Goal: Transaction & Acquisition: Purchase product/service

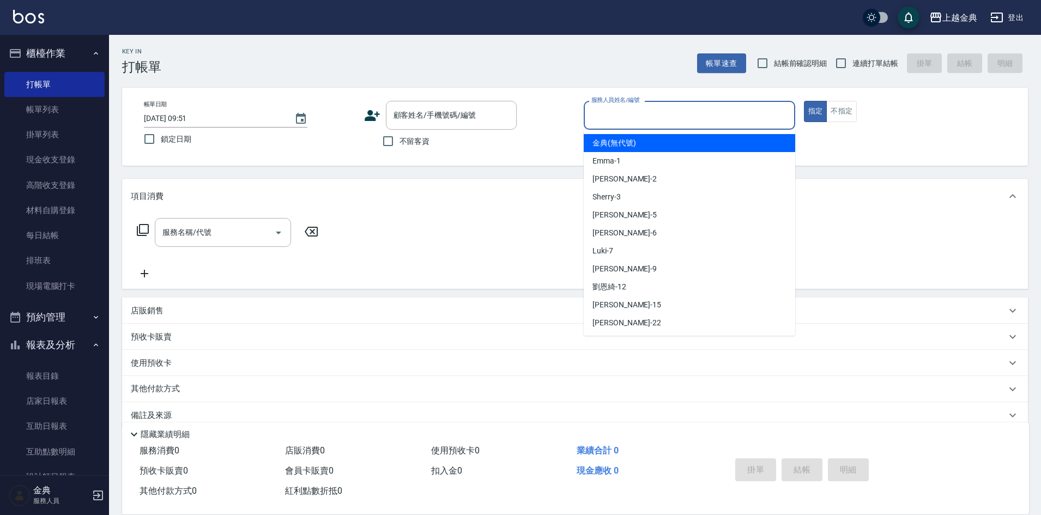
click at [663, 112] on input "服務人員姓名/編號" at bounding box center [690, 115] width 202 height 19
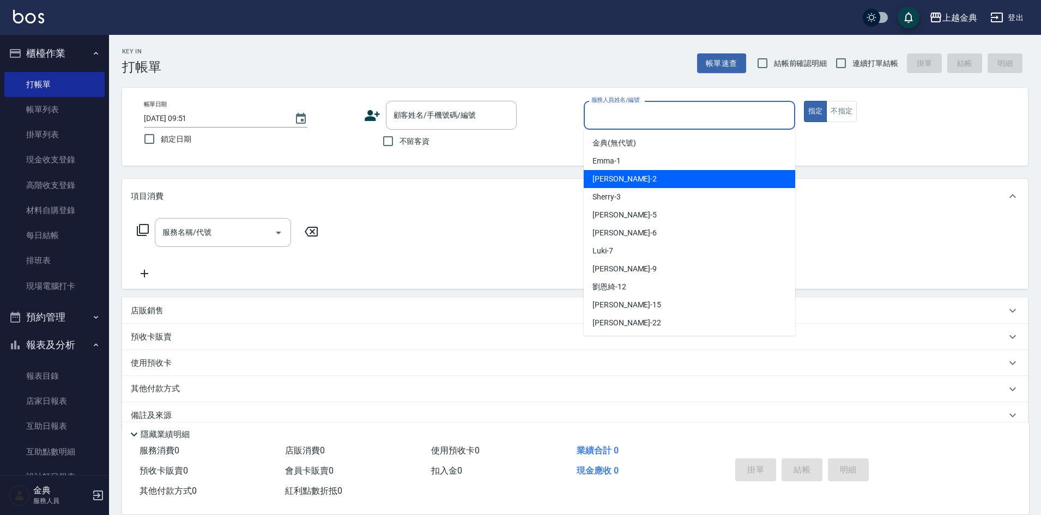
click at [644, 183] on div "Cindy -2" at bounding box center [690, 179] width 212 height 18
type input "Cindy-2"
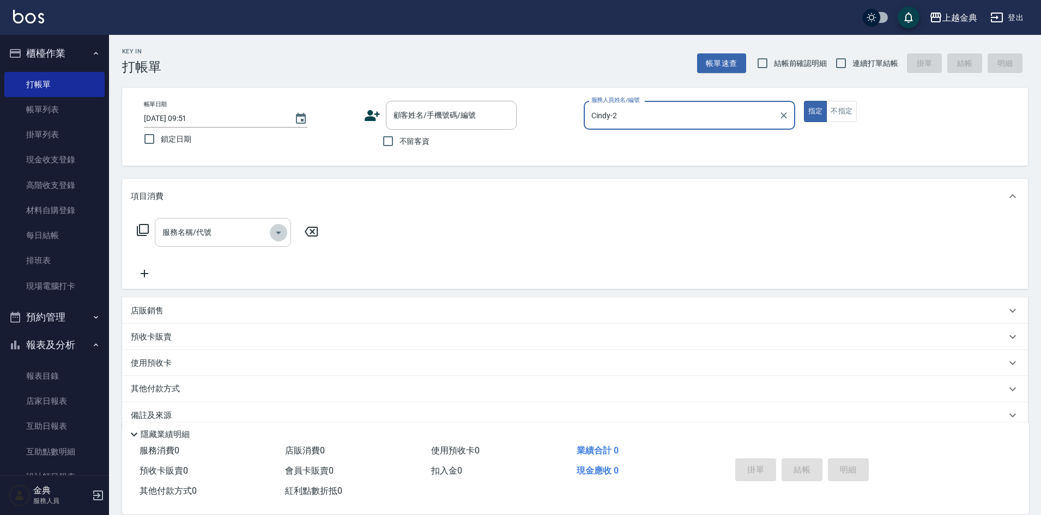
click at [281, 232] on icon "Open" at bounding box center [278, 233] width 5 height 3
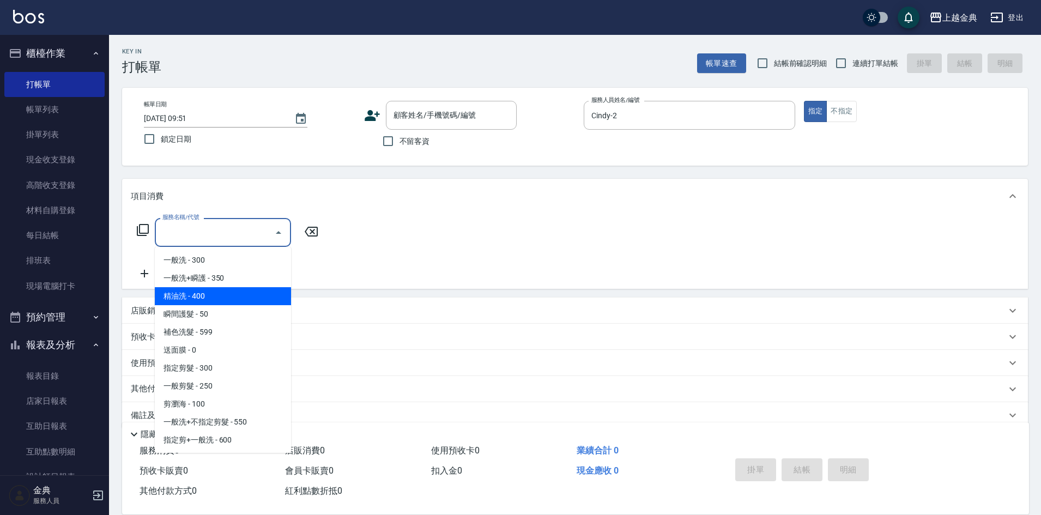
click at [241, 298] on span "精油洗 - 400" at bounding box center [223, 296] width 136 height 18
type input "精油洗(102)"
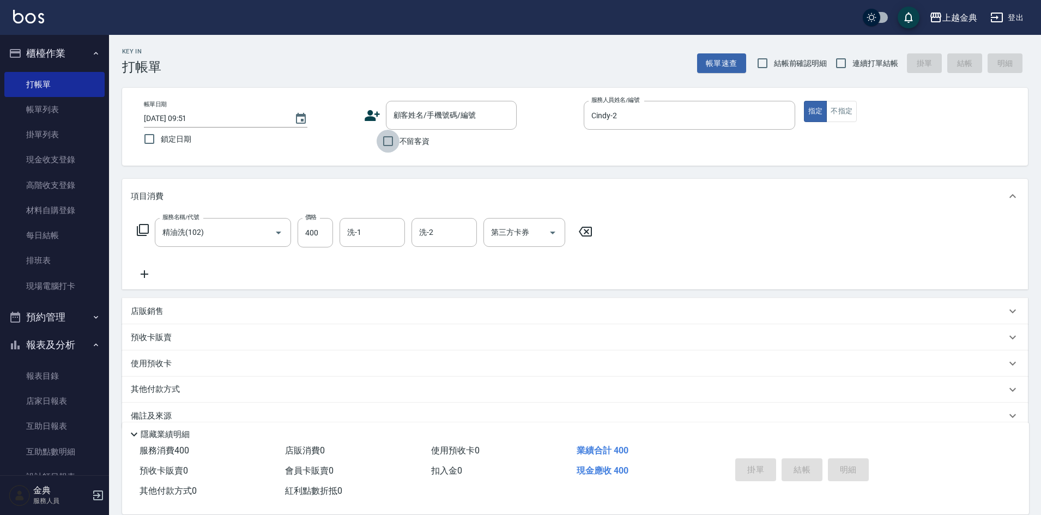
click at [388, 139] on input "不留客資" at bounding box center [388, 141] width 23 height 23
checkbox input "true"
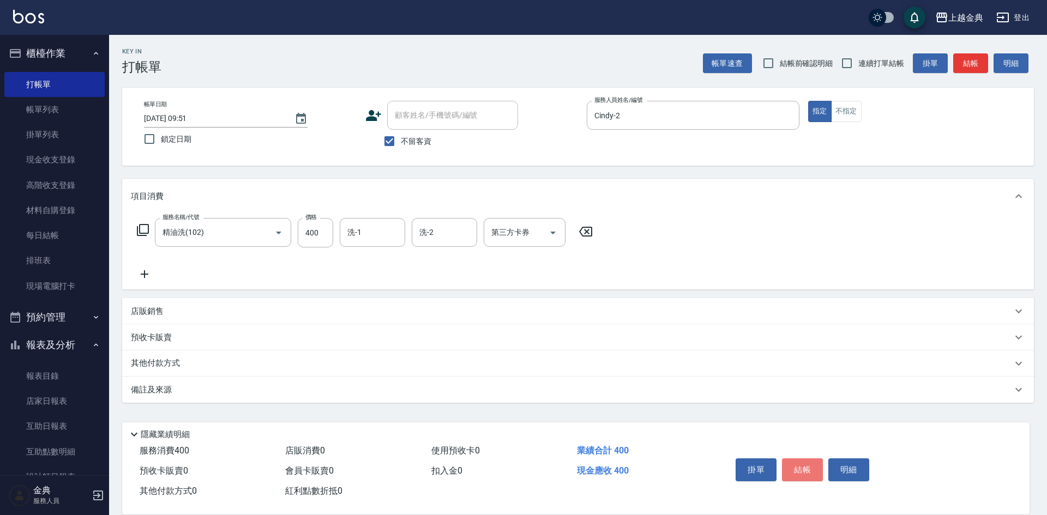
click at [805, 463] on button "結帳" at bounding box center [802, 470] width 41 height 23
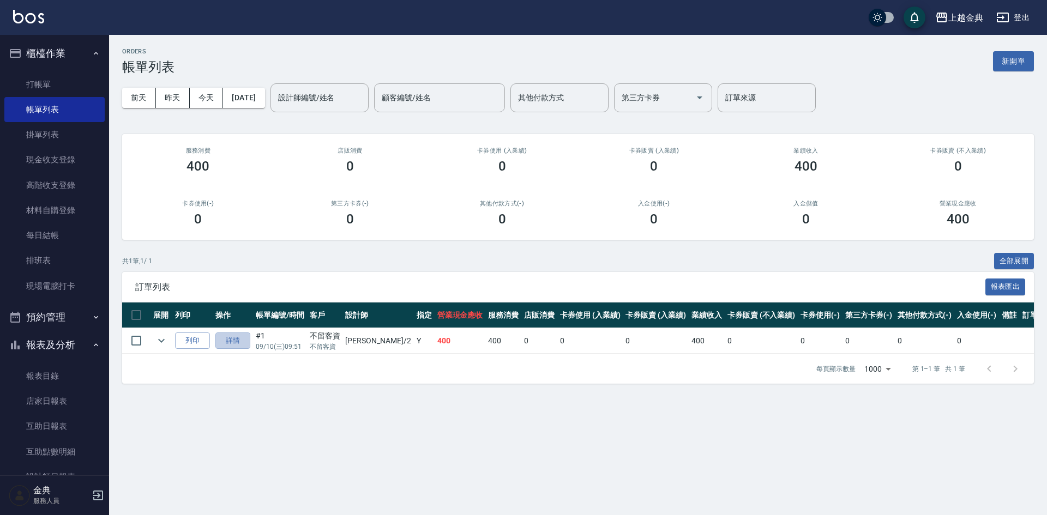
click at [235, 340] on link "詳情" at bounding box center [232, 341] width 35 height 17
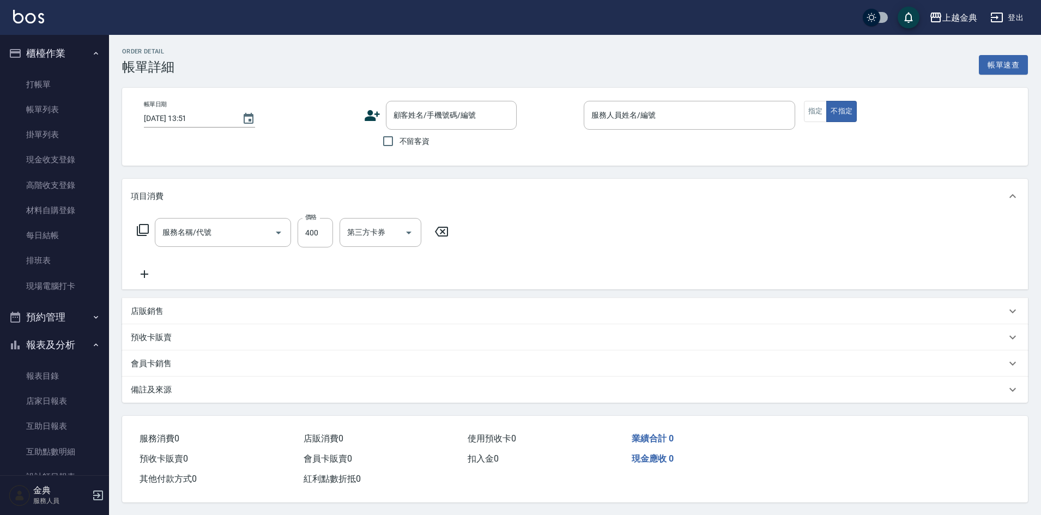
type input "[DATE] 09:51"
checkbox input "true"
type input "Cindy-2"
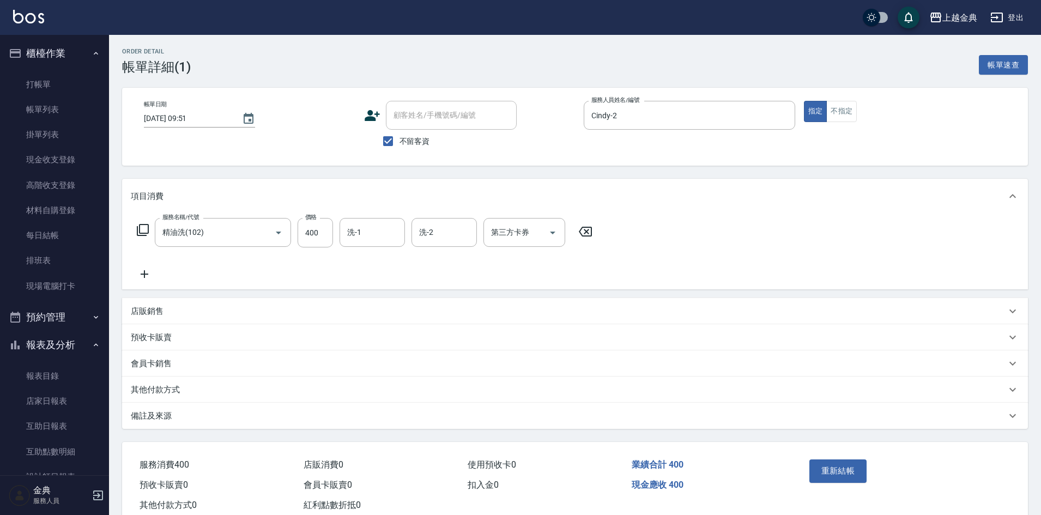
type input "精油洗(102)"
click at [840, 114] on button "不指定" at bounding box center [842, 111] width 31 height 21
click at [836, 465] on button "重新結帳" at bounding box center [839, 471] width 58 height 23
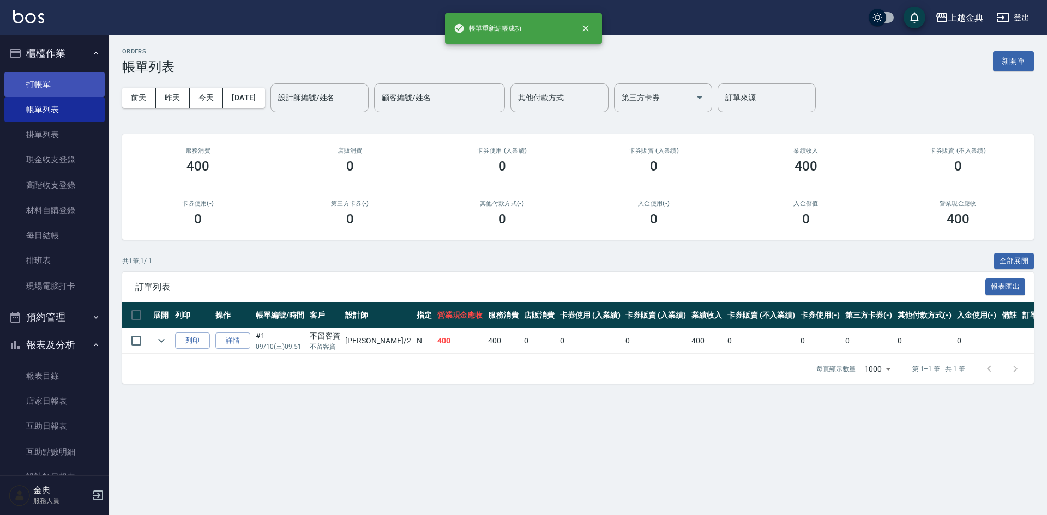
click at [33, 78] on link "打帳單" at bounding box center [54, 84] width 100 height 25
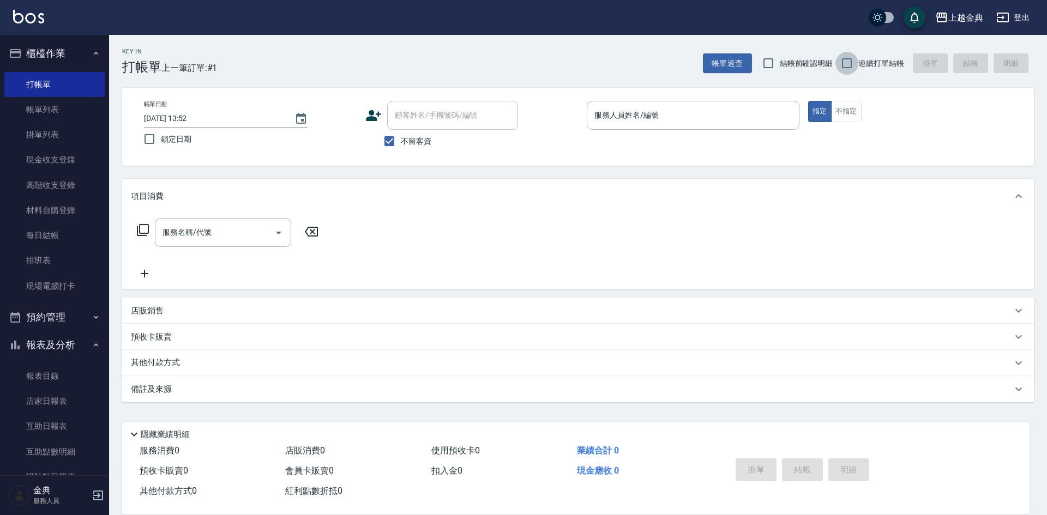
click at [847, 63] on input "連續打單結帳" at bounding box center [846, 63] width 23 height 23
checkbox input "true"
click at [849, 113] on button "不指定" at bounding box center [846, 111] width 31 height 21
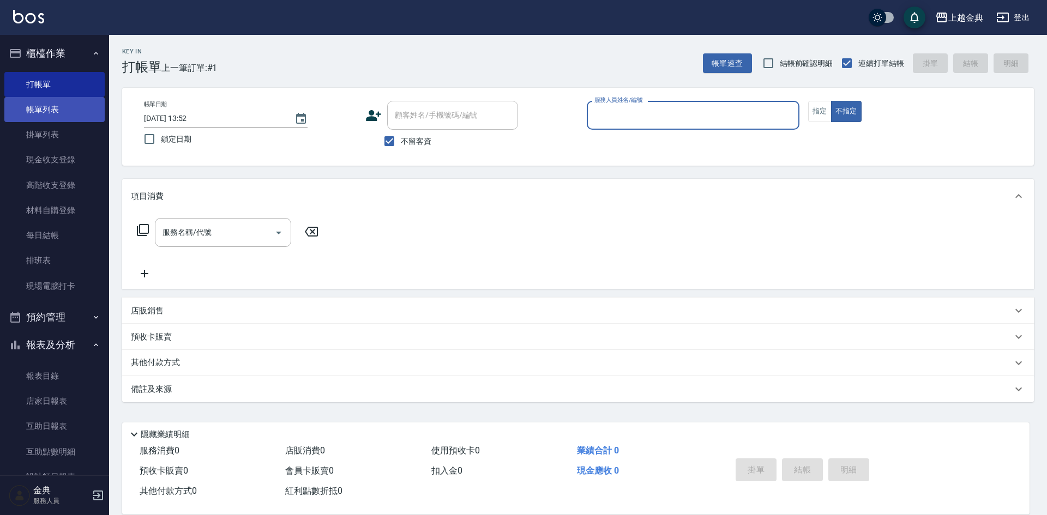
drag, startPoint x: 70, startPoint y: 100, endPoint x: 64, endPoint y: 106, distance: 8.9
click at [69, 100] on link "帳單列表" at bounding box center [54, 109] width 100 height 25
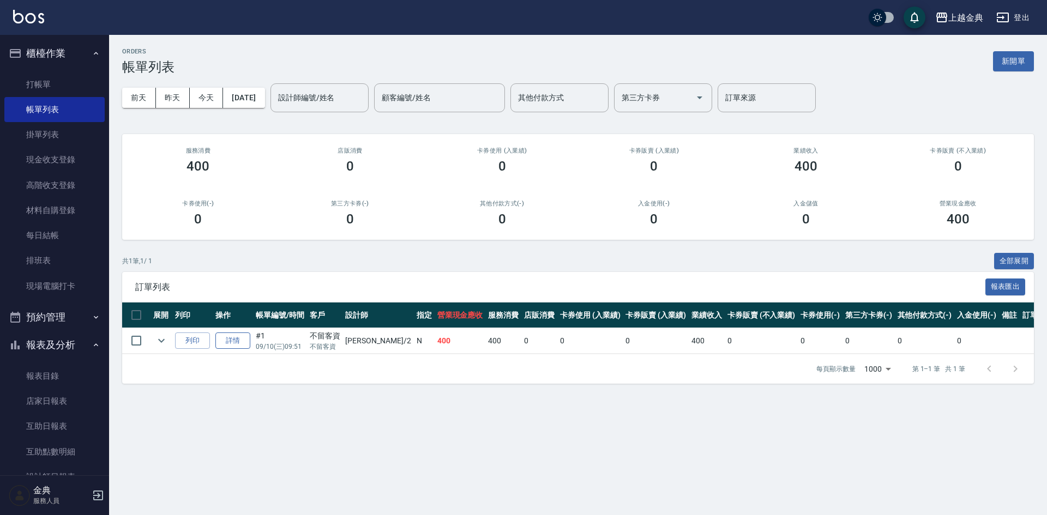
click at [236, 337] on link "詳情" at bounding box center [232, 341] width 35 height 17
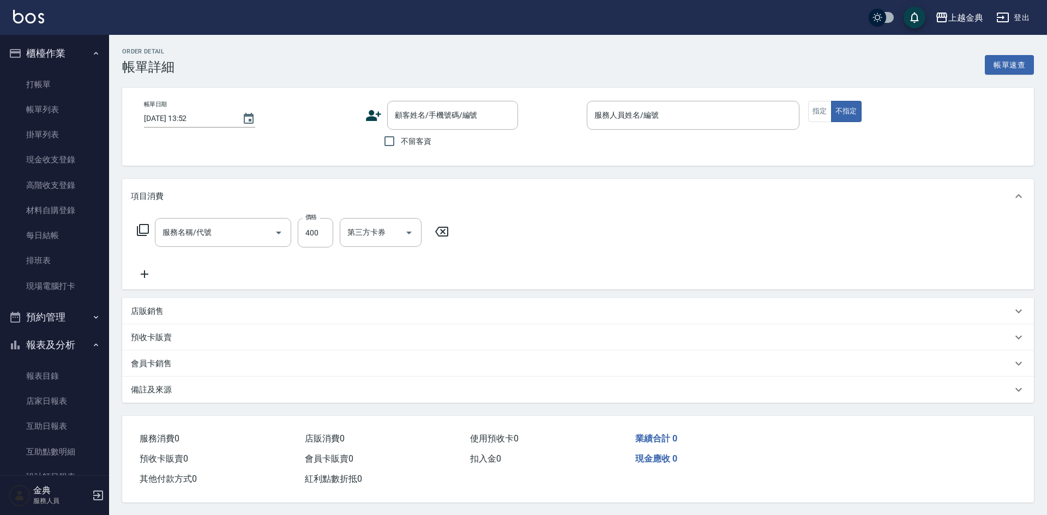
type input "[DATE] 09:51"
checkbox input "true"
type input "Cindy-2"
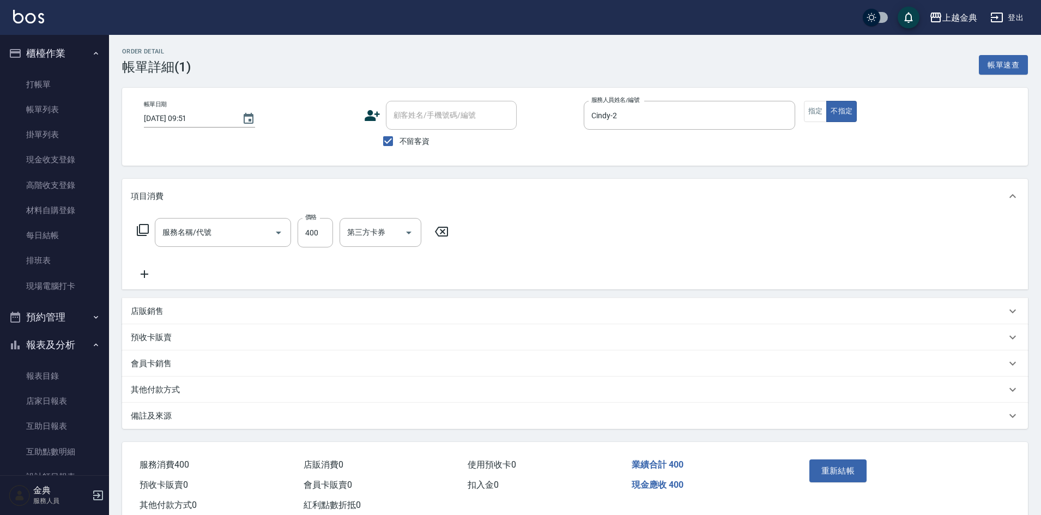
type input "精油洗(102)"
click at [38, 80] on link "打帳單" at bounding box center [54, 84] width 100 height 25
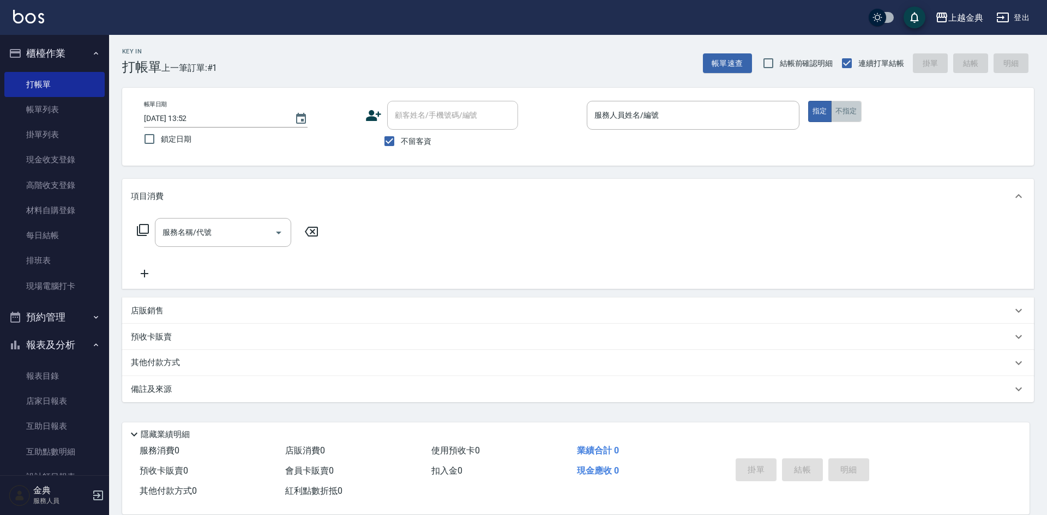
click at [853, 114] on button "不指定" at bounding box center [846, 111] width 31 height 21
click at [745, 117] on input "服務人員姓名/編號" at bounding box center [693, 115] width 203 height 19
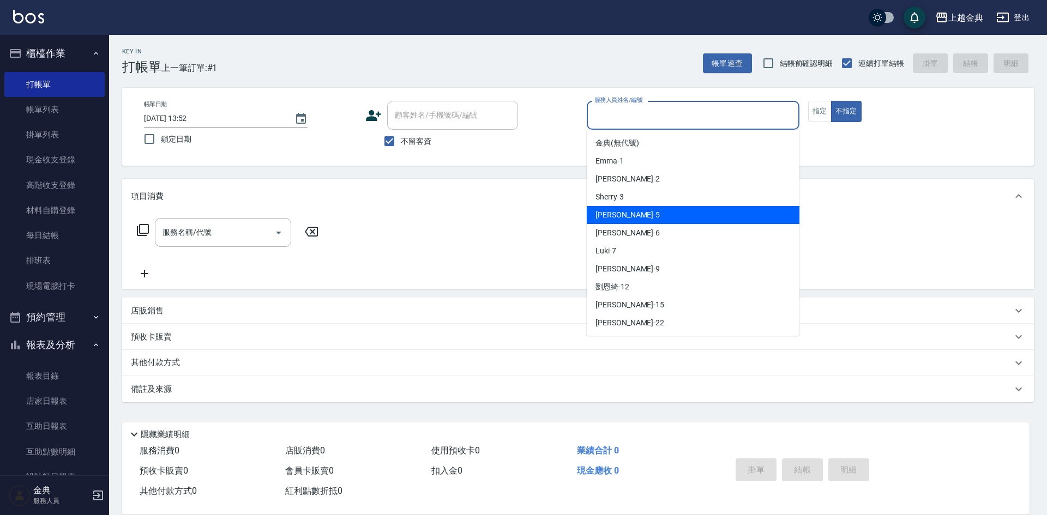
click at [709, 210] on div "[PERSON_NAME] -5" at bounding box center [693, 215] width 213 height 18
type input "[PERSON_NAME]-5"
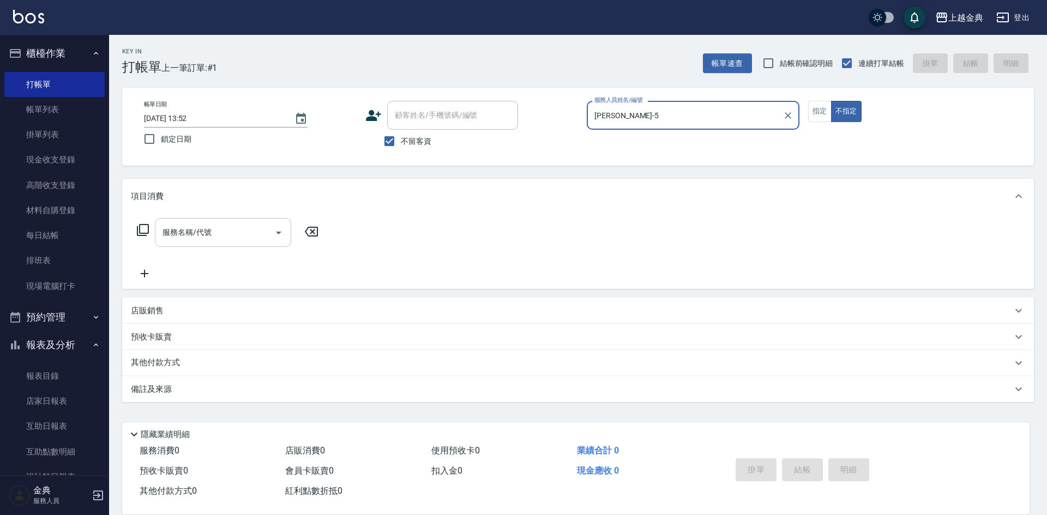
click at [280, 233] on icon "Open" at bounding box center [278, 232] width 13 height 13
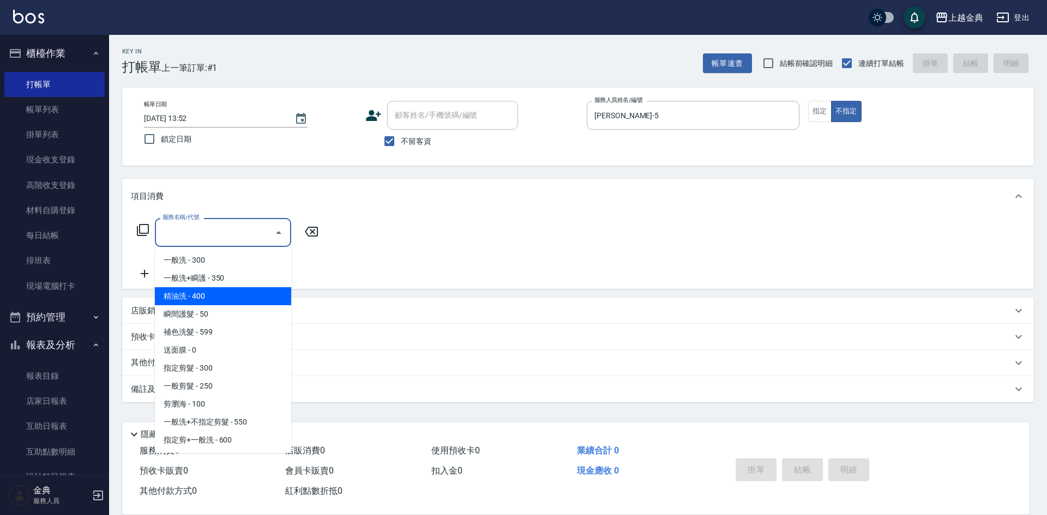
click at [242, 290] on span "精油洗 - 400" at bounding box center [223, 296] width 136 height 18
type input "精油洗(102)"
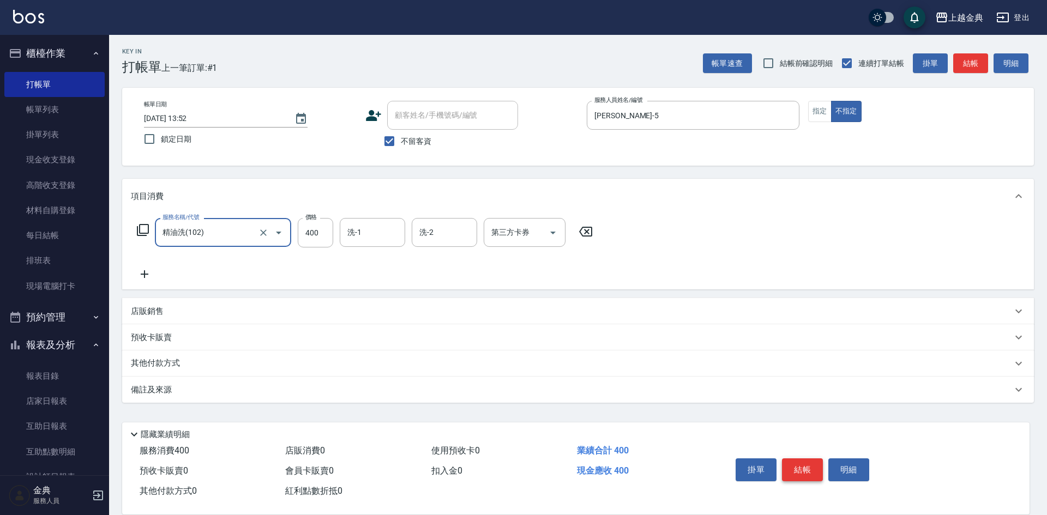
click at [800, 465] on button "結帳" at bounding box center [802, 470] width 41 height 23
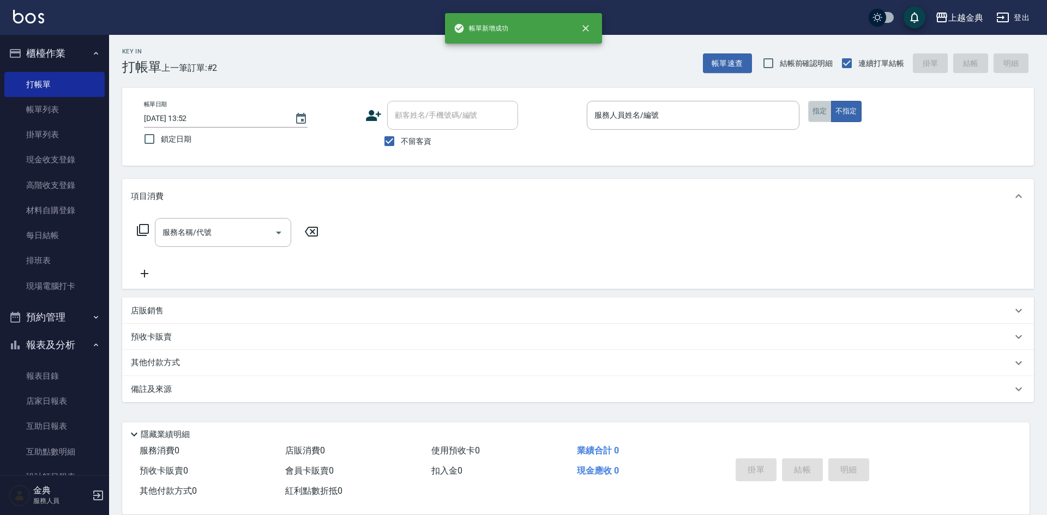
click at [818, 111] on button "指定" at bounding box center [819, 111] width 23 height 21
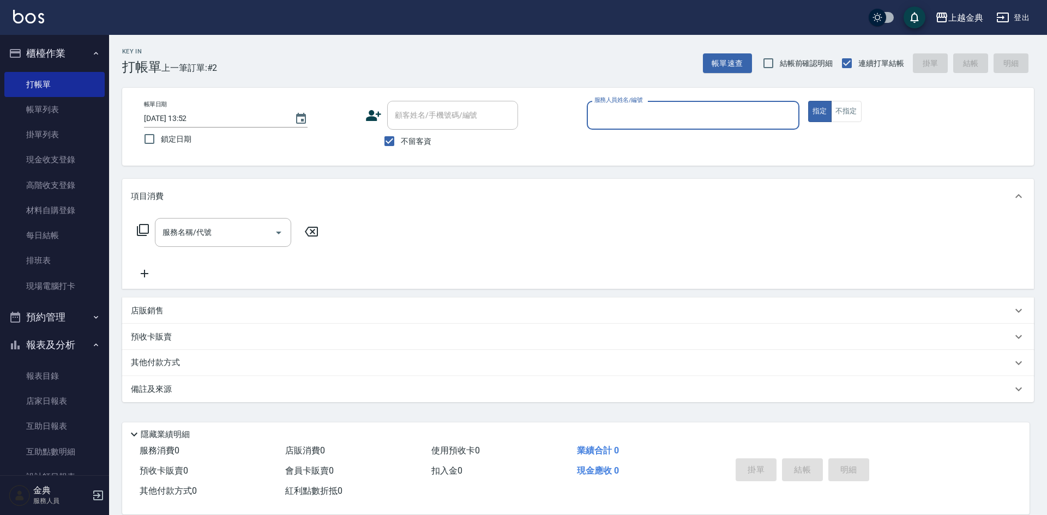
click at [727, 119] on input "服務人員姓名/編號" at bounding box center [693, 115] width 203 height 19
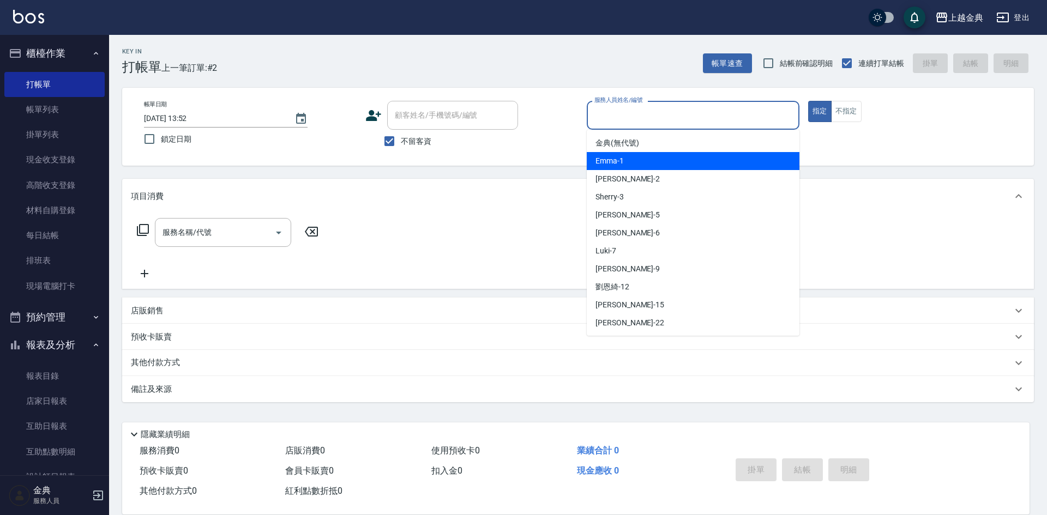
click at [702, 157] on div "Emma -1" at bounding box center [693, 161] width 213 height 18
type input "Emma-1"
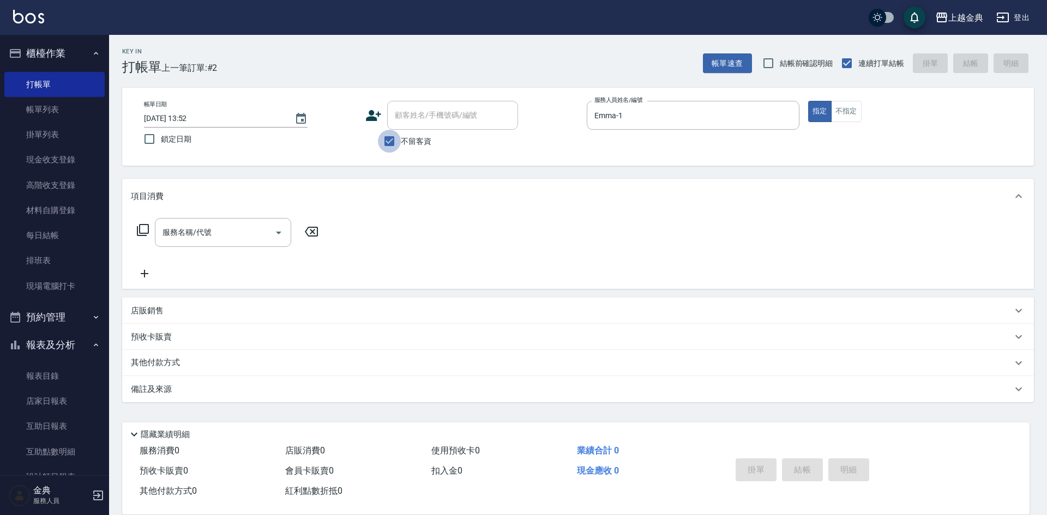
click at [387, 144] on input "不留客資" at bounding box center [389, 141] width 23 height 23
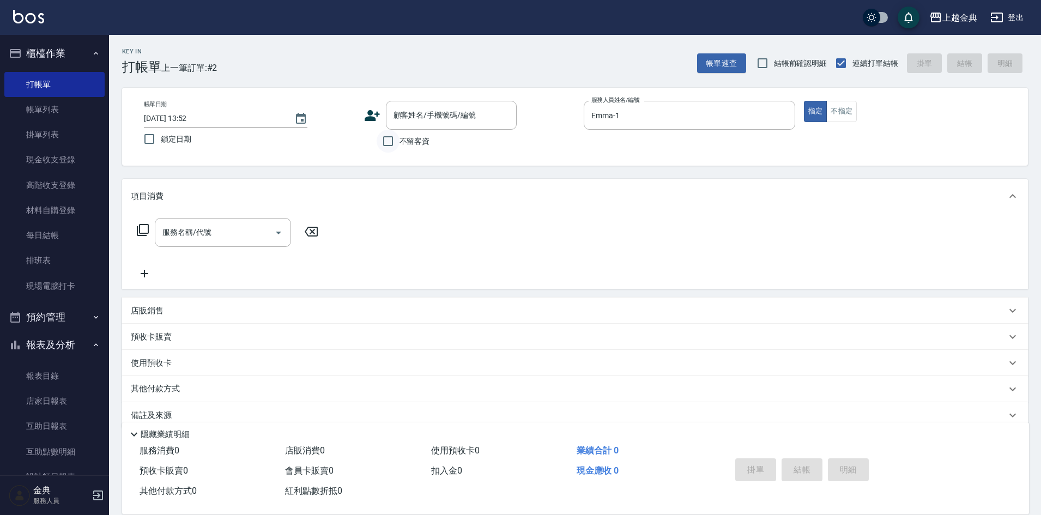
click at [387, 143] on input "不留客資" at bounding box center [388, 141] width 23 height 23
checkbox input "true"
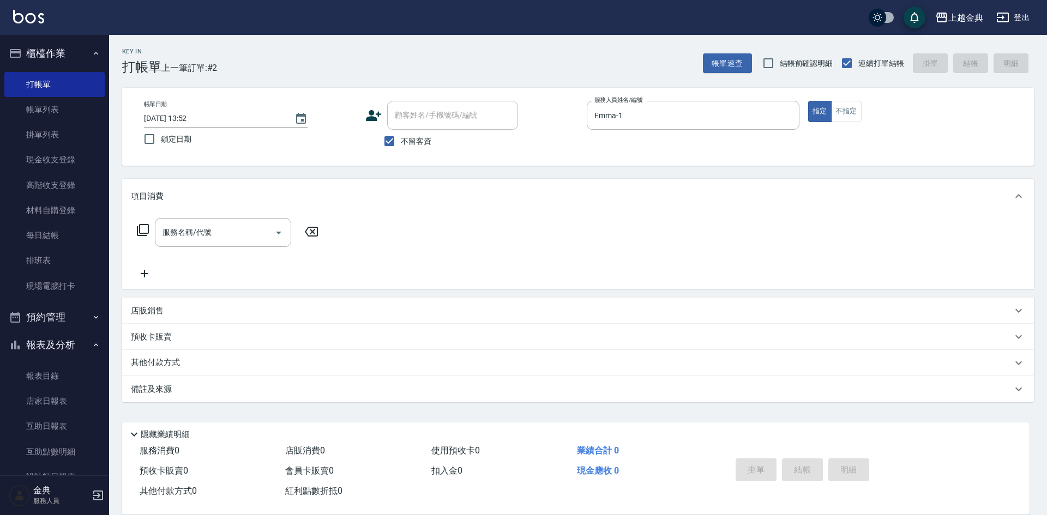
click at [140, 230] on icon at bounding box center [143, 230] width 12 height 12
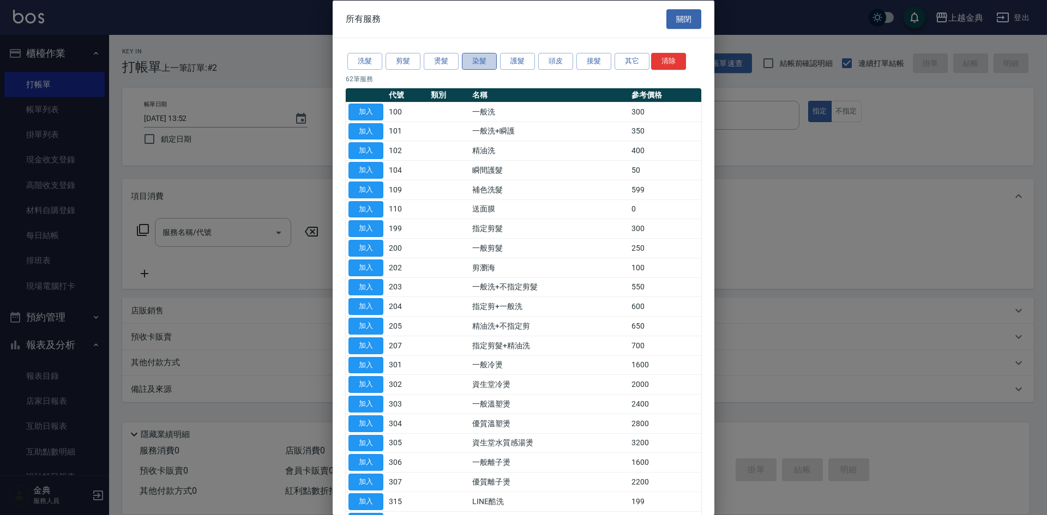
click at [474, 61] on button "染髮" at bounding box center [479, 61] width 35 height 17
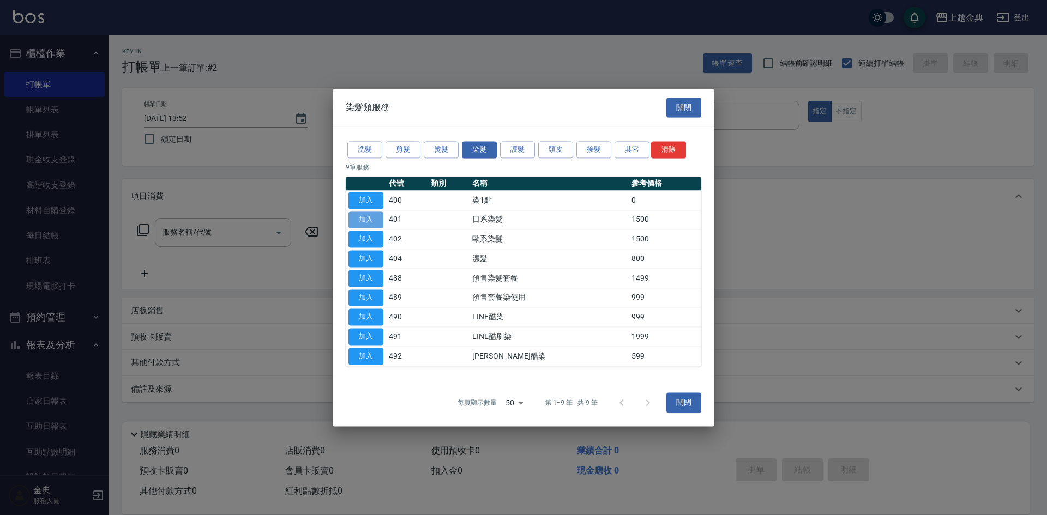
click at [378, 217] on button "加入" at bounding box center [365, 220] width 35 height 17
type input "日系染髮(401)"
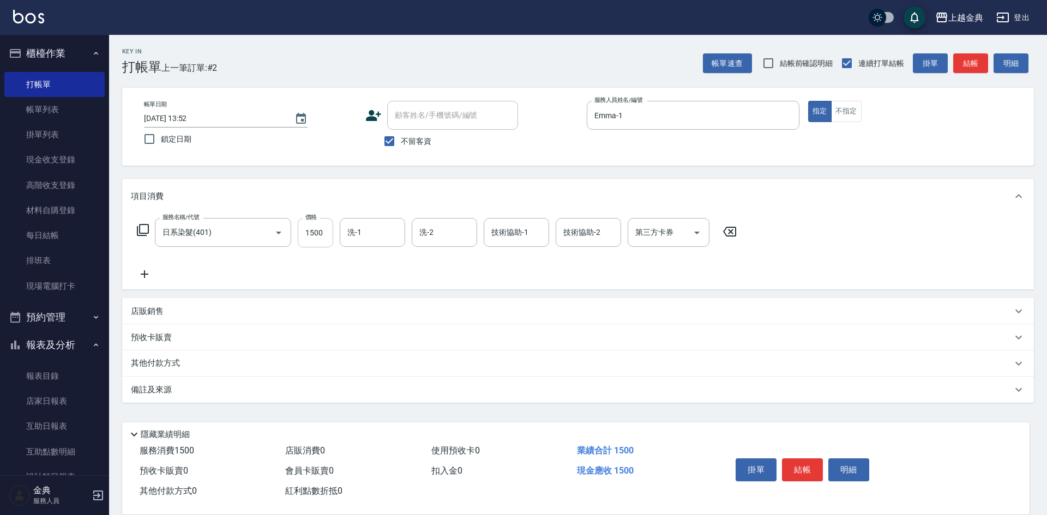
click at [324, 227] on input "1500" at bounding box center [315, 232] width 35 height 29
type input "1199"
click at [516, 233] on input "技術協助-1" at bounding box center [517, 232] width 56 height 19
click at [523, 453] on div "使用預收卡 0" at bounding box center [500, 451] width 146 height 20
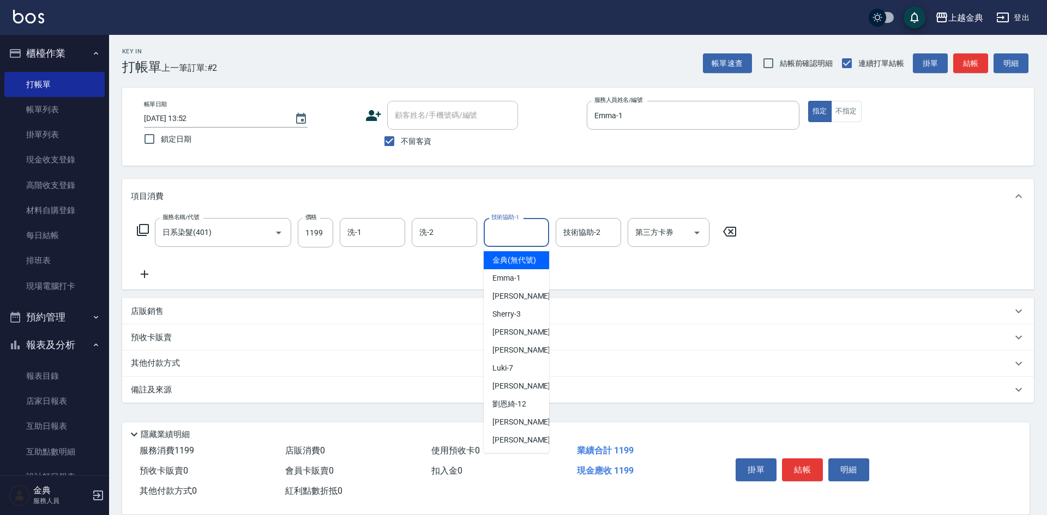
click at [516, 237] on input "技術協助-1" at bounding box center [517, 232] width 56 height 19
click at [520, 447] on div "[PERSON_NAME] -22" at bounding box center [516, 440] width 65 height 18
type input "[PERSON_NAME]-22"
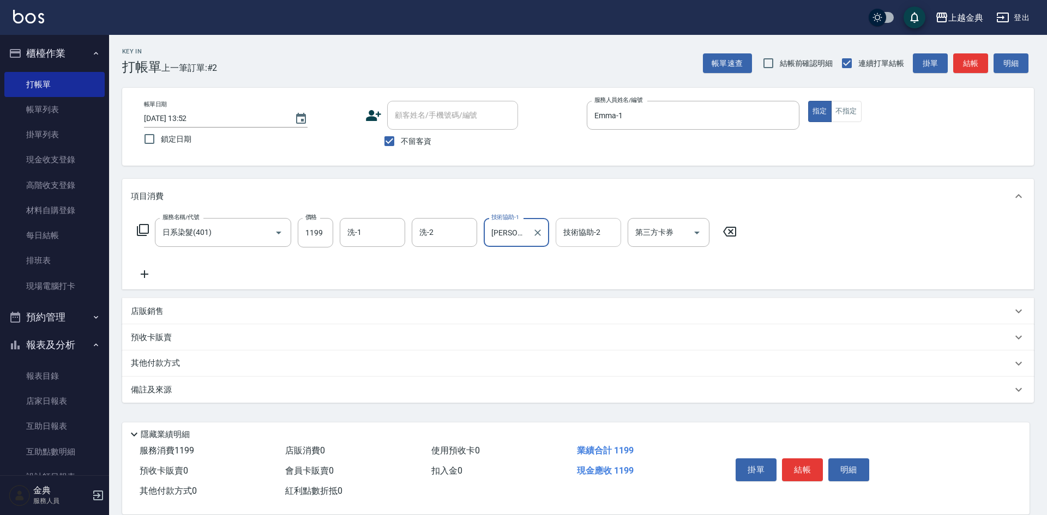
click at [588, 222] on div "技術協助-2" at bounding box center [588, 232] width 65 height 29
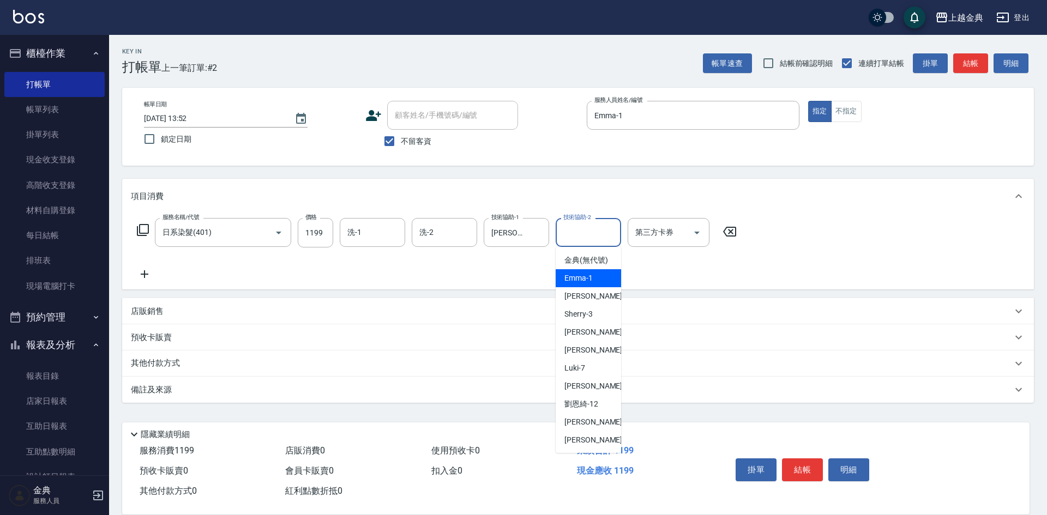
click at [594, 286] on div "Emma -1" at bounding box center [588, 278] width 65 height 18
type input "Emma-1"
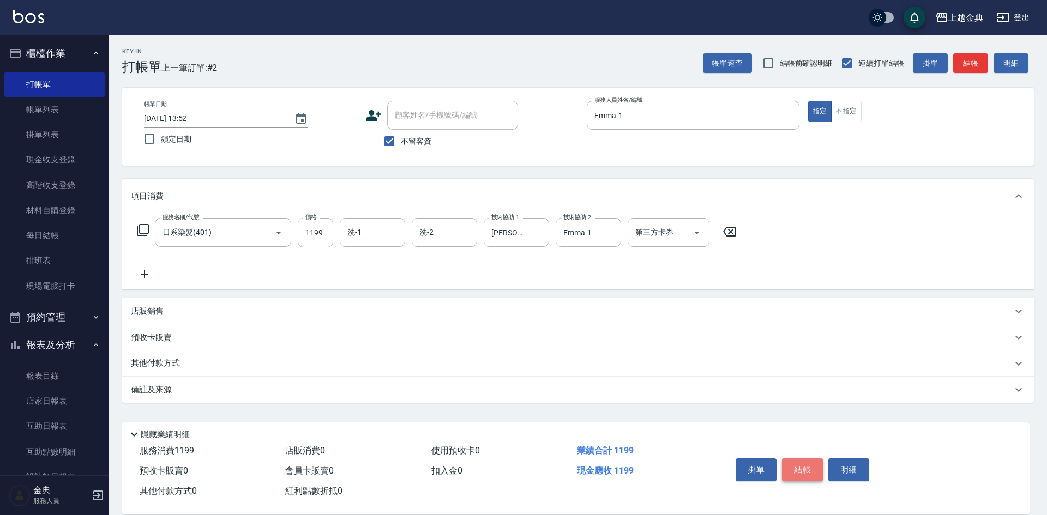
click at [793, 460] on button "結帳" at bounding box center [802, 470] width 41 height 23
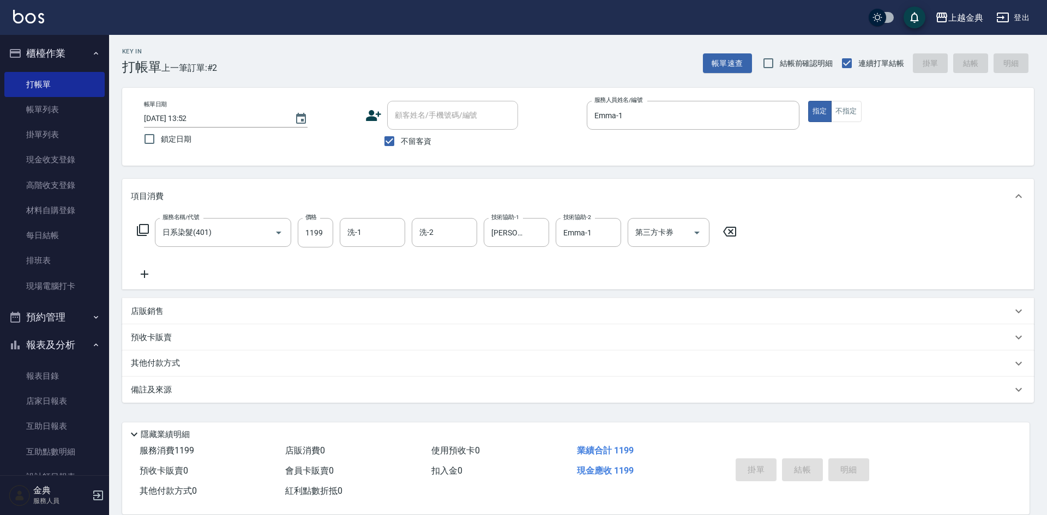
type input "[DATE] 13:53"
click at [846, 106] on button "不指定" at bounding box center [846, 111] width 31 height 21
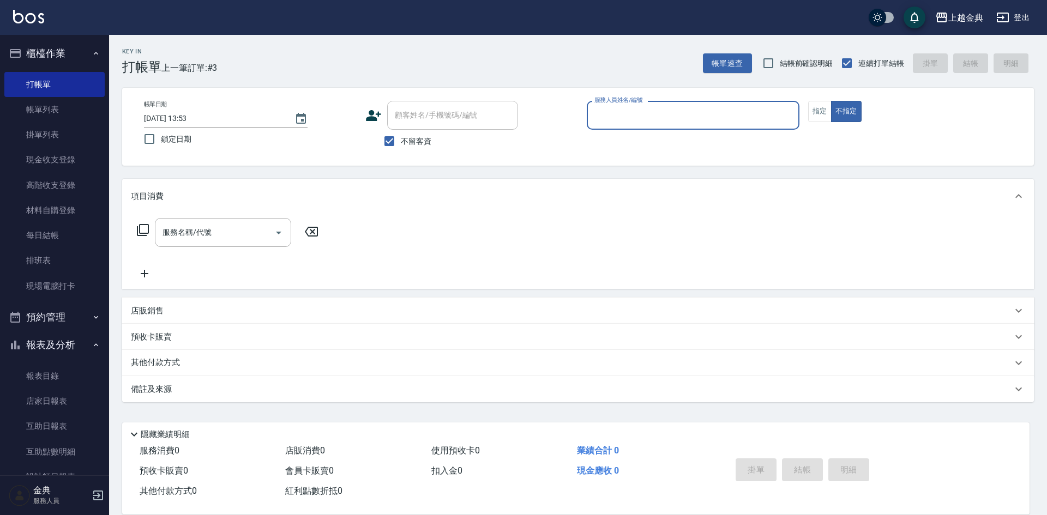
click at [730, 103] on div "服務人員姓名/編號" at bounding box center [693, 115] width 213 height 29
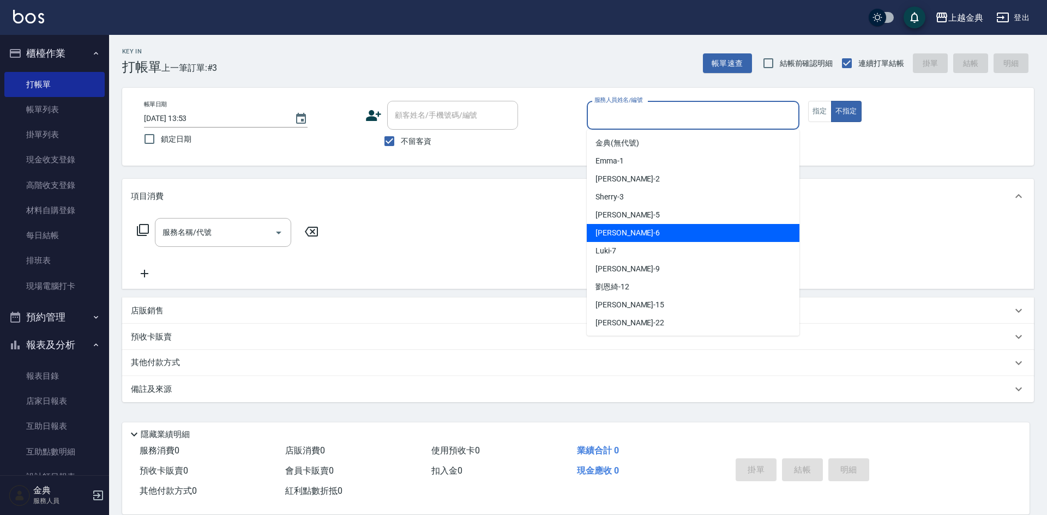
click at [685, 233] on div "[PERSON_NAME] -6" at bounding box center [693, 233] width 213 height 18
type input "[PERSON_NAME]-6"
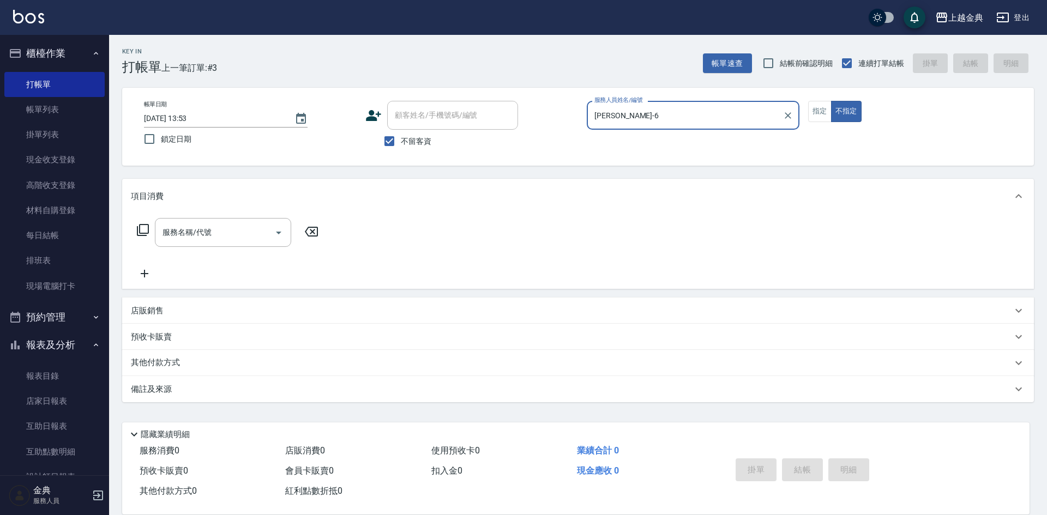
click at [142, 228] on icon at bounding box center [142, 230] width 13 height 13
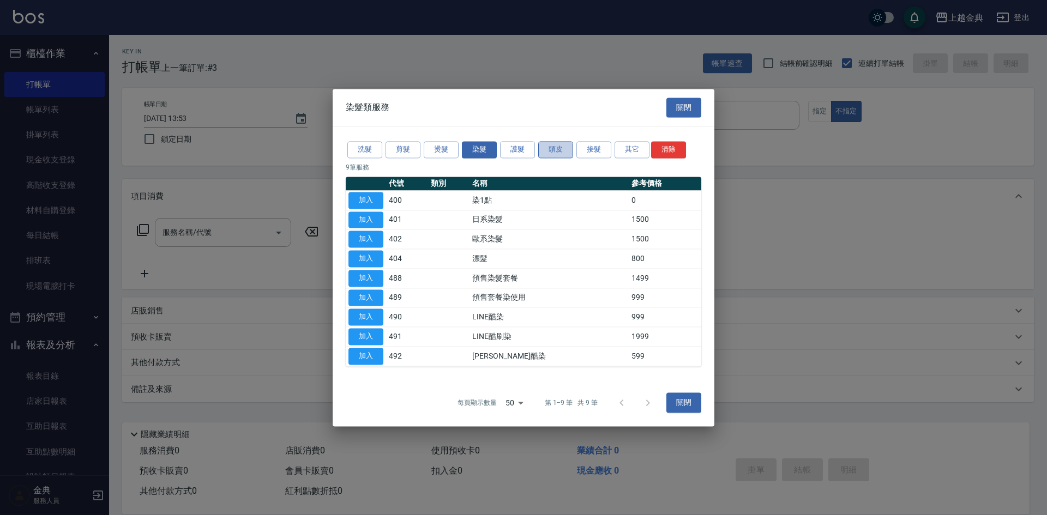
click at [549, 149] on button "頭皮" at bounding box center [555, 149] width 35 height 17
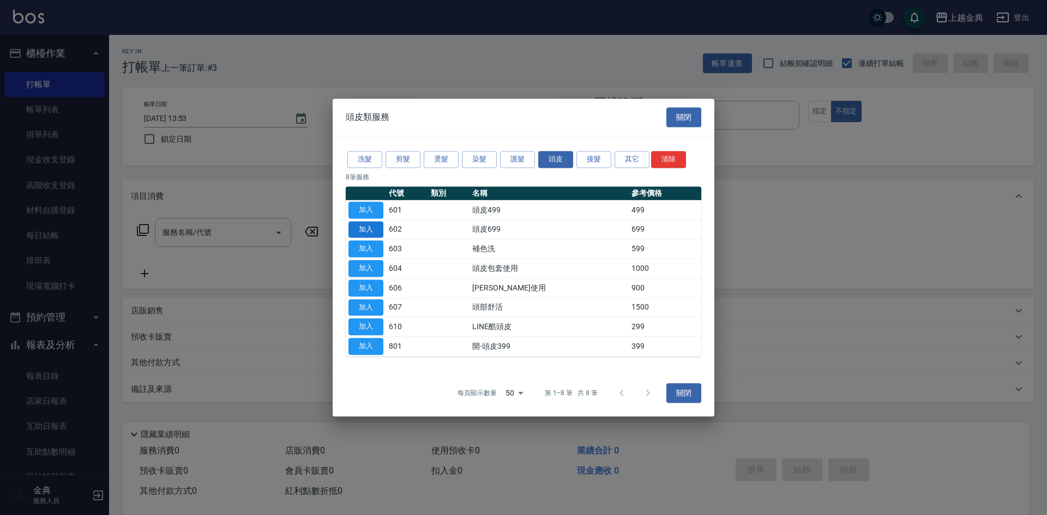
click at [378, 229] on button "加入" at bounding box center [365, 229] width 35 height 17
type input "頭皮699(602)"
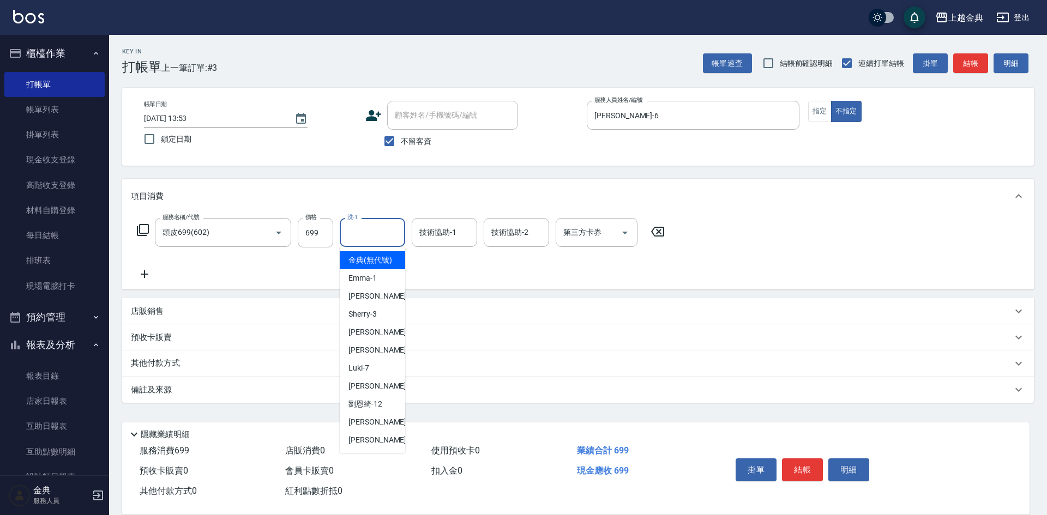
click at [369, 229] on input "洗-1" at bounding box center [373, 232] width 56 height 19
click at [366, 338] on span "[PERSON_NAME] -5" at bounding box center [380, 332] width 64 height 11
type input "[PERSON_NAME]-5"
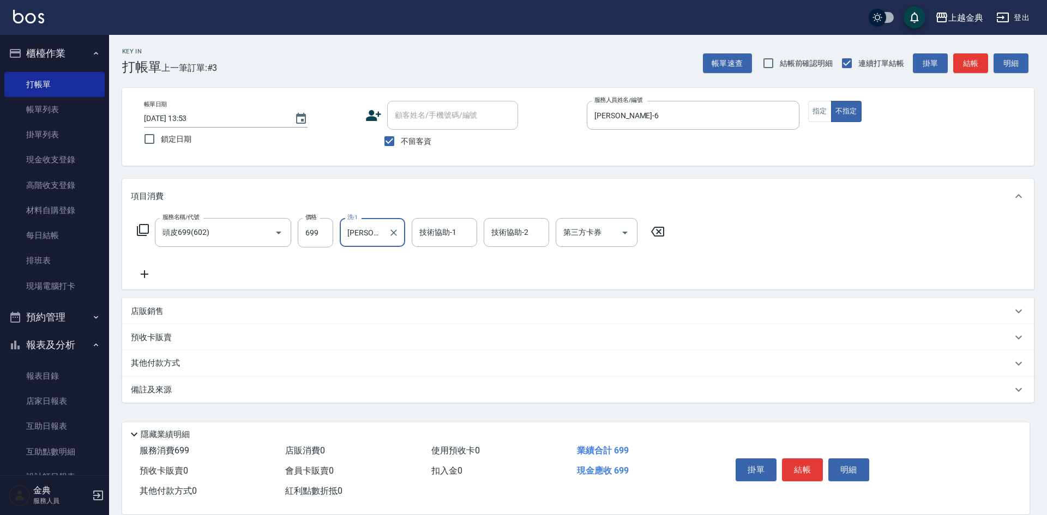
click at [142, 229] on icon at bounding box center [142, 230] width 13 height 13
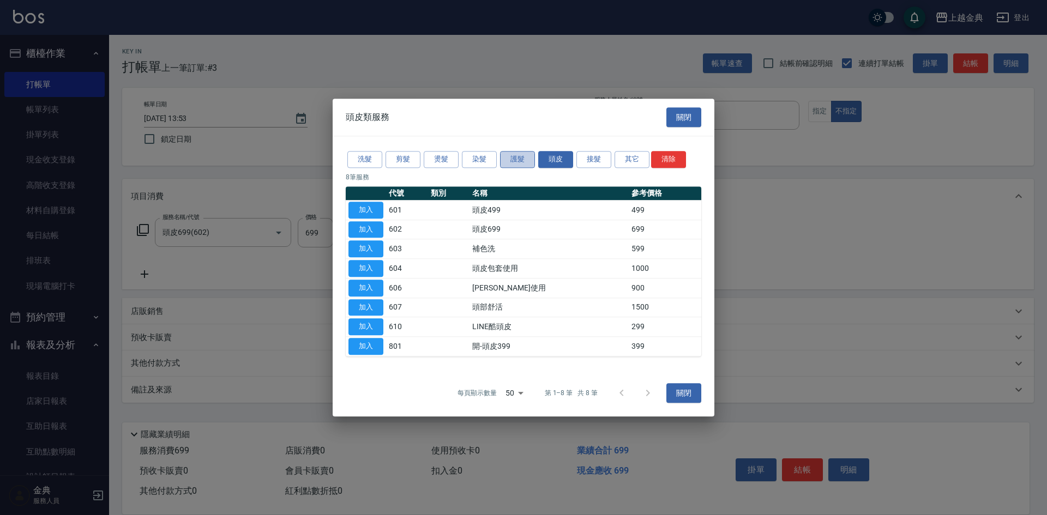
click at [506, 159] on button "護髮" at bounding box center [517, 159] width 35 height 17
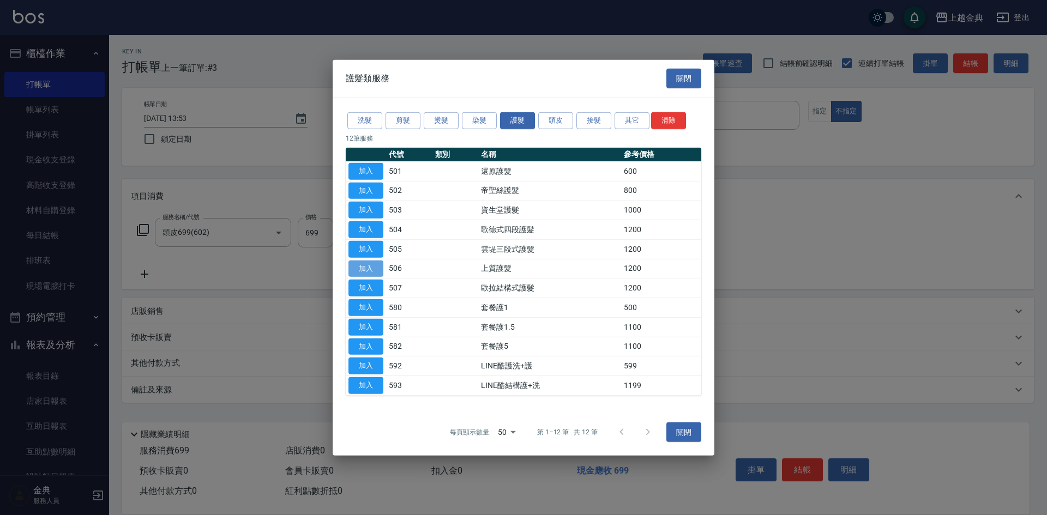
click at [363, 268] on button "加入" at bounding box center [365, 268] width 35 height 17
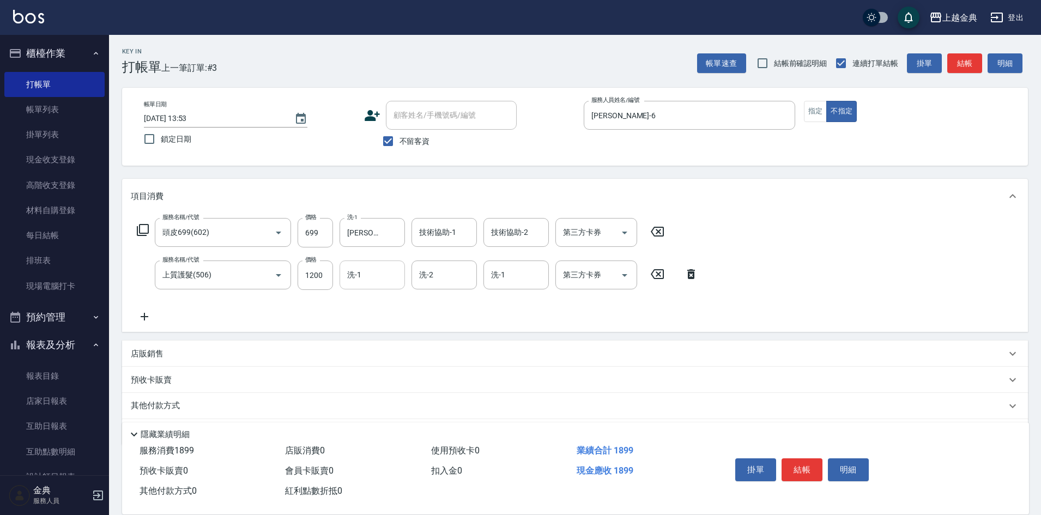
click at [384, 270] on input "洗-1" at bounding box center [373, 275] width 56 height 19
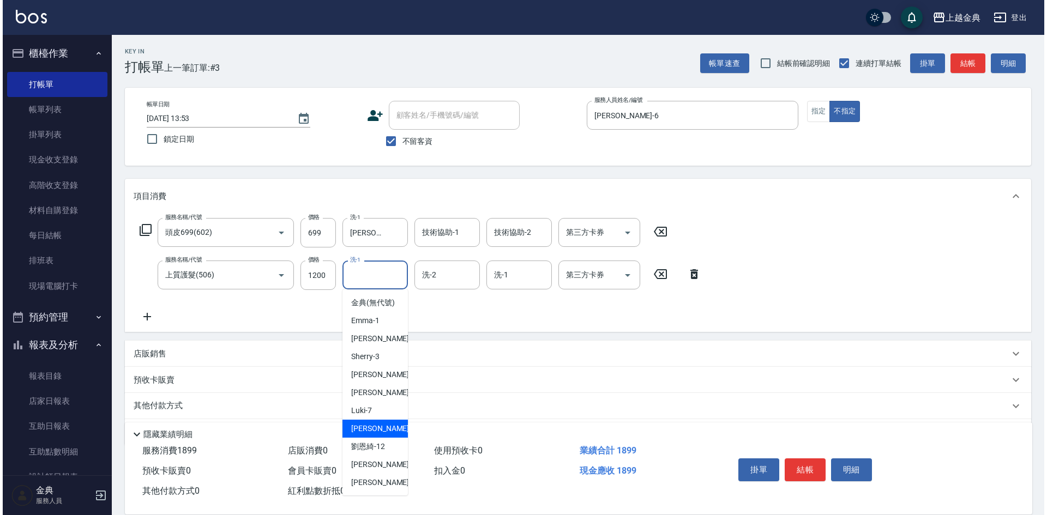
scroll to position [12, 0]
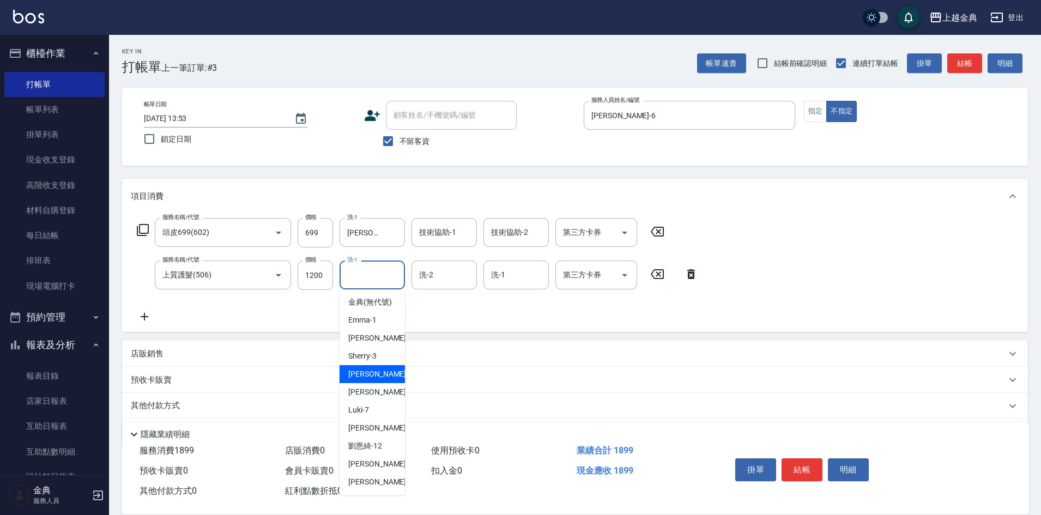
click at [364, 371] on span "[PERSON_NAME] -5" at bounding box center [380, 374] width 64 height 11
type input "[PERSON_NAME]-5"
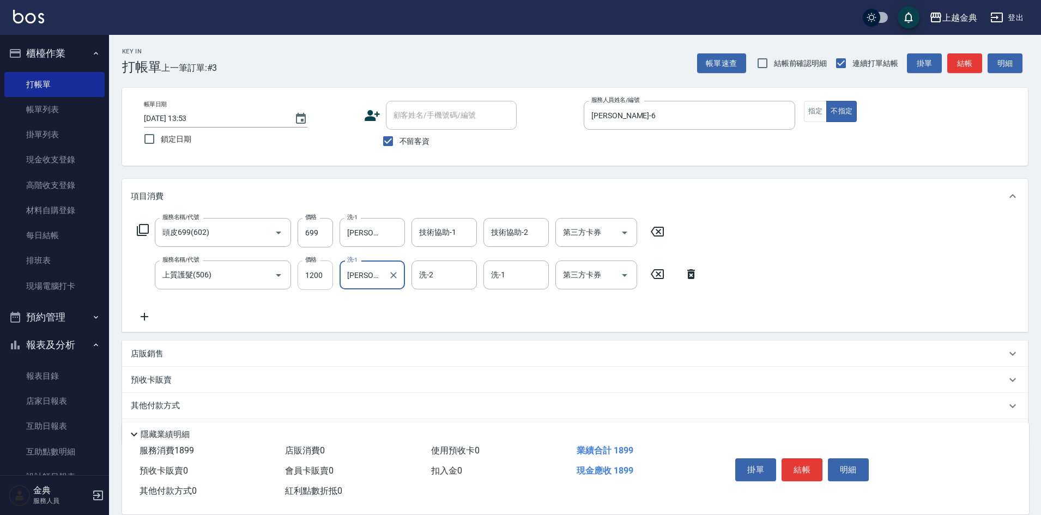
click at [326, 276] on input "1200" at bounding box center [315, 275] width 35 height 29
type input "1500"
click at [804, 468] on button "結帳" at bounding box center [802, 470] width 41 height 23
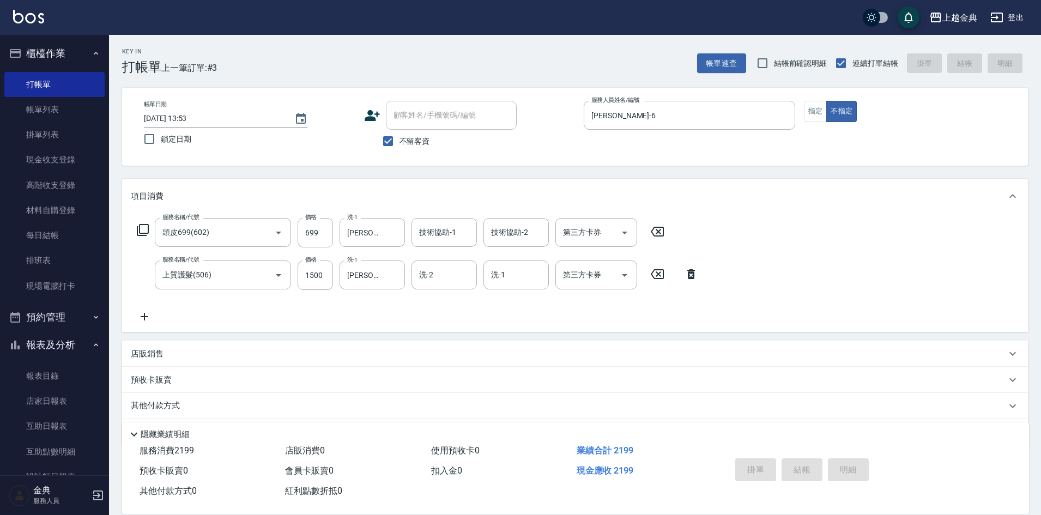
type input "[DATE] 13:54"
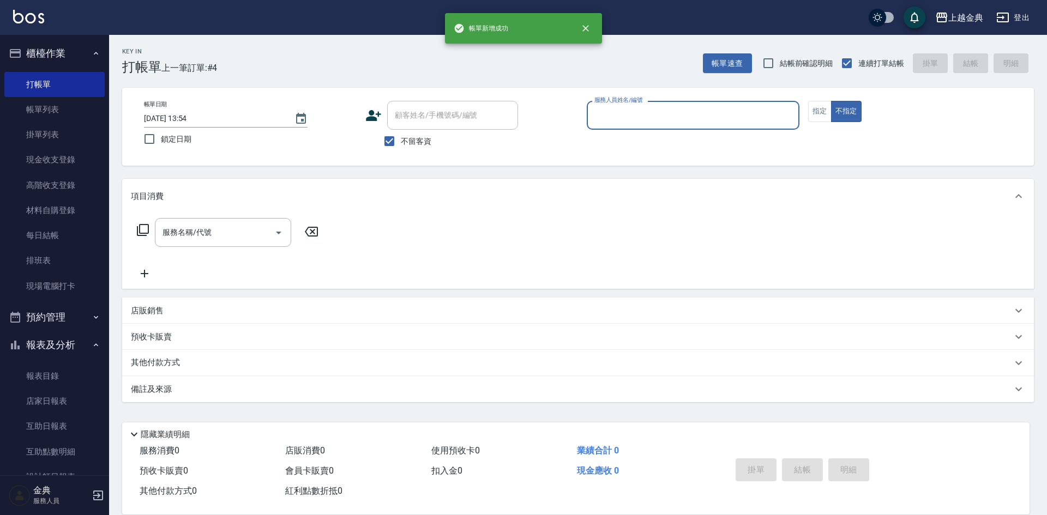
click at [725, 120] on input "服務人員姓名/編號" at bounding box center [693, 115] width 203 height 19
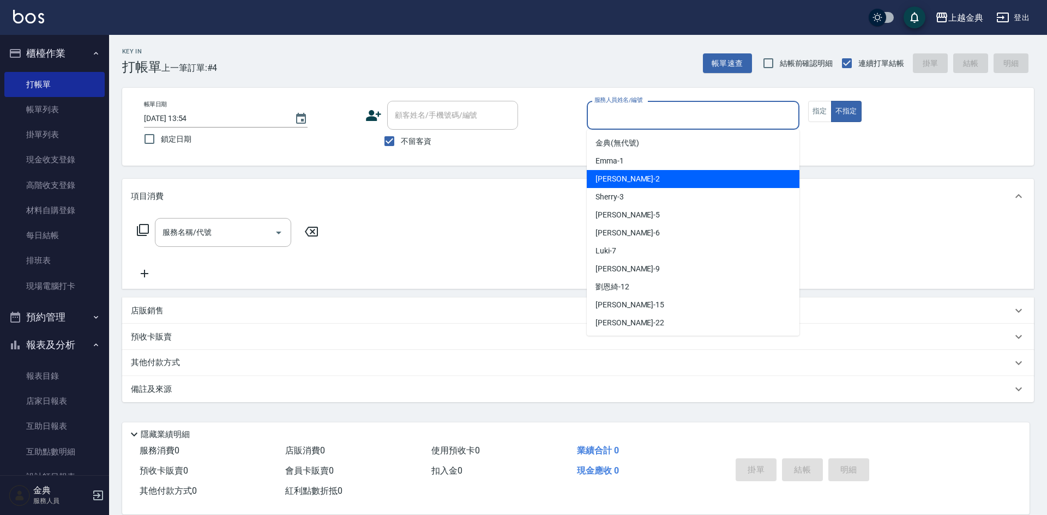
click at [694, 173] on div "Cindy -2" at bounding box center [693, 179] width 213 height 18
type input "Cindy-2"
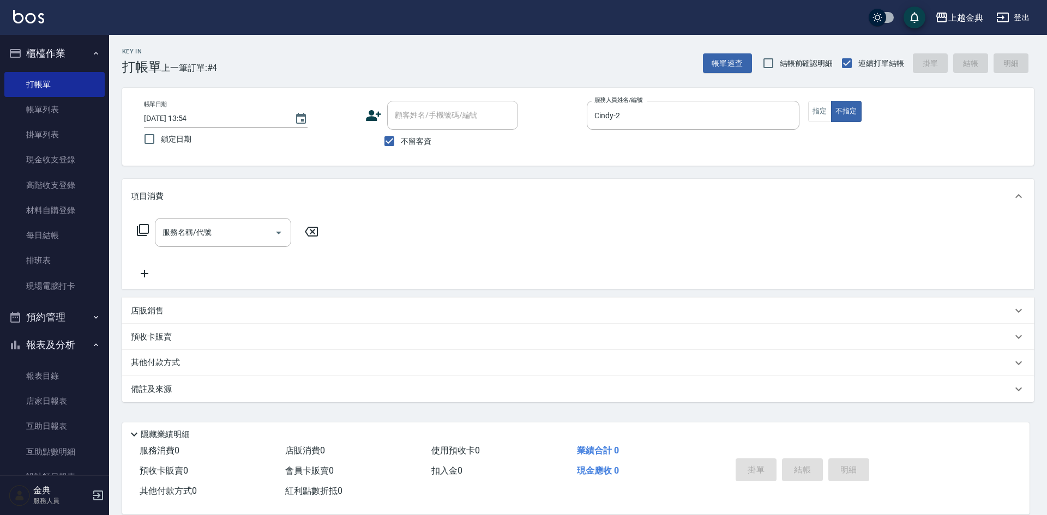
click at [140, 228] on icon at bounding box center [143, 230] width 12 height 12
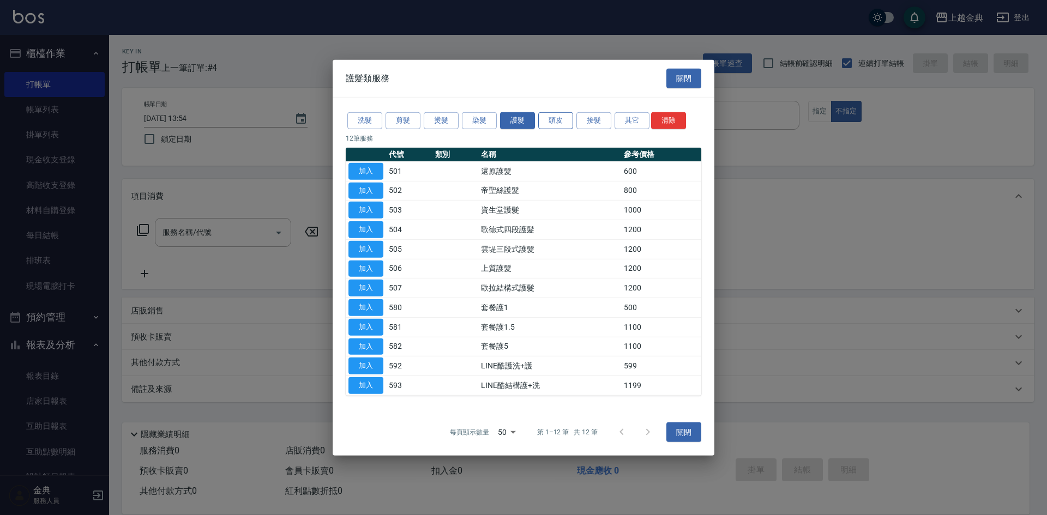
click at [551, 123] on button "頭皮" at bounding box center [555, 120] width 35 height 17
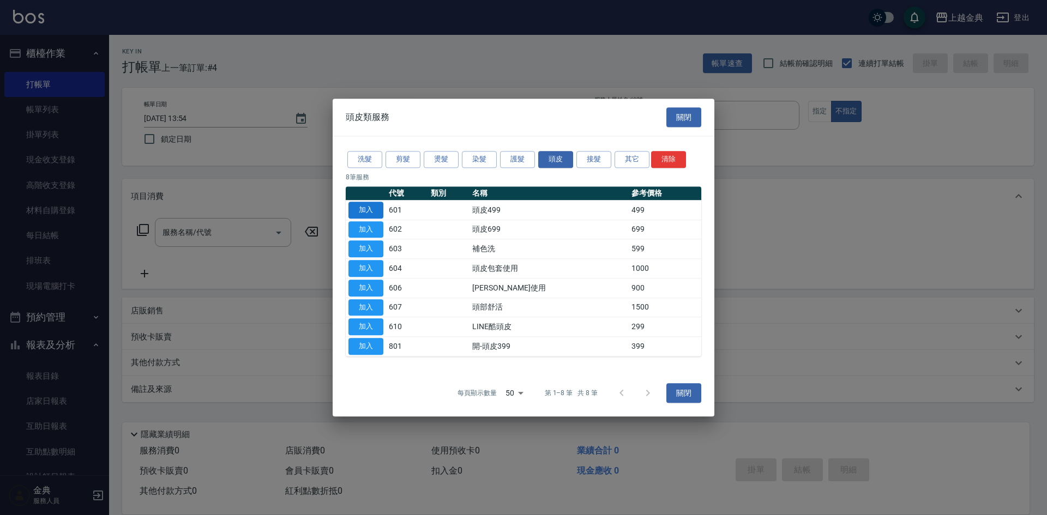
click at [369, 206] on button "加入" at bounding box center [365, 210] width 35 height 17
type input "頭皮499(601)"
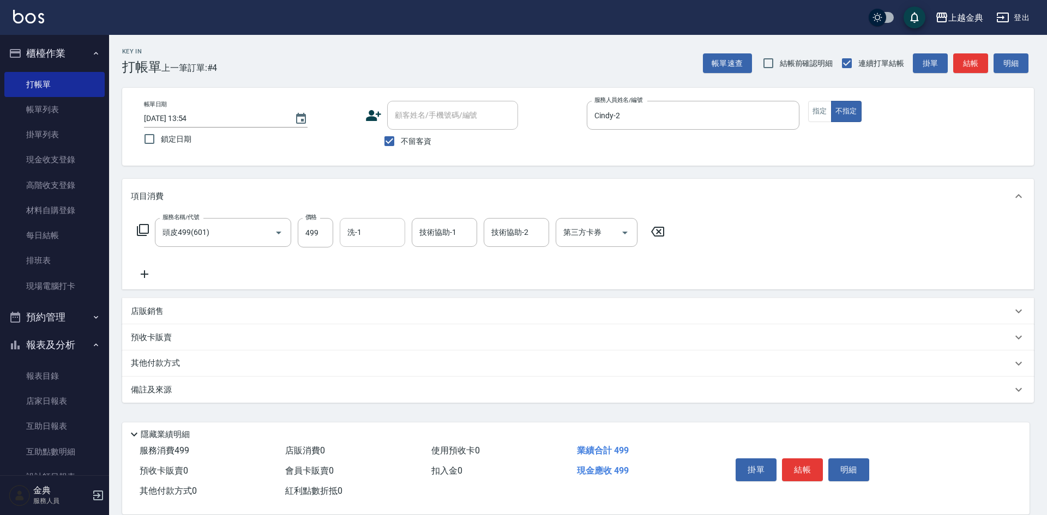
click at [384, 233] on input "洗-1" at bounding box center [373, 232] width 56 height 19
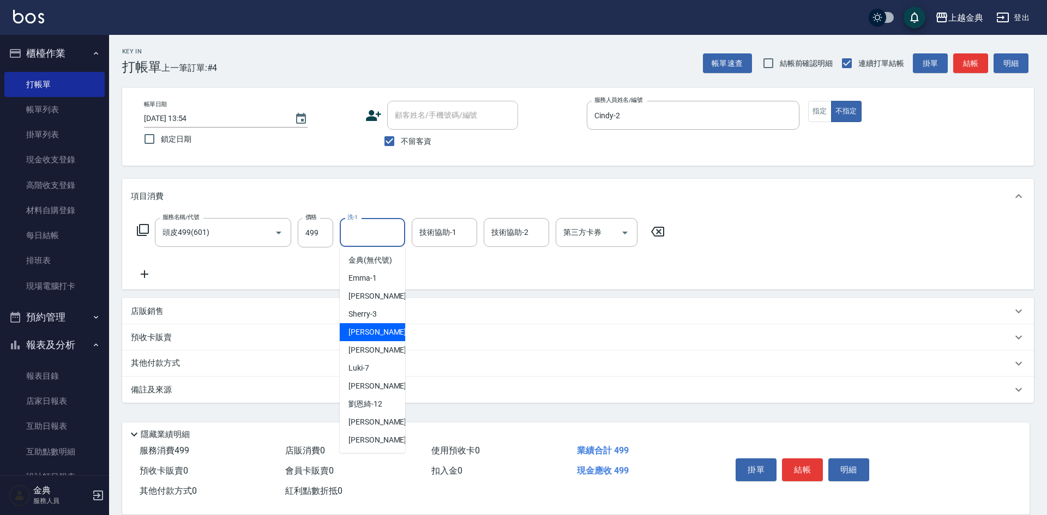
click at [367, 338] on span "[PERSON_NAME] -5" at bounding box center [380, 332] width 64 height 11
type input "[PERSON_NAME]-5"
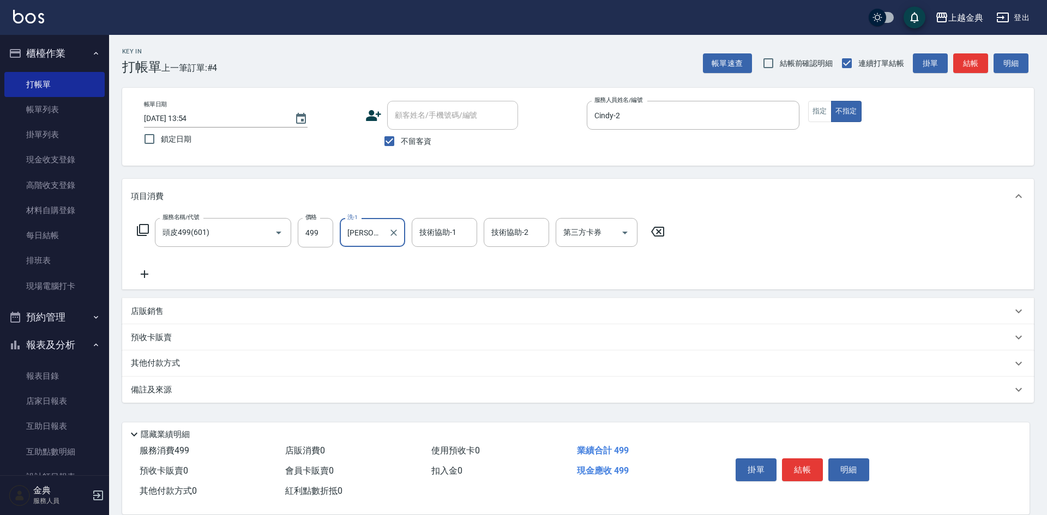
click at [173, 363] on p "其他付款方式" at bounding box center [158, 364] width 55 height 12
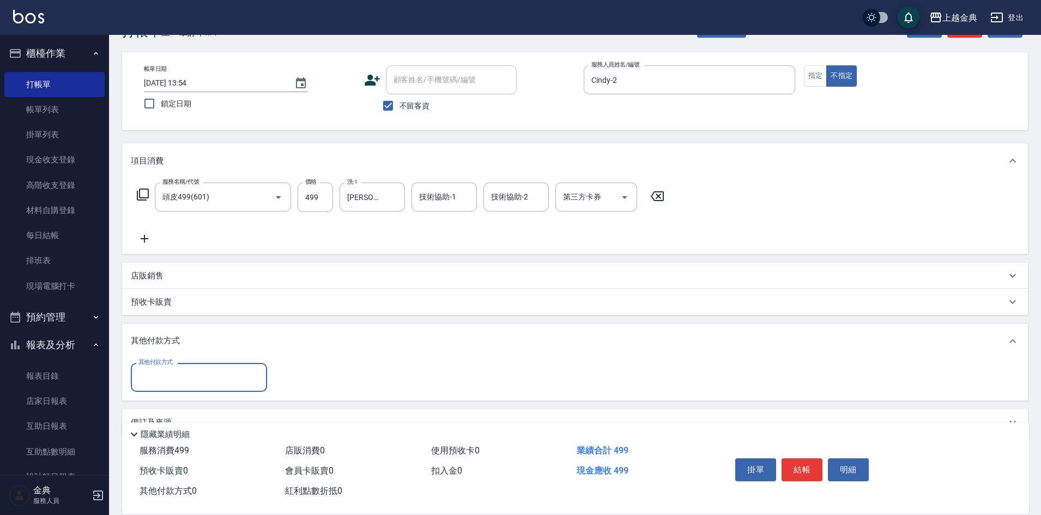
scroll to position [55, 0]
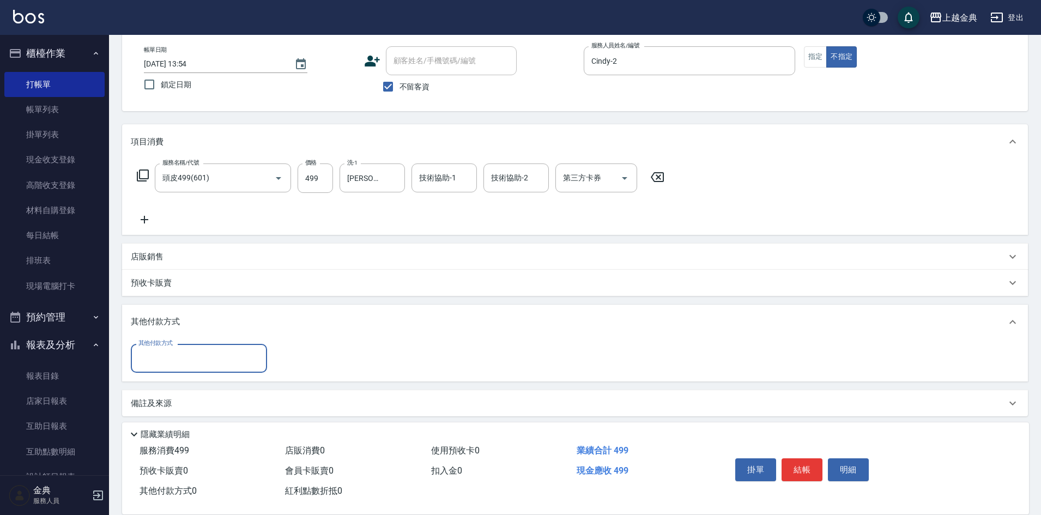
click at [173, 363] on input "其他付款方式" at bounding box center [199, 358] width 126 height 19
click at [165, 442] on span "轉帳" at bounding box center [199, 440] width 136 height 18
type input "轉帳"
click at [280, 359] on input "0" at bounding box center [315, 358] width 82 height 29
type input "499"
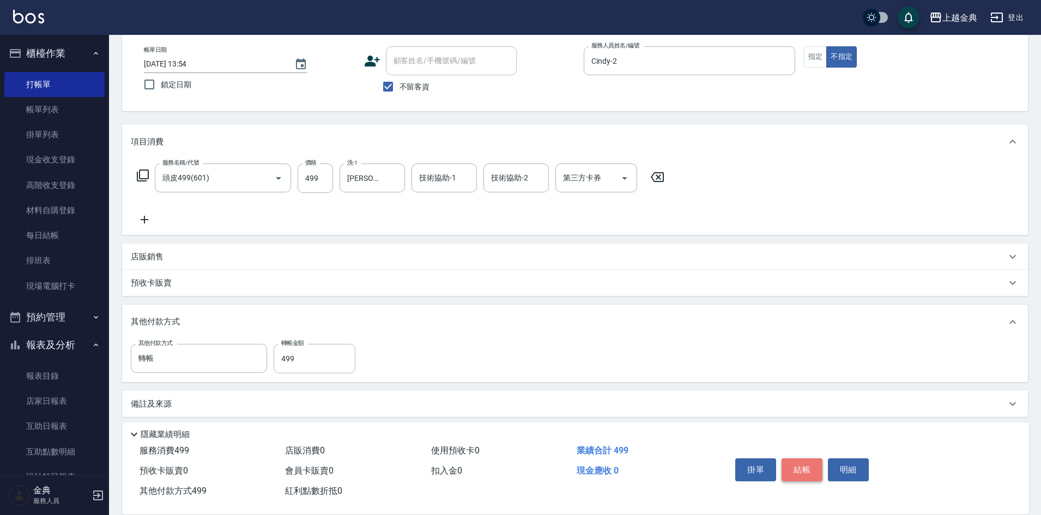
click at [805, 469] on button "結帳" at bounding box center [802, 470] width 41 height 23
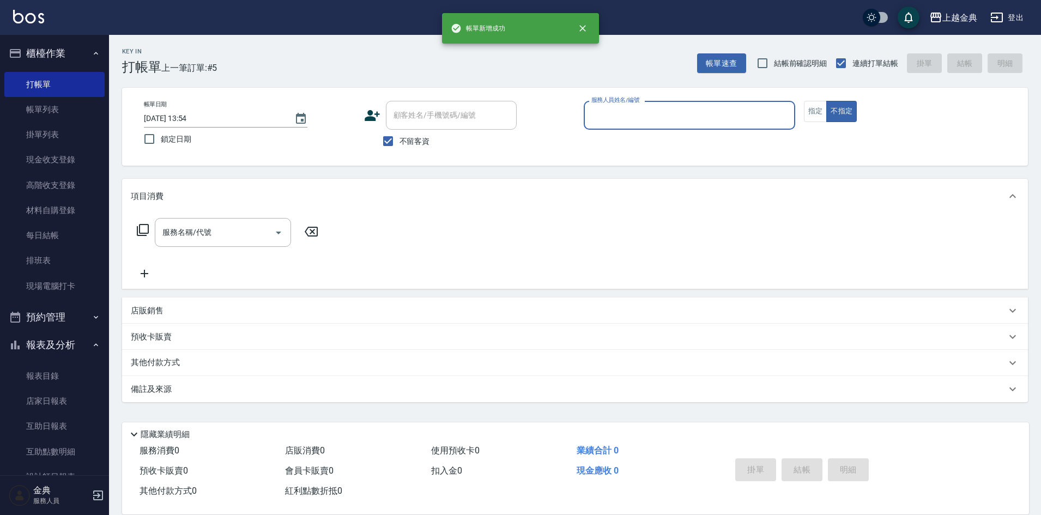
scroll to position [0, 0]
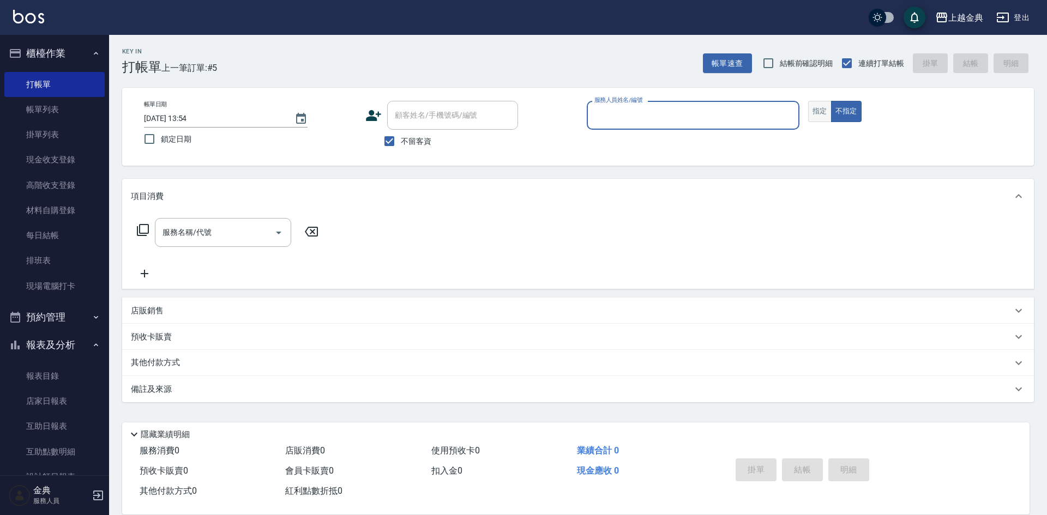
click at [816, 110] on button "指定" at bounding box center [819, 111] width 23 height 21
click at [726, 108] on input "服務人員姓名/編號" at bounding box center [693, 115] width 203 height 19
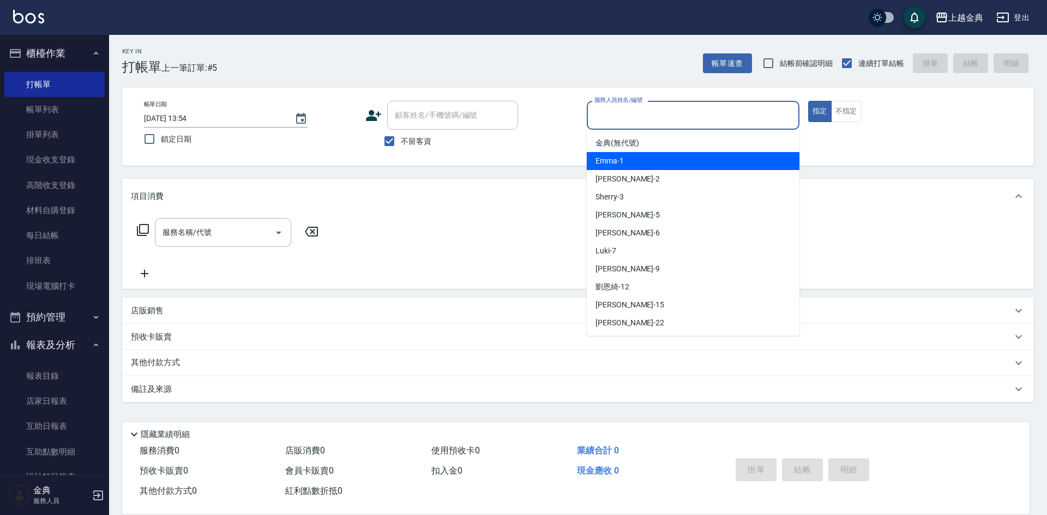
click at [683, 156] on div "Emma -1" at bounding box center [693, 161] width 213 height 18
type input "Emma-1"
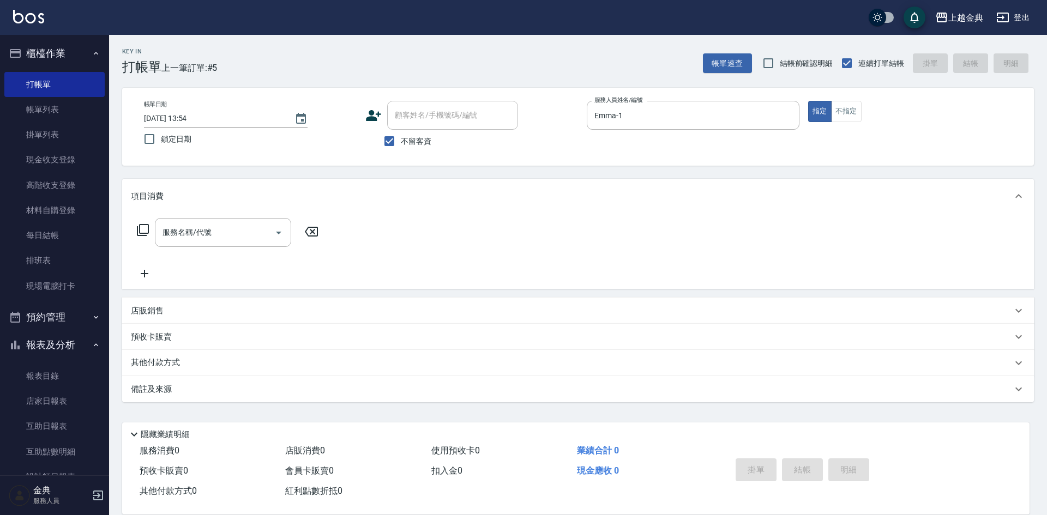
click at [143, 233] on icon at bounding box center [142, 230] width 13 height 13
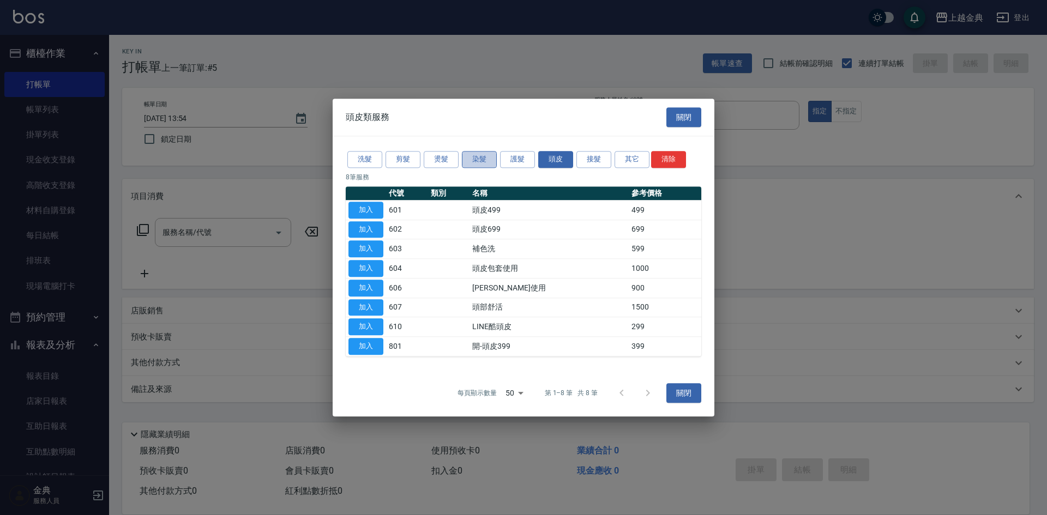
click at [474, 159] on button "染髮" at bounding box center [479, 159] width 35 height 17
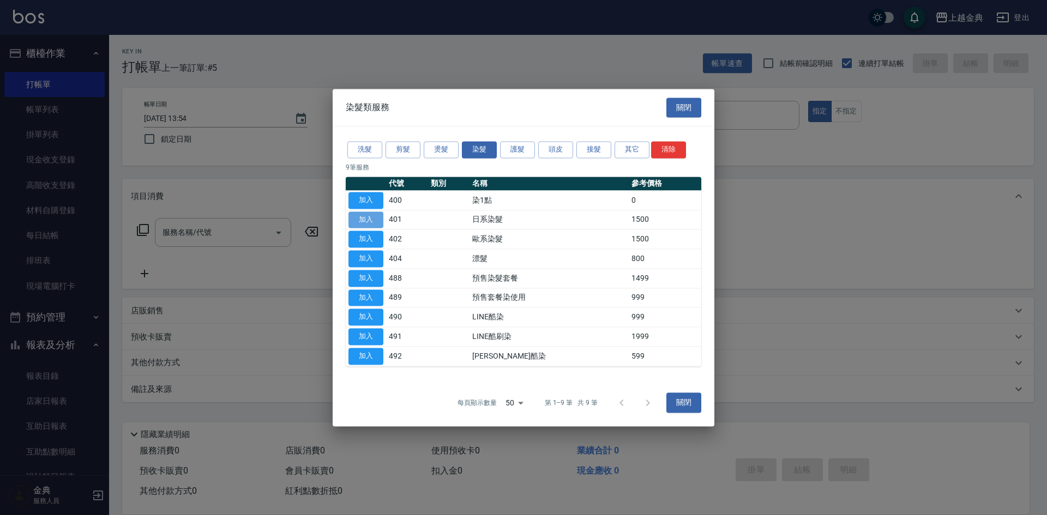
click at [373, 219] on button "加入" at bounding box center [365, 220] width 35 height 17
type input "日系染髮(401)"
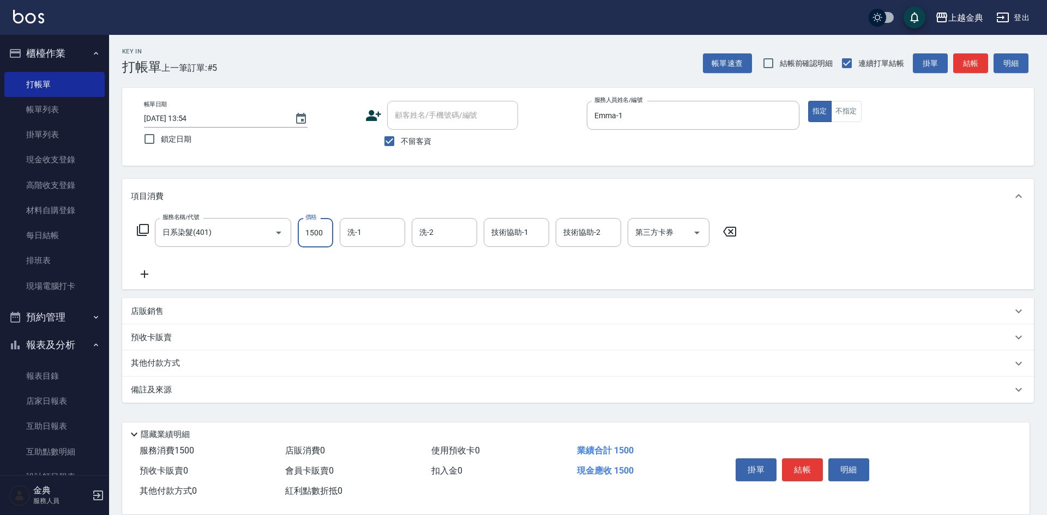
click at [321, 231] on input "1500" at bounding box center [315, 232] width 35 height 29
type input "1799"
click at [385, 141] on input "不留客資" at bounding box center [389, 141] width 23 height 23
checkbox input "false"
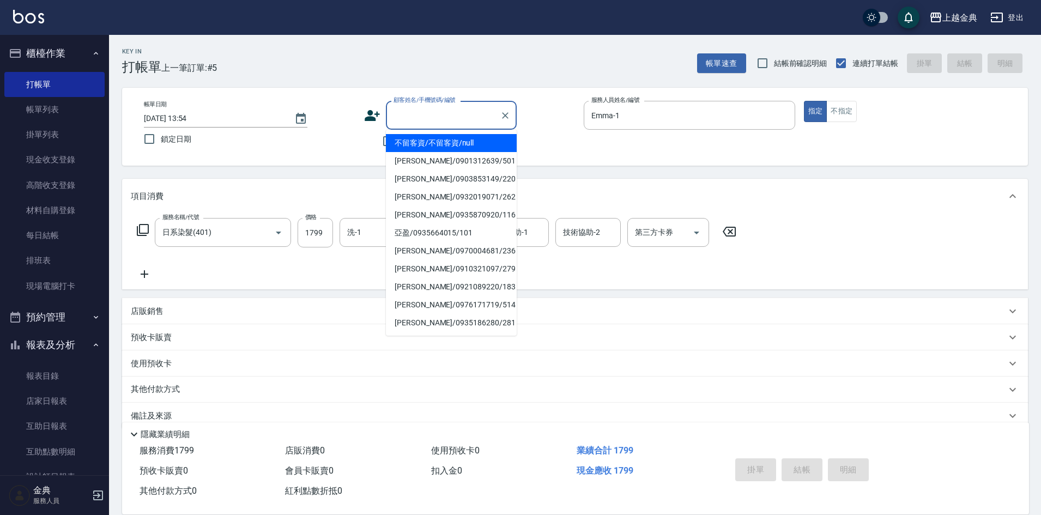
click at [409, 122] on input "顧客姓名/手機號碼/編號" at bounding box center [443, 115] width 105 height 19
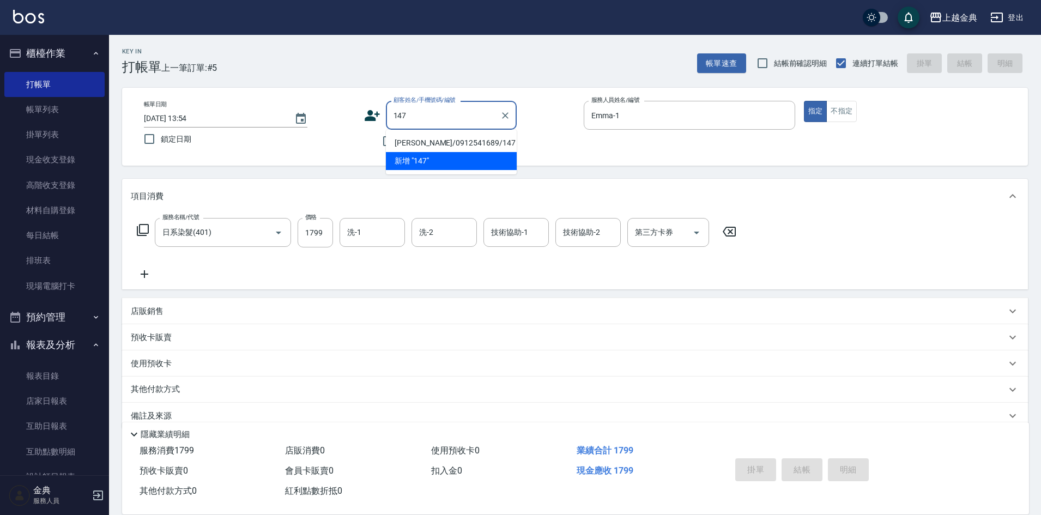
click at [440, 141] on li "[PERSON_NAME]/0912541689/147" at bounding box center [451, 143] width 131 height 18
type input "[PERSON_NAME]/0912541689/147"
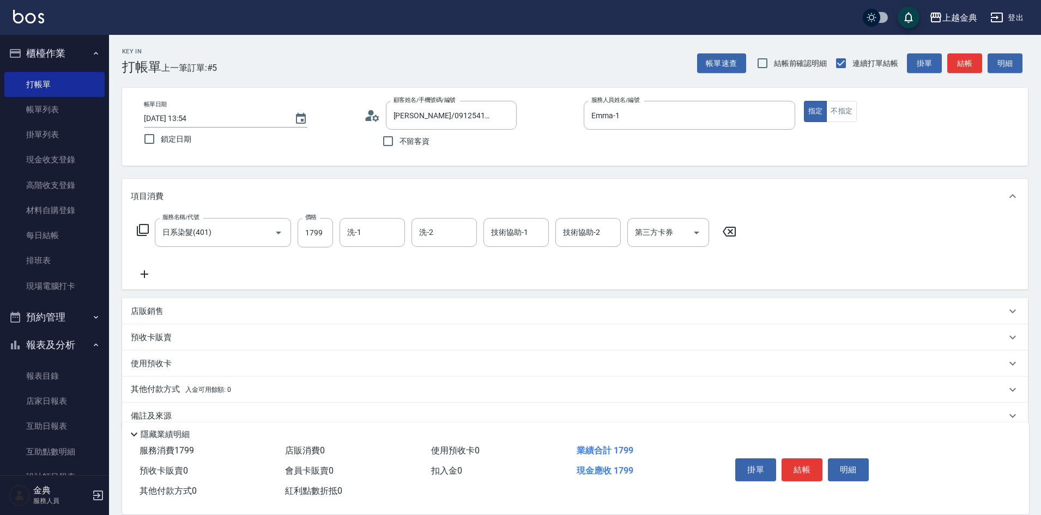
click at [183, 337] on div "預收卡販賣" at bounding box center [569, 337] width 876 height 11
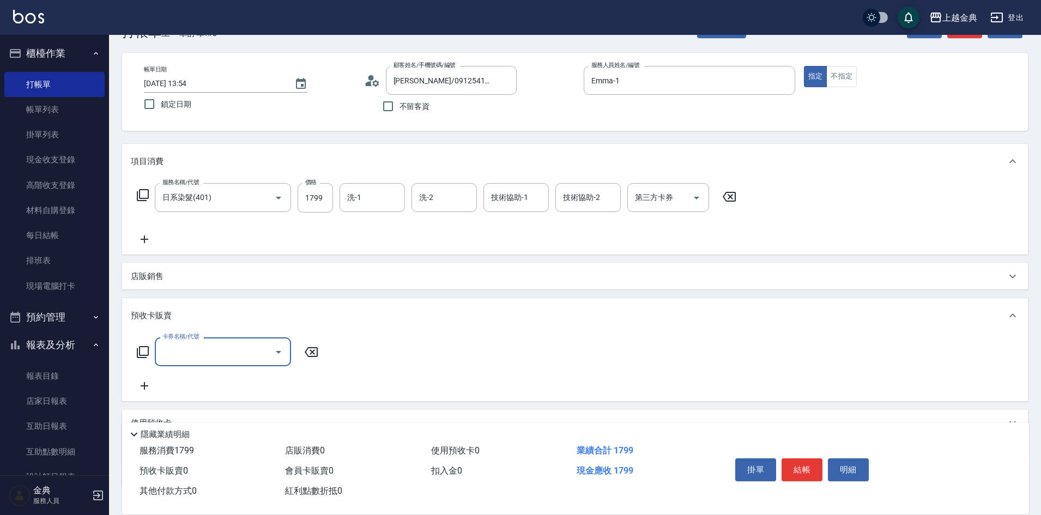
scroll to position [55, 0]
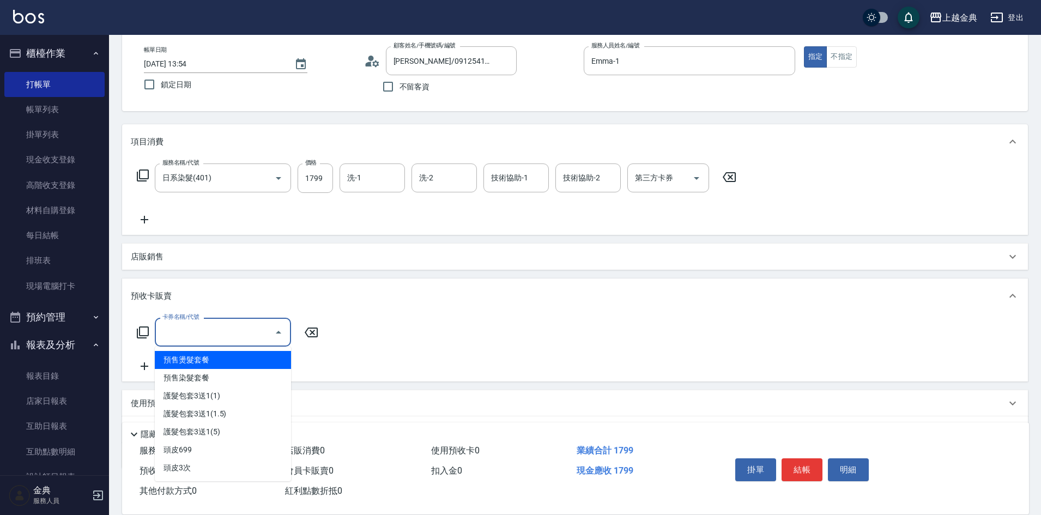
click at [196, 337] on input "卡券名稱/代號" at bounding box center [215, 332] width 110 height 19
click at [219, 381] on span "預售染髮套餐" at bounding box center [223, 378] width 136 height 18
type input "預售染髮套餐(488)"
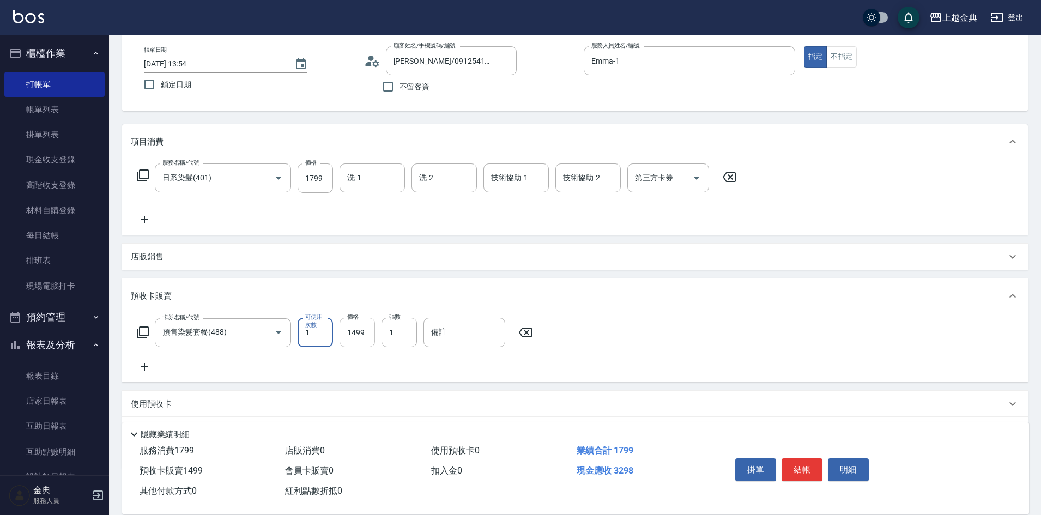
click at [366, 330] on input "1499" at bounding box center [357, 332] width 35 height 29
type input "1799"
click at [804, 462] on button "結帳" at bounding box center [802, 470] width 41 height 23
type input "[DATE] 13:55"
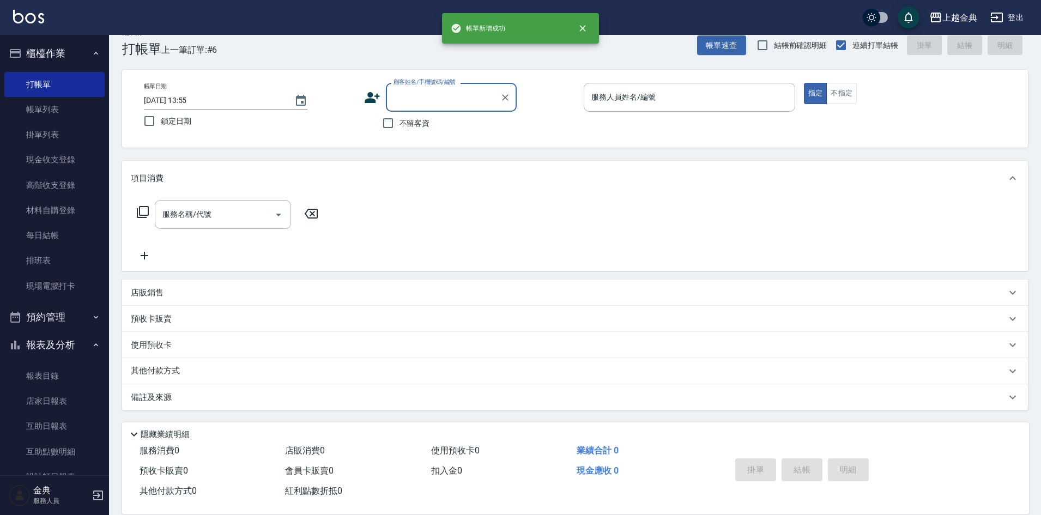
scroll to position [18, 0]
click at [846, 95] on button "不指定" at bounding box center [842, 93] width 31 height 21
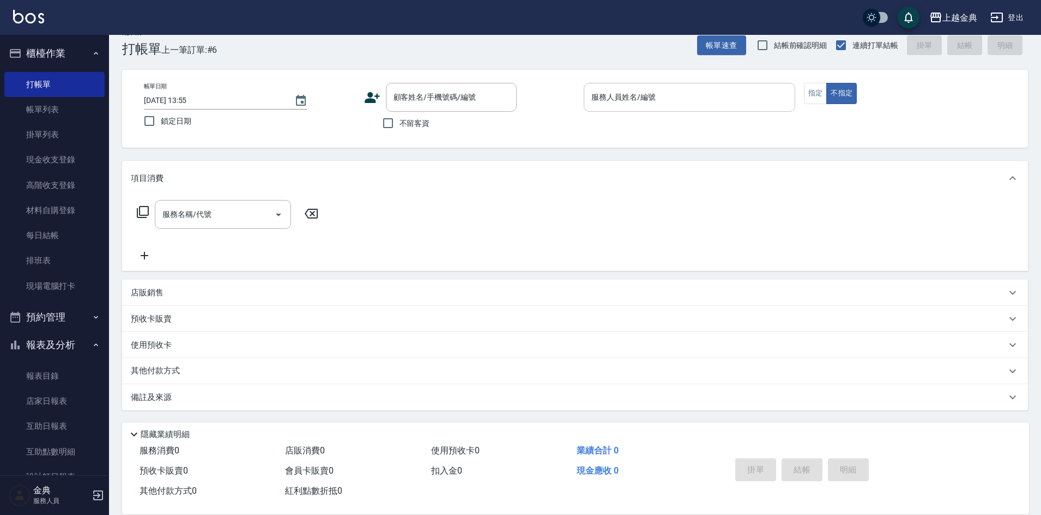
click at [699, 86] on div "服務人員姓名/編號" at bounding box center [690, 97] width 212 height 29
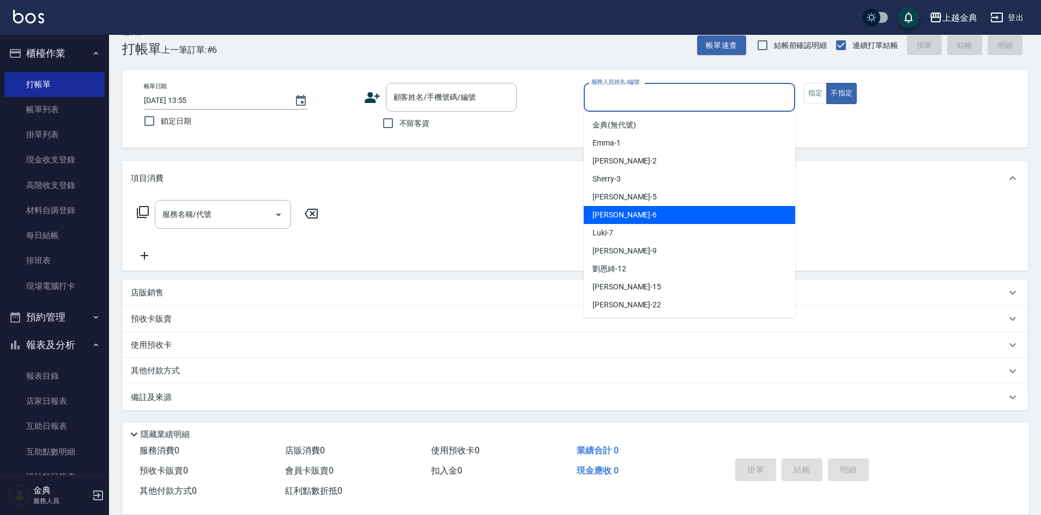
click at [674, 218] on div "[PERSON_NAME] -6" at bounding box center [690, 215] width 212 height 18
type input "[PERSON_NAME]-6"
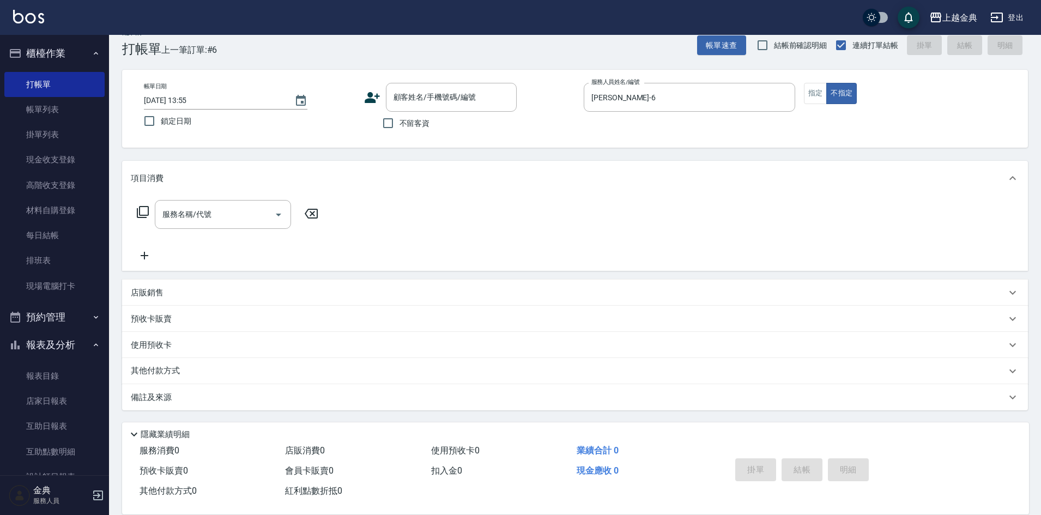
click at [147, 207] on icon at bounding box center [143, 212] width 12 height 12
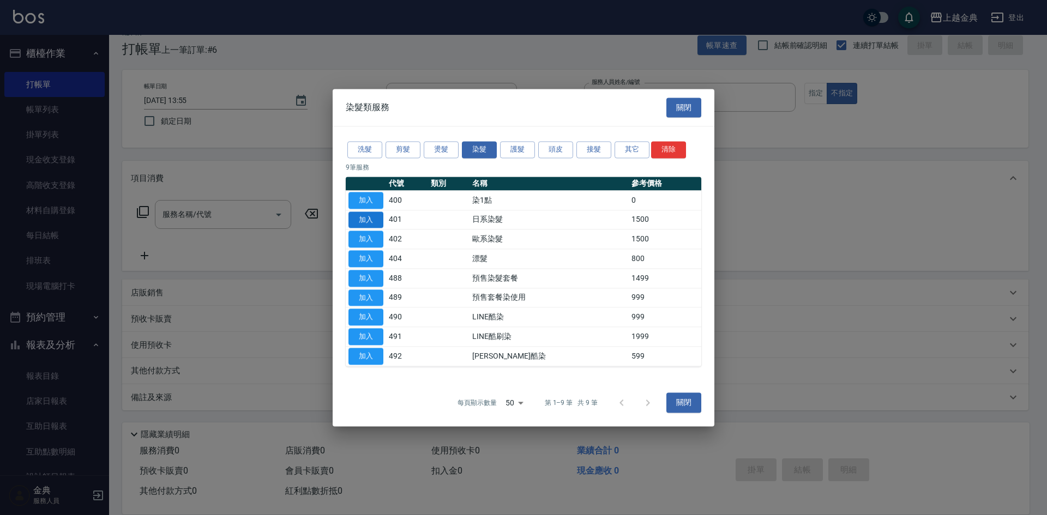
click at [365, 220] on button "加入" at bounding box center [365, 220] width 35 height 17
type input "日系染髮(401)"
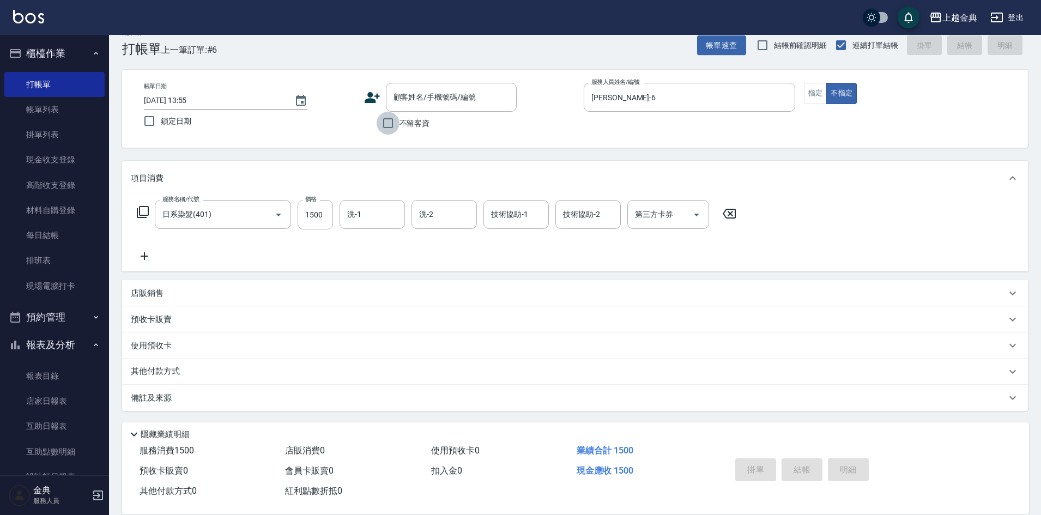
click at [384, 123] on input "不留客資" at bounding box center [388, 123] width 23 height 23
checkbox input "true"
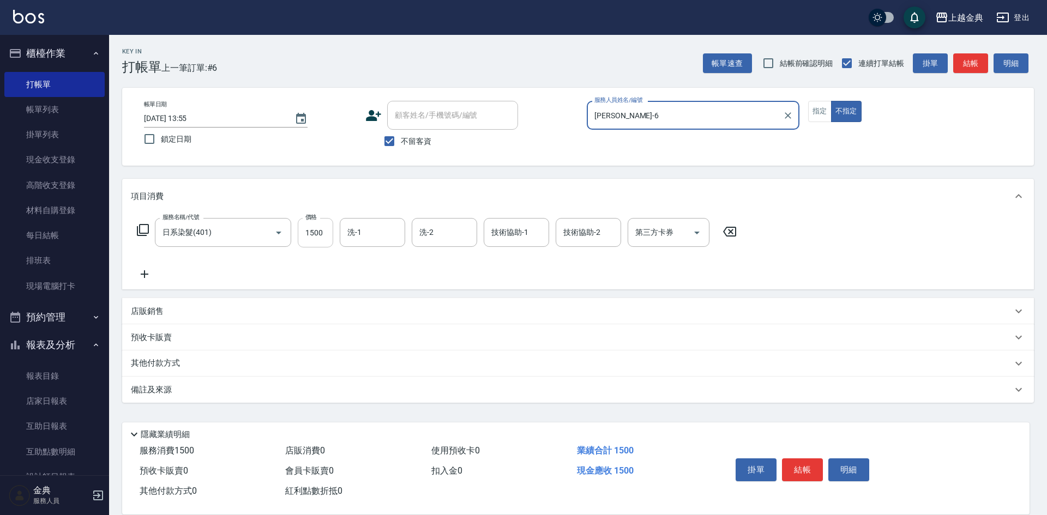
click at [320, 232] on input "1500" at bounding box center [315, 232] width 35 height 29
type input "3199"
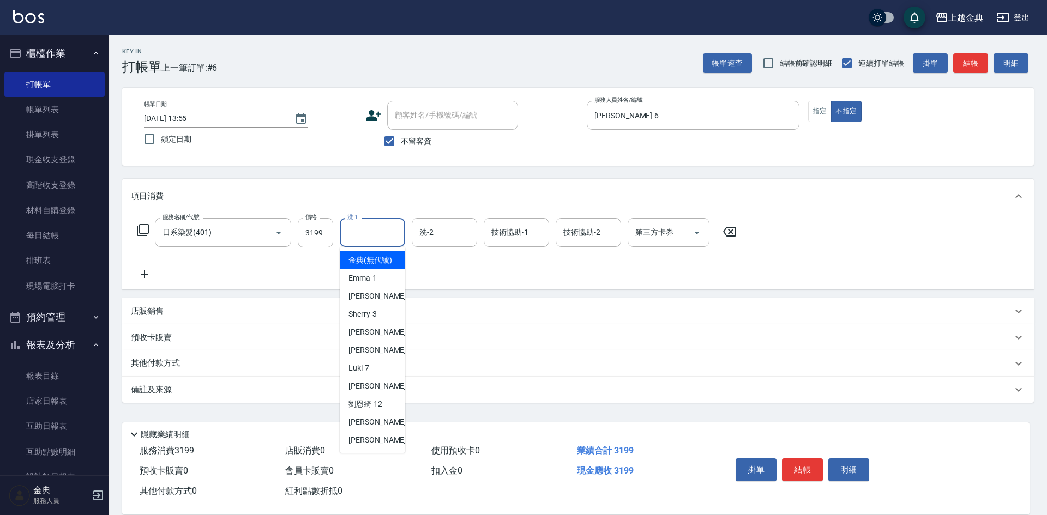
click at [381, 225] on input "洗-1" at bounding box center [373, 232] width 56 height 19
click at [383, 305] on div "Cindy -2" at bounding box center [372, 296] width 65 height 18
type input "Cindy-2"
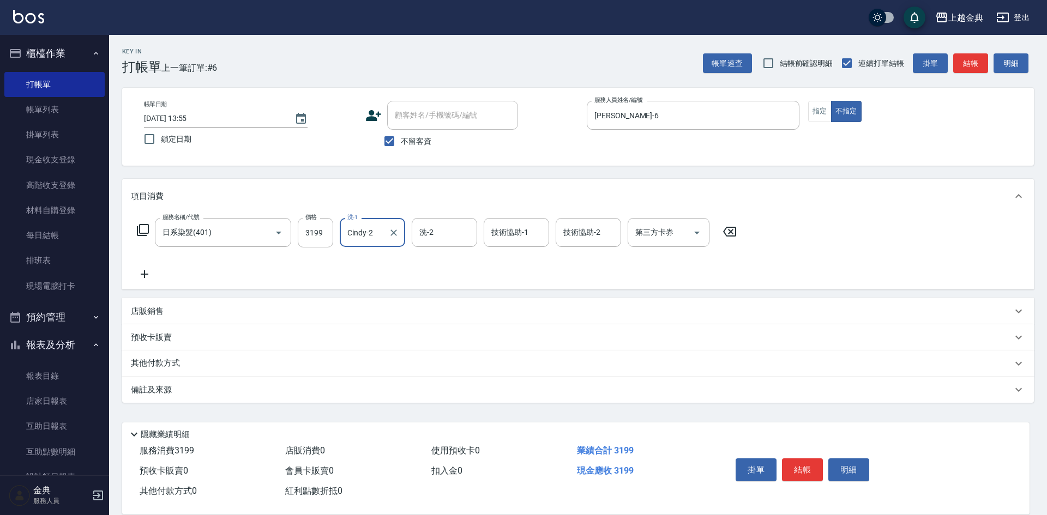
click at [140, 230] on icon at bounding box center [143, 230] width 12 height 12
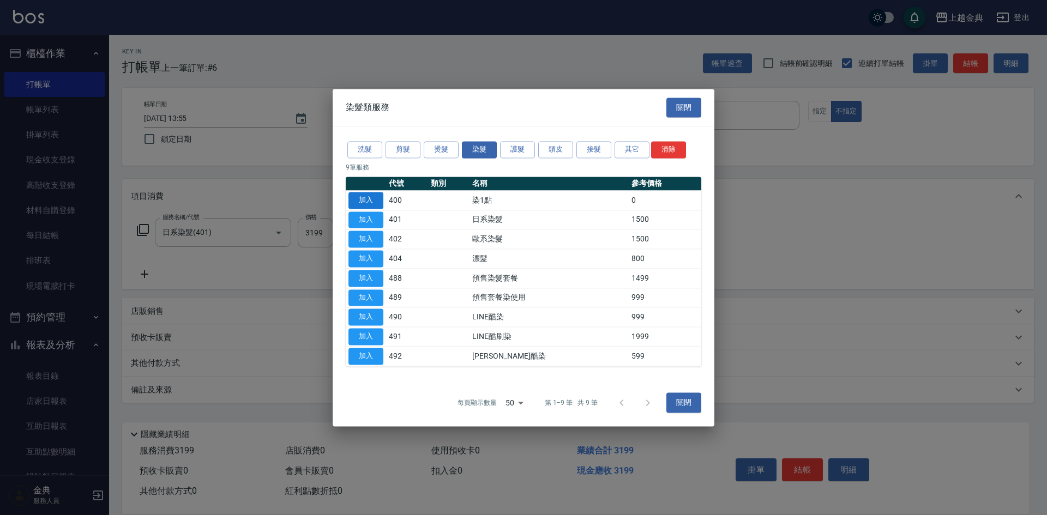
click at [370, 203] on button "加入" at bounding box center [365, 200] width 35 height 17
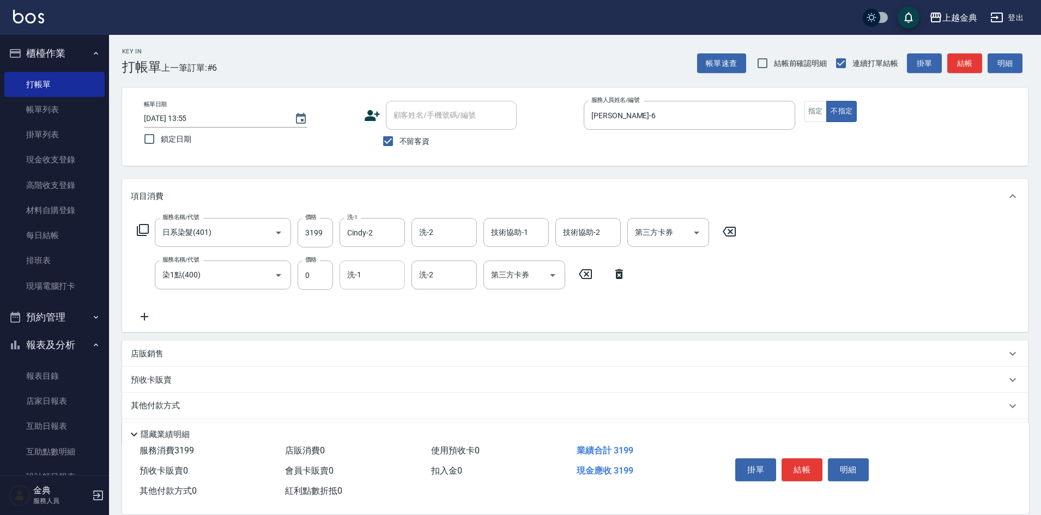
click at [372, 275] on input "洗-1" at bounding box center [373, 275] width 56 height 19
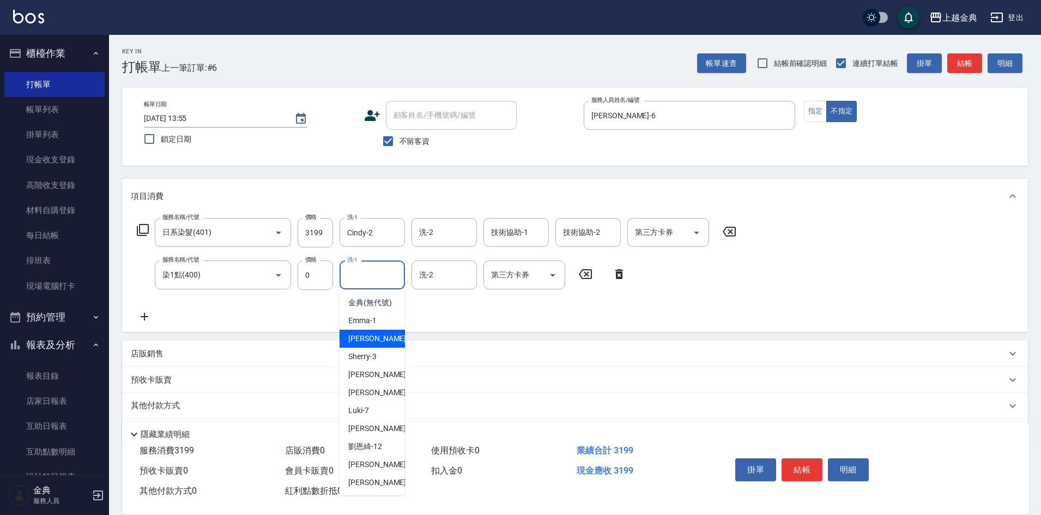
click at [373, 345] on span "Cindy -2" at bounding box center [380, 338] width 64 height 11
type input "Cindy-2"
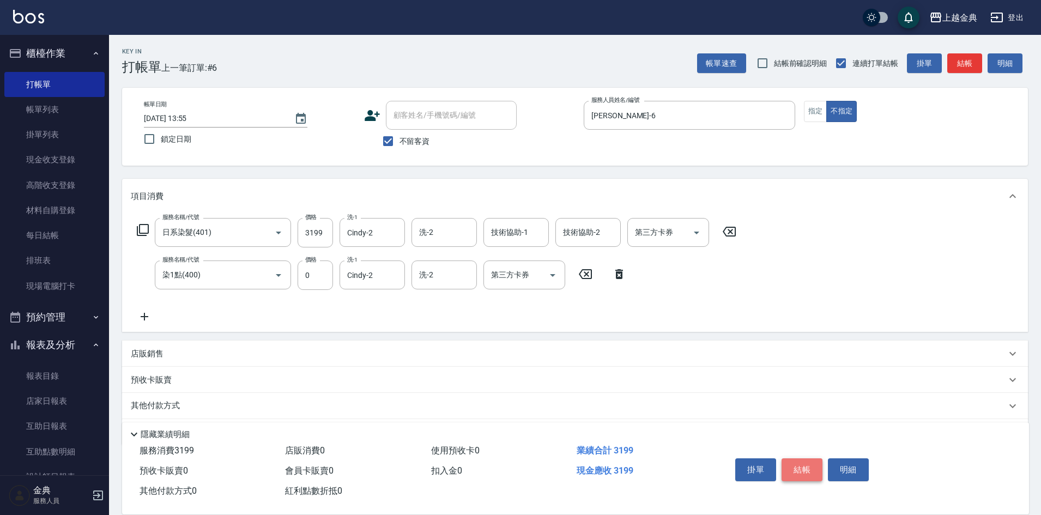
click at [792, 463] on button "結帳" at bounding box center [802, 470] width 41 height 23
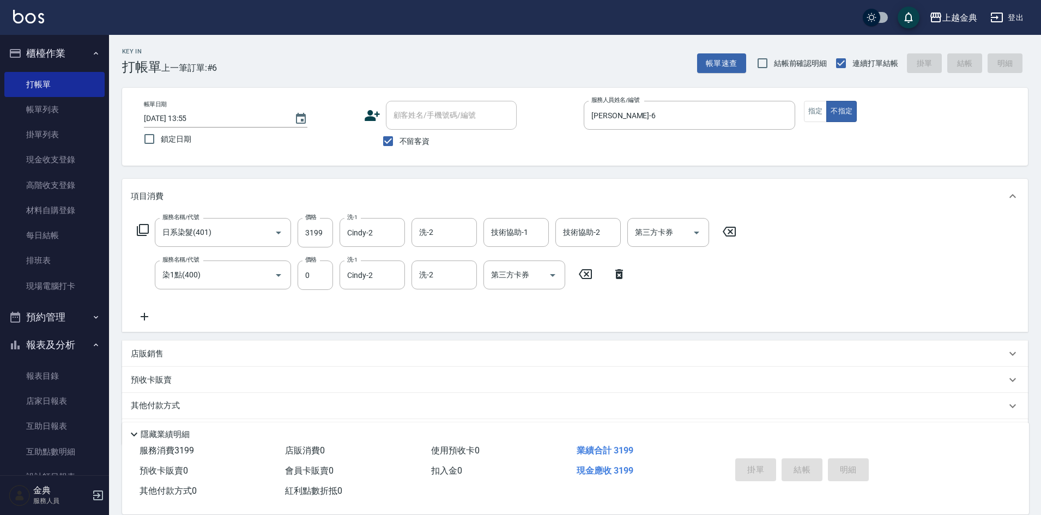
type input "[DATE] 13:56"
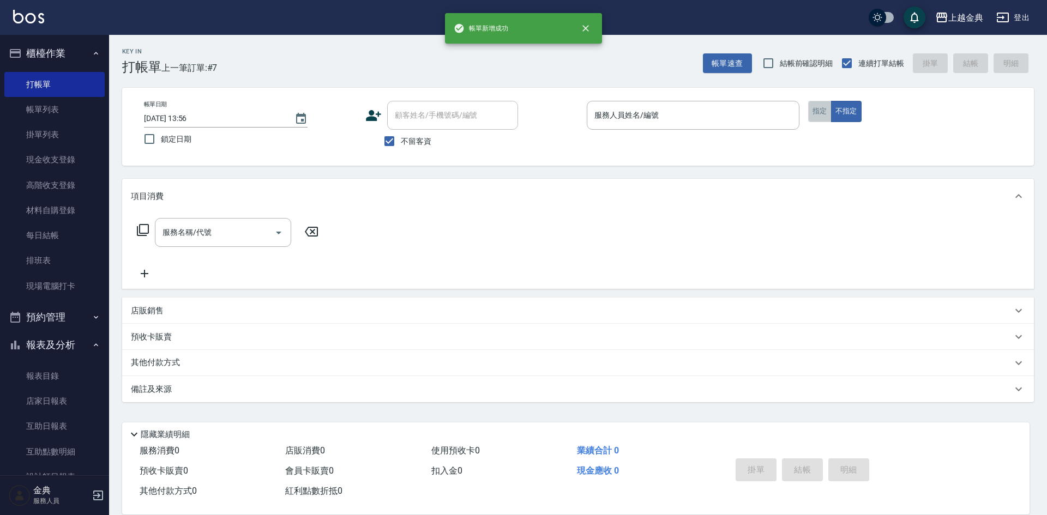
click at [819, 114] on button "指定" at bounding box center [819, 111] width 23 height 21
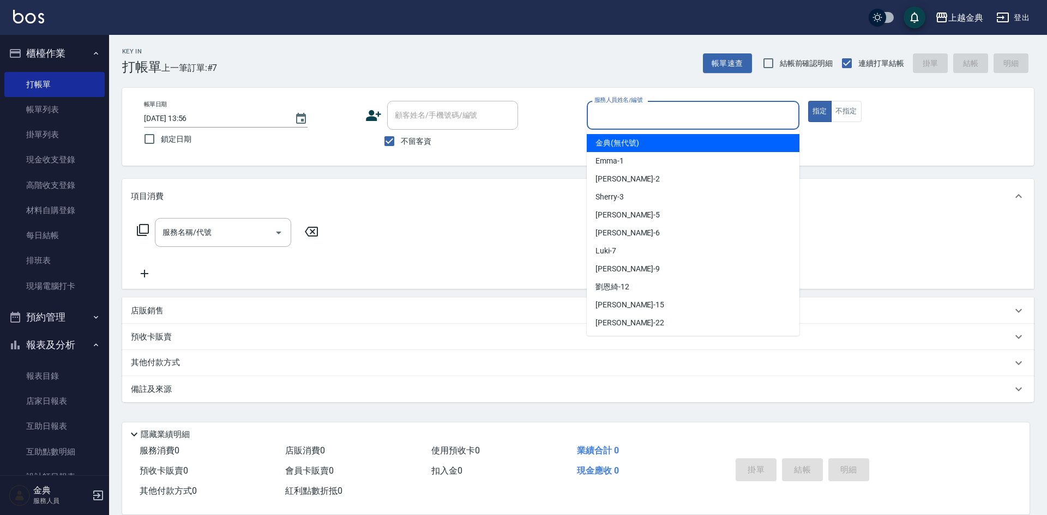
click at [728, 111] on input "服務人員姓名/編號" at bounding box center [693, 115] width 203 height 19
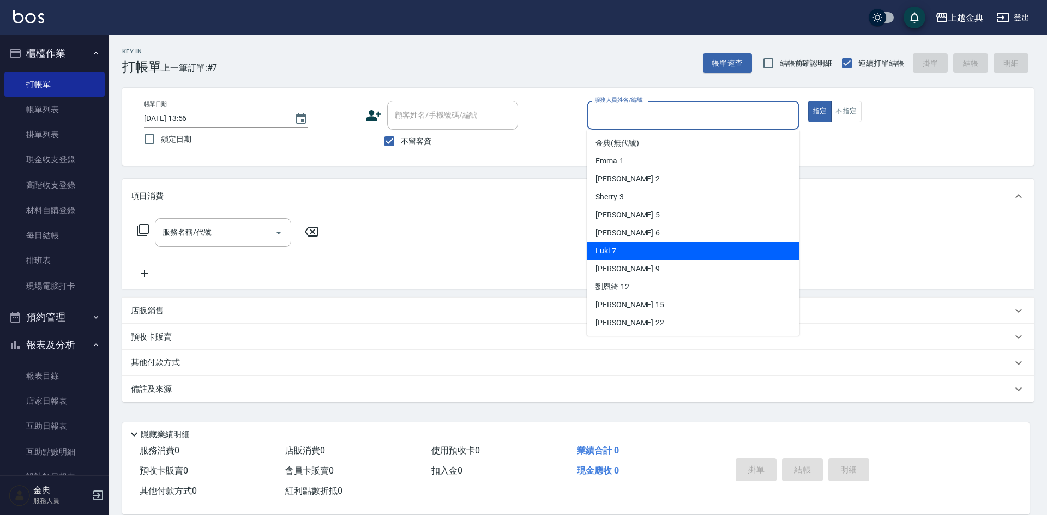
click at [673, 245] on div "Luki -7" at bounding box center [693, 251] width 213 height 18
type input "Luki-7"
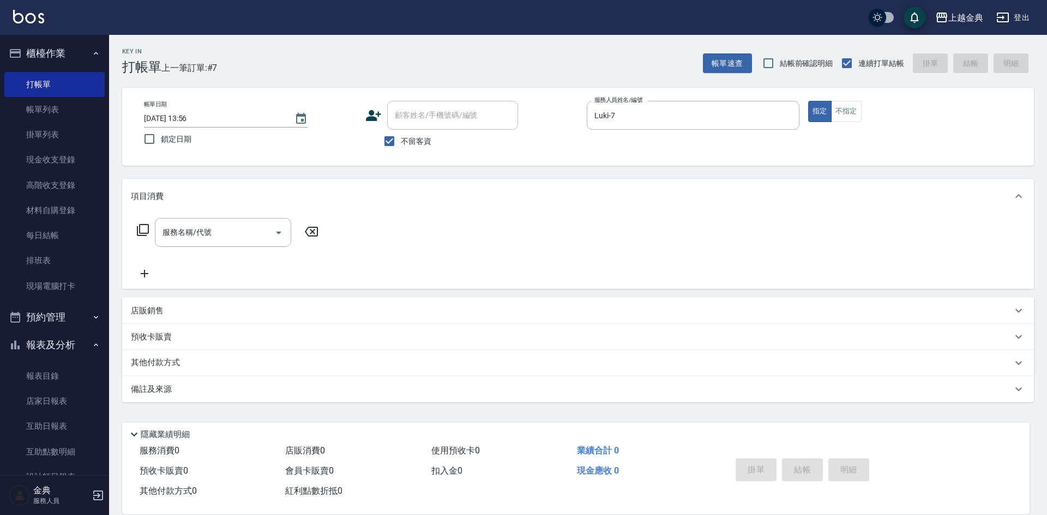
click at [144, 226] on icon at bounding box center [142, 230] width 13 height 13
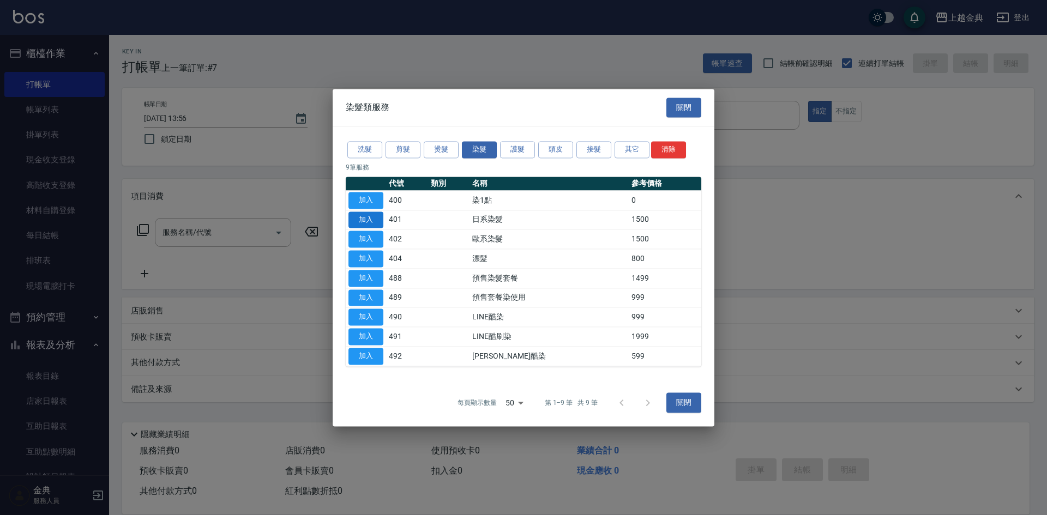
click at [375, 222] on button "加入" at bounding box center [365, 220] width 35 height 17
type input "日系染髮(401)"
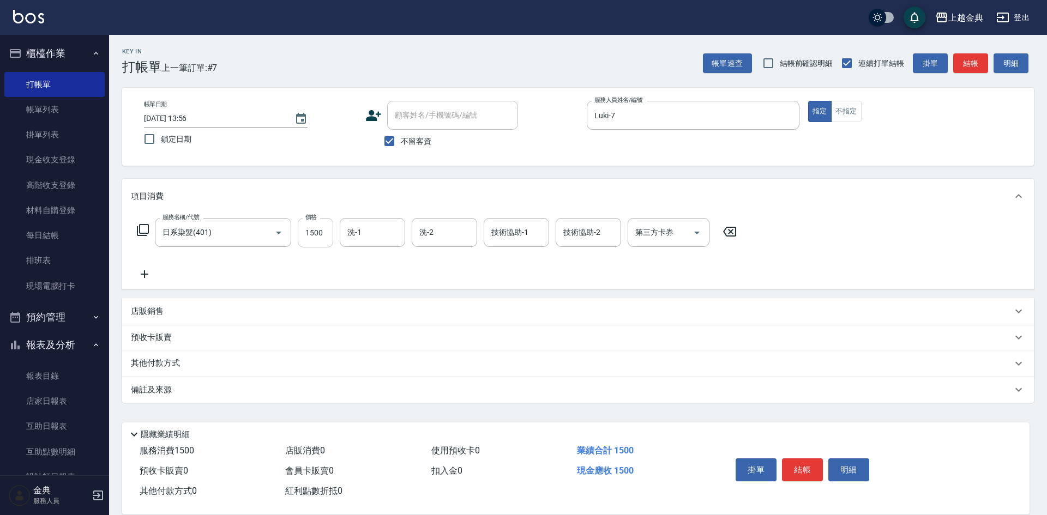
click at [330, 230] on input "1500" at bounding box center [315, 232] width 35 height 29
type input "2899"
click at [377, 236] on input "洗-1" at bounding box center [373, 232] width 56 height 19
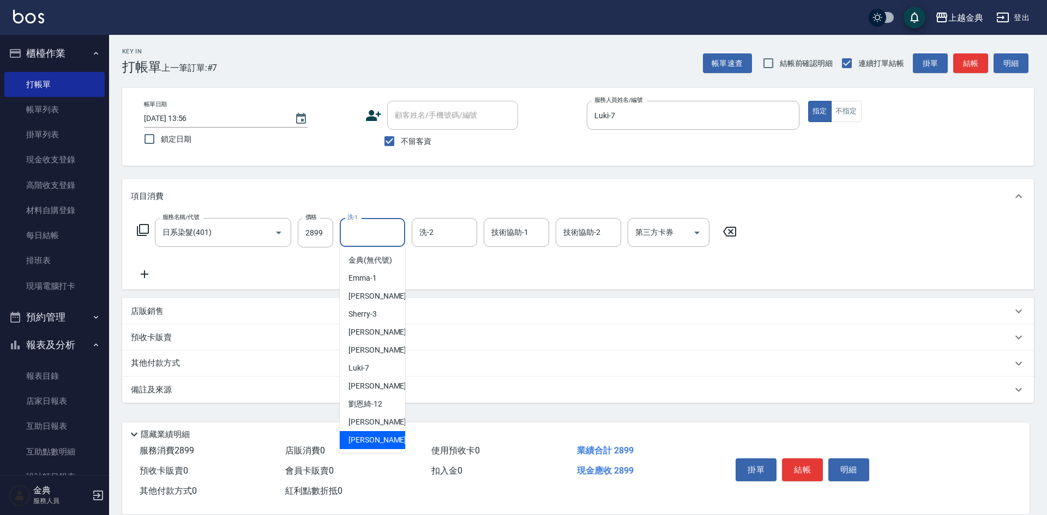
click at [357, 446] on span "[PERSON_NAME] -22" at bounding box center [382, 440] width 69 height 11
type input "[PERSON_NAME]-22"
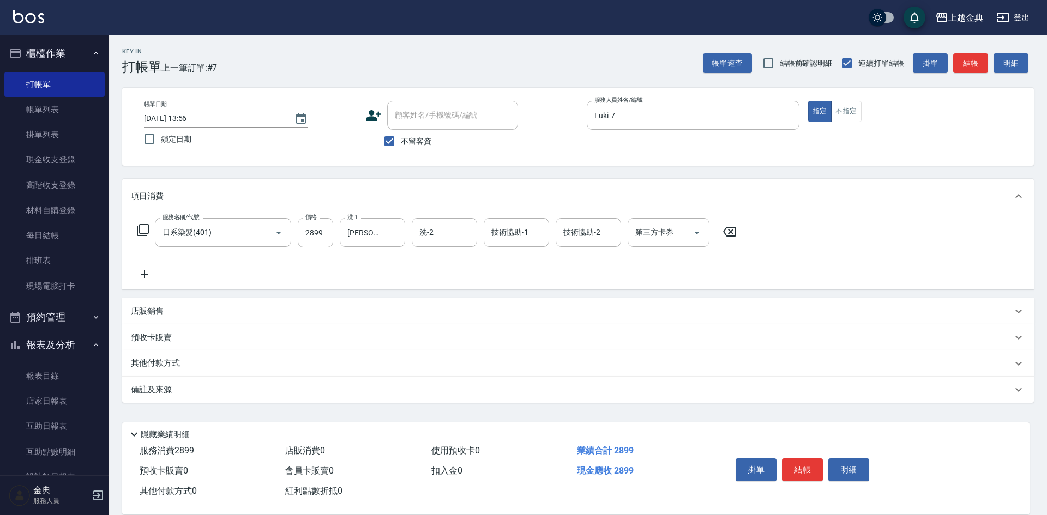
click at [138, 229] on icon at bounding box center [142, 230] width 13 height 13
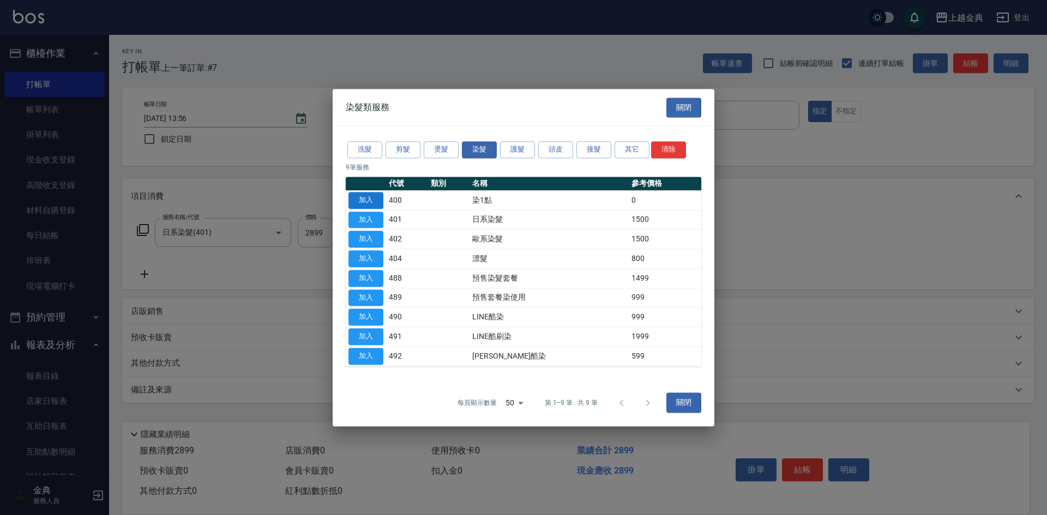
click at [366, 198] on button "加入" at bounding box center [365, 200] width 35 height 17
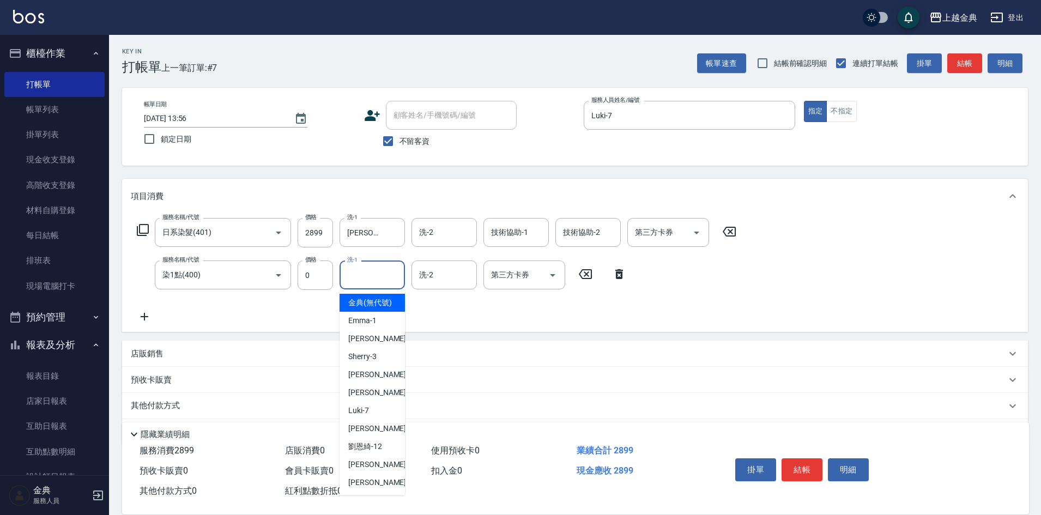
click at [366, 275] on input "洗-1" at bounding box center [373, 275] width 56 height 19
click at [360, 489] on span "[PERSON_NAME] -22" at bounding box center [382, 482] width 69 height 11
type input "[PERSON_NAME]-22"
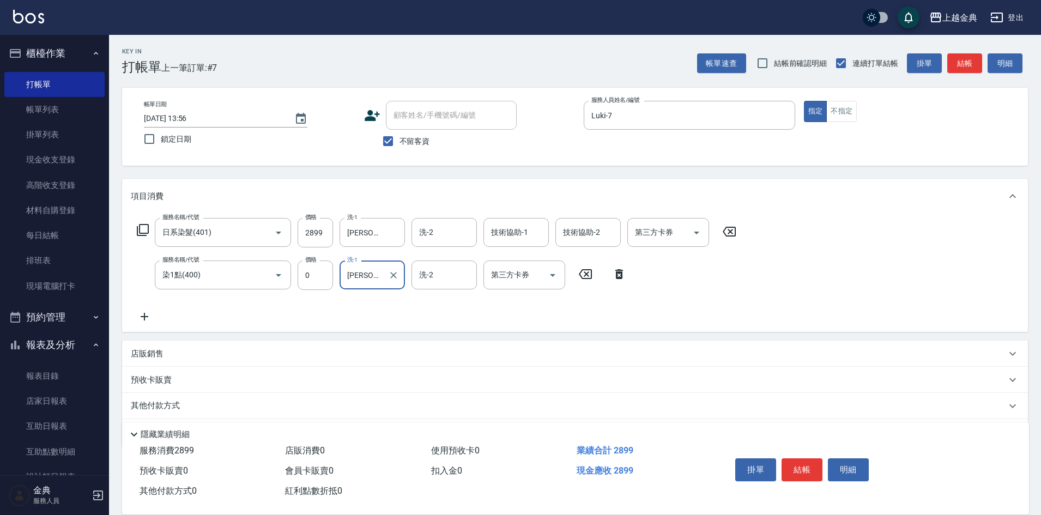
click at [182, 408] on p "其他付款方式" at bounding box center [158, 406] width 55 height 12
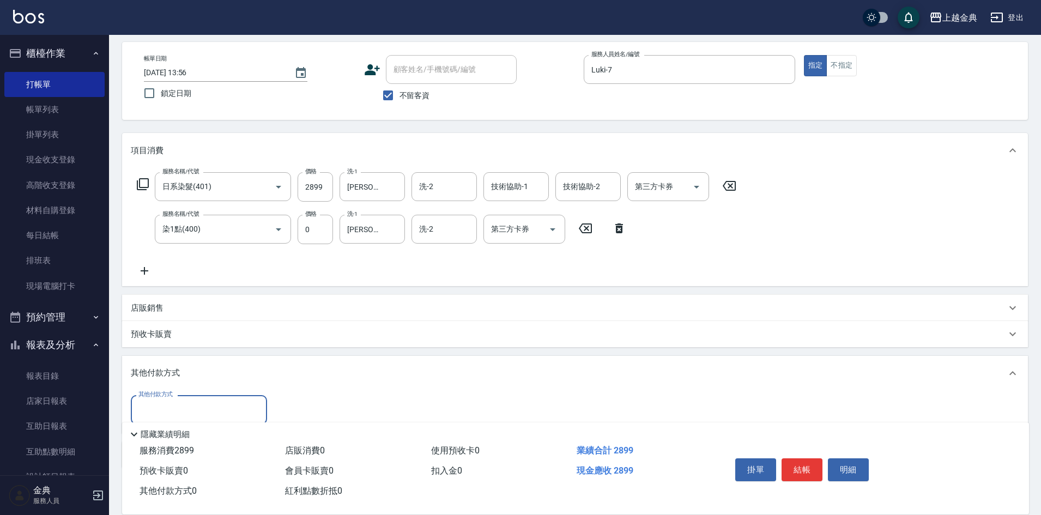
scroll to position [104, 0]
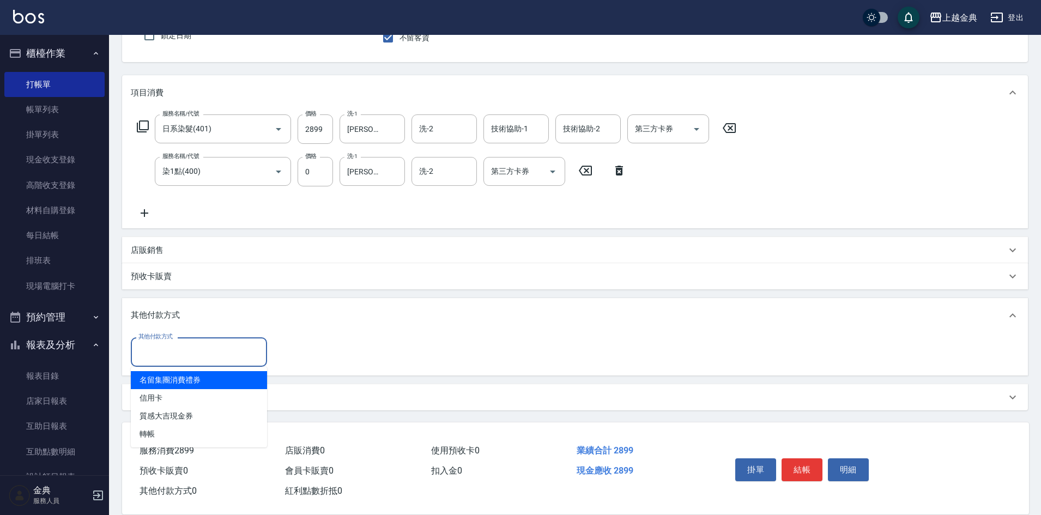
click at [203, 352] on input "其他付款方式" at bounding box center [199, 351] width 126 height 19
click at [204, 392] on span "信用卡" at bounding box center [199, 398] width 136 height 18
type input "信用卡"
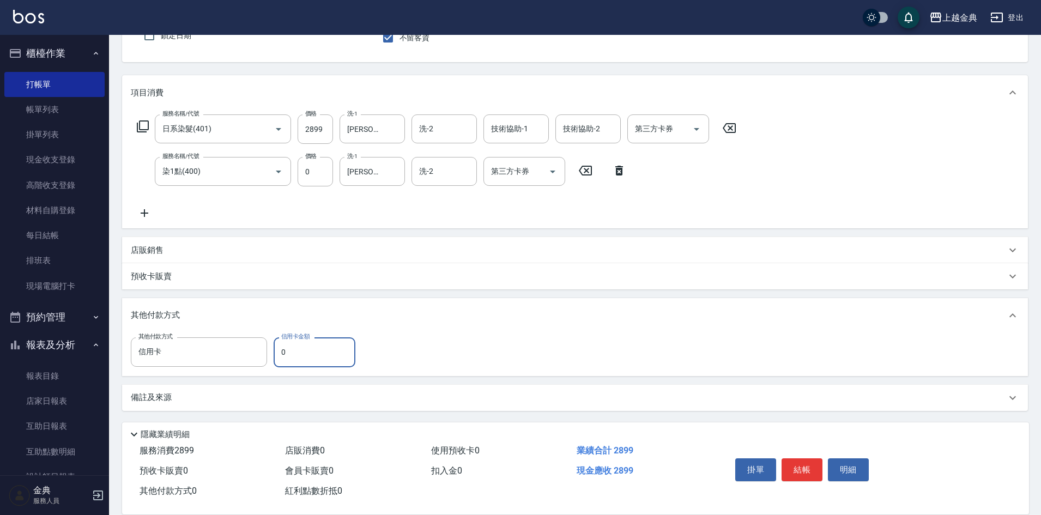
click at [275, 351] on input "0" at bounding box center [315, 351] width 82 height 29
type input "2899"
click at [795, 462] on button "結帳" at bounding box center [802, 470] width 41 height 23
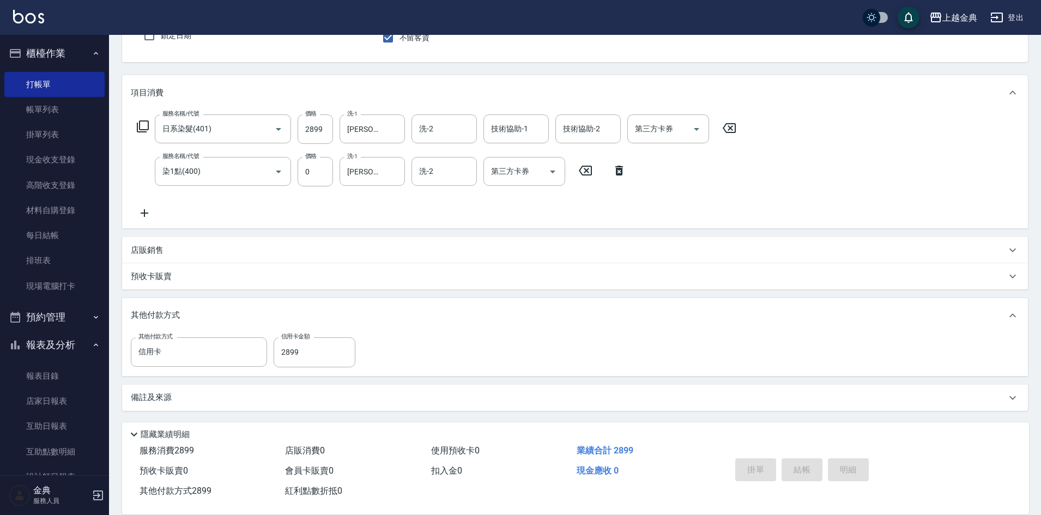
type input "[DATE] 13:57"
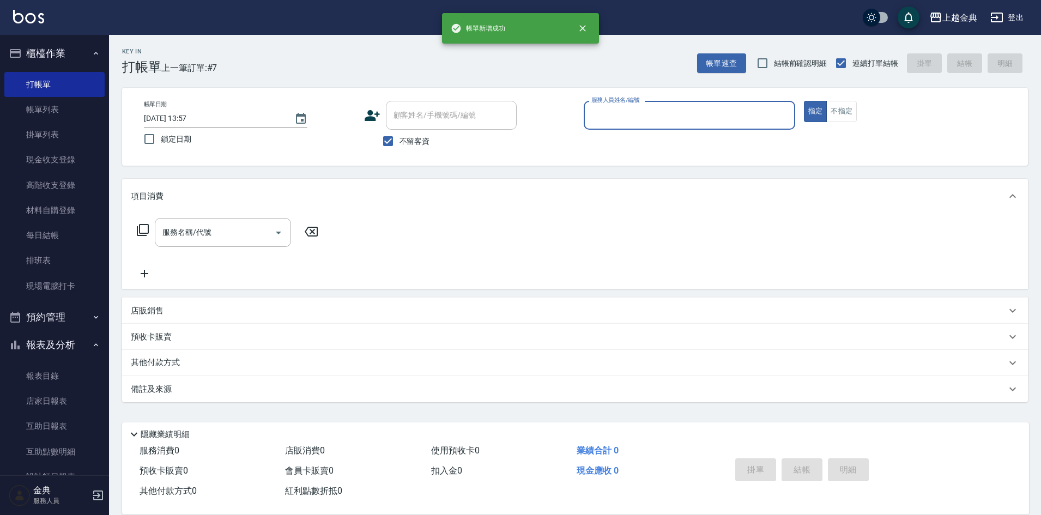
scroll to position [0, 0]
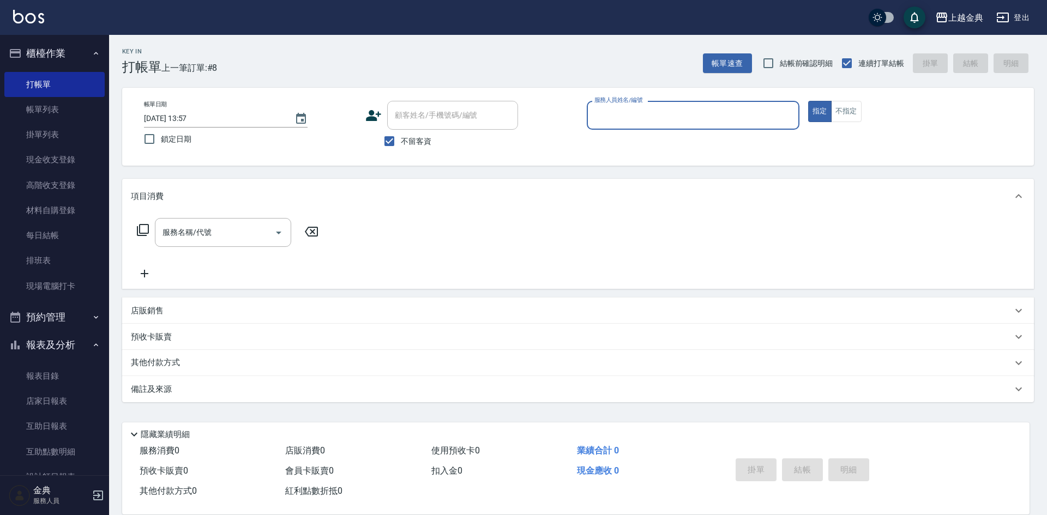
click at [709, 109] on input "服務人員姓名/編號" at bounding box center [693, 115] width 203 height 19
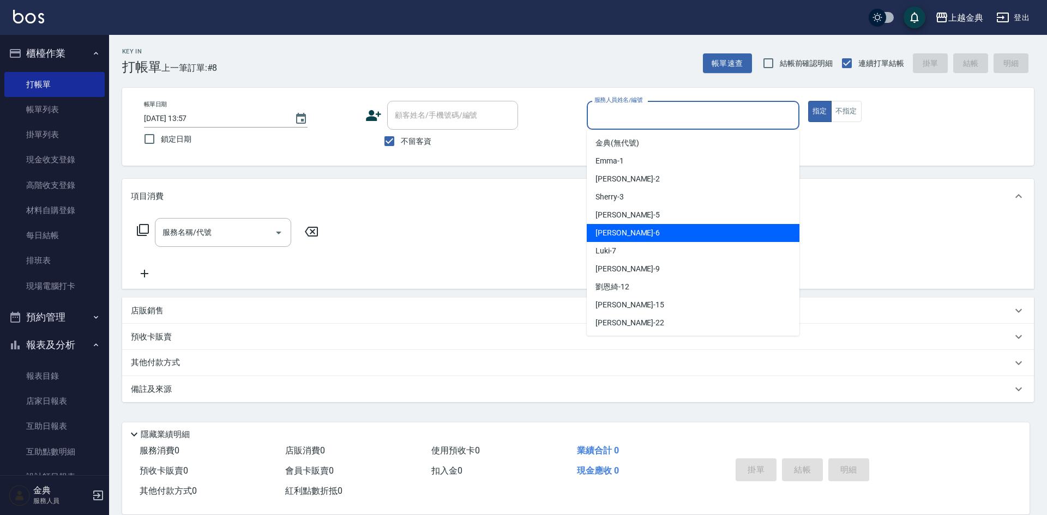
click at [663, 228] on div "[PERSON_NAME] -6" at bounding box center [693, 233] width 213 height 18
type input "[PERSON_NAME]-6"
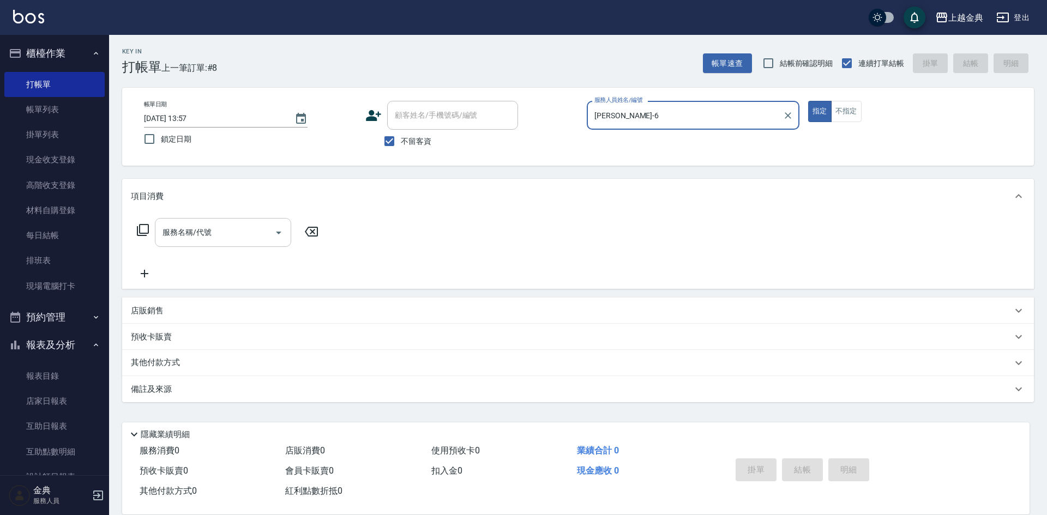
click at [276, 234] on icon "Open" at bounding box center [278, 232] width 13 height 13
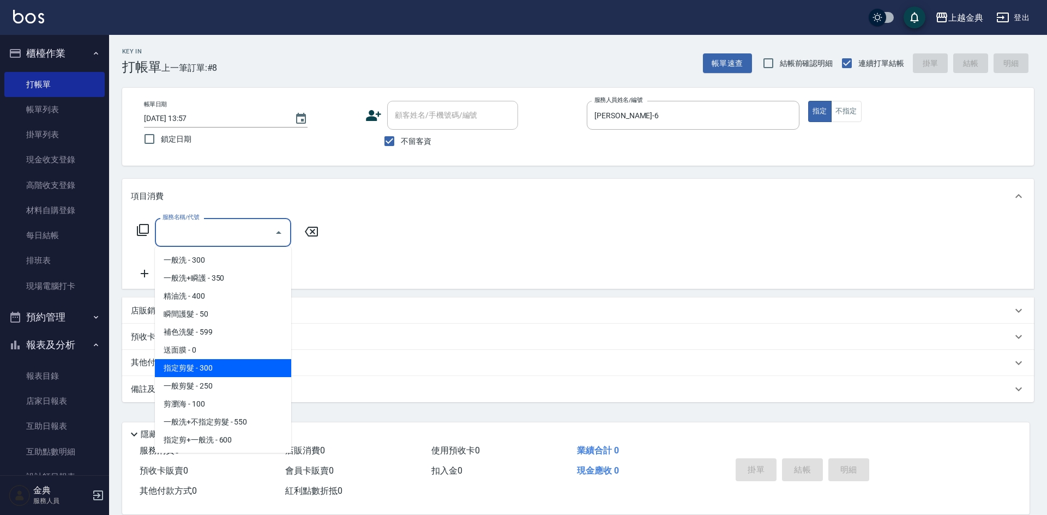
click at [227, 366] on span "指定剪髮 - 300" at bounding box center [223, 368] width 136 height 18
type input "指定剪髮(199)"
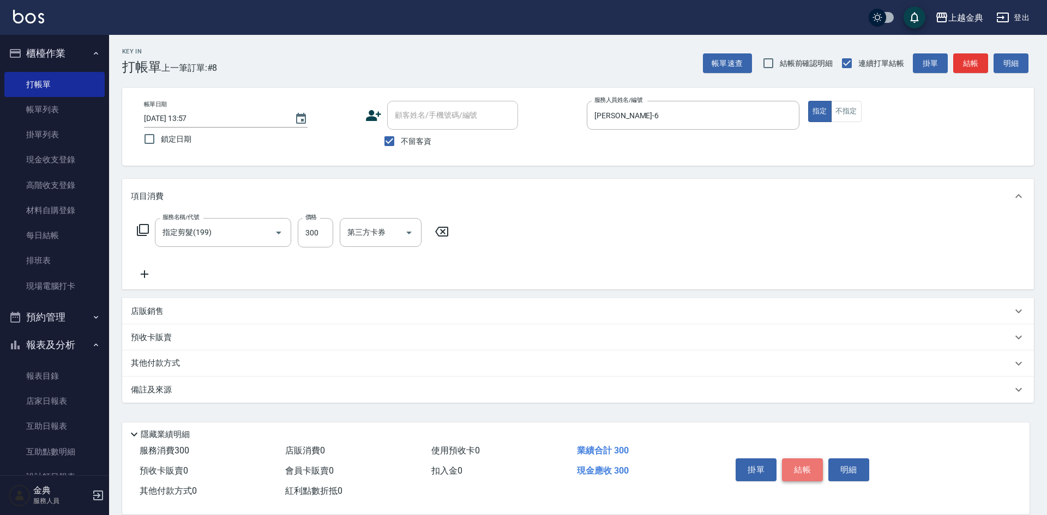
click at [803, 468] on button "結帳" at bounding box center [802, 470] width 41 height 23
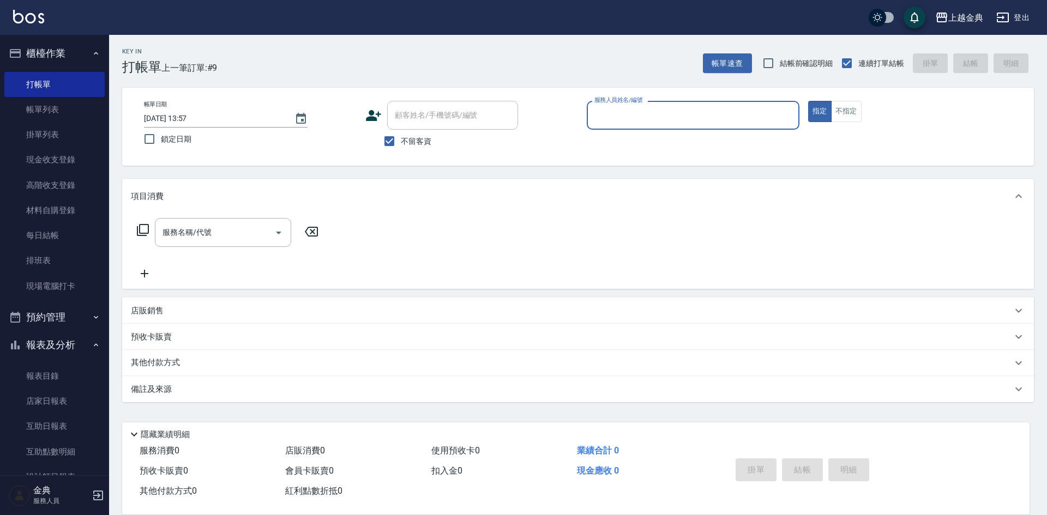
click at [708, 111] on input "服務人員姓名/編號" at bounding box center [693, 115] width 203 height 19
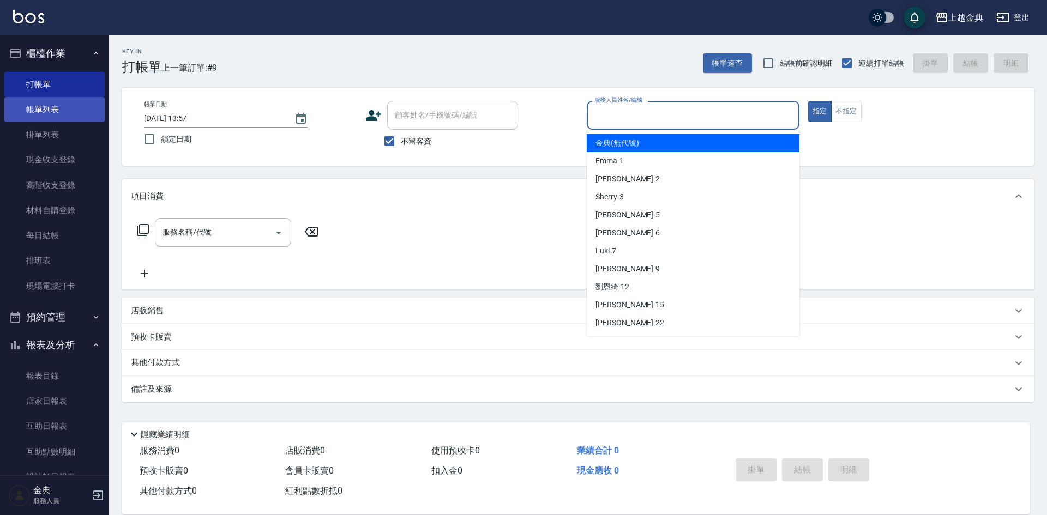
click at [71, 107] on link "帳單列表" at bounding box center [54, 109] width 100 height 25
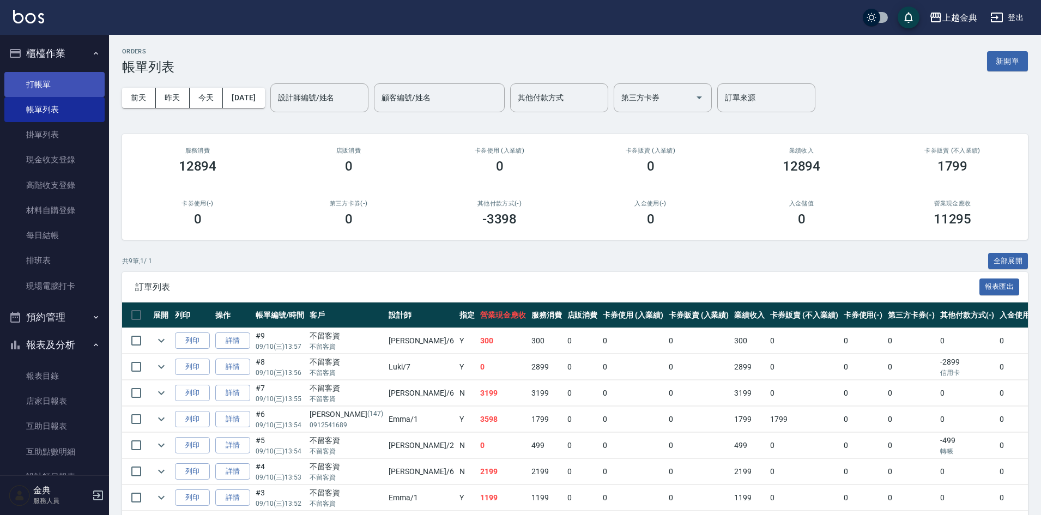
click at [54, 87] on link "打帳單" at bounding box center [54, 84] width 100 height 25
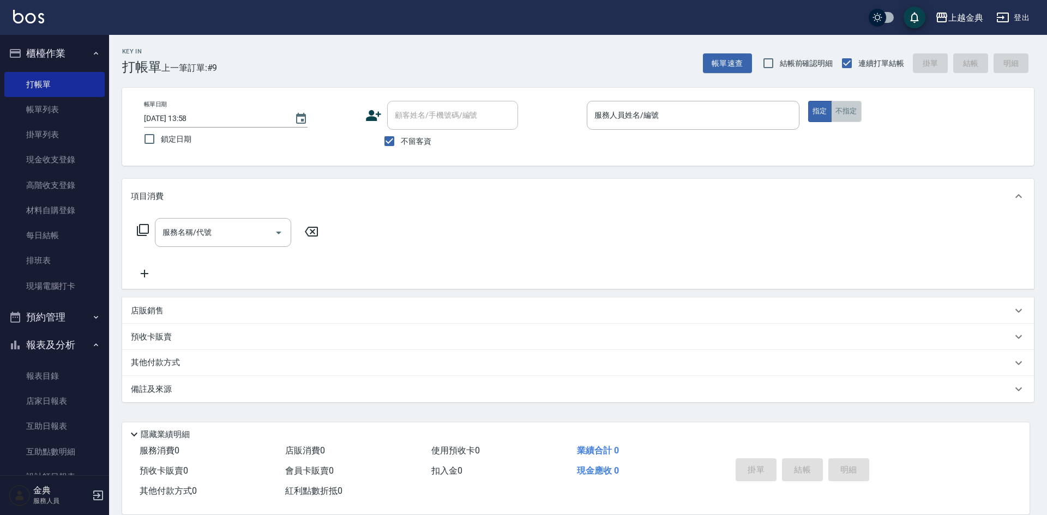
click at [851, 108] on button "不指定" at bounding box center [846, 111] width 31 height 21
click at [731, 106] on input "服務人員姓名/編號" at bounding box center [693, 115] width 203 height 19
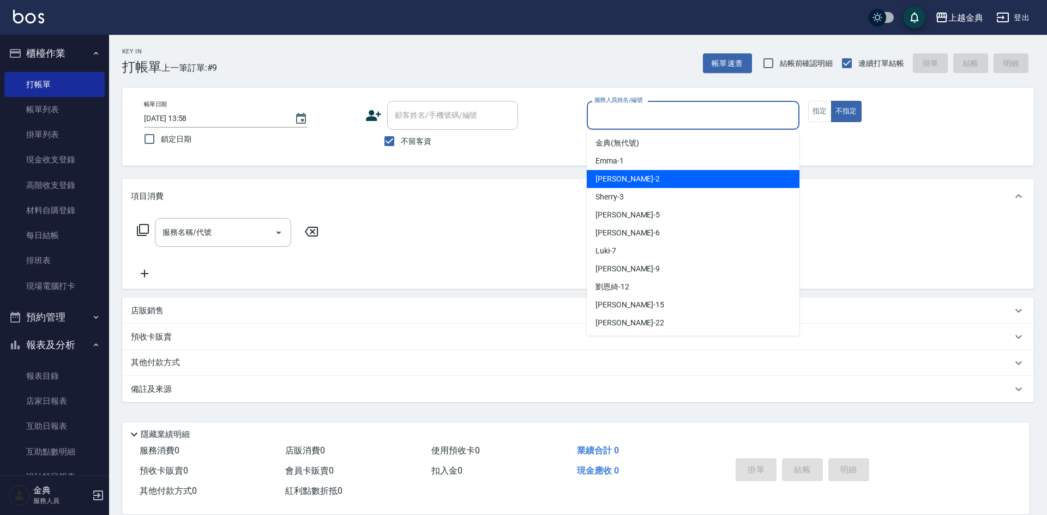
click at [696, 179] on div "Cindy -2" at bounding box center [693, 179] width 213 height 18
type input "Cindy-2"
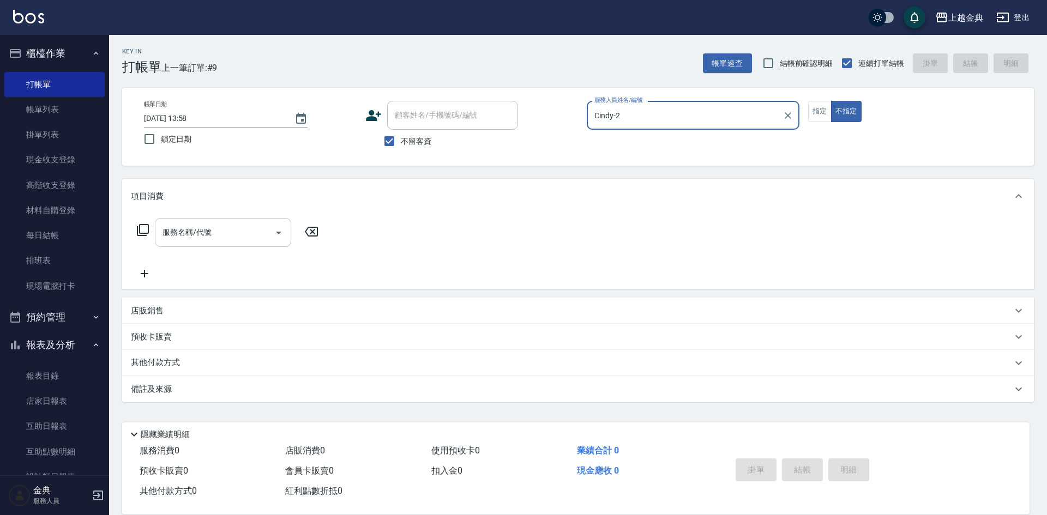
click at [280, 234] on icon "Open" at bounding box center [278, 232] width 13 height 13
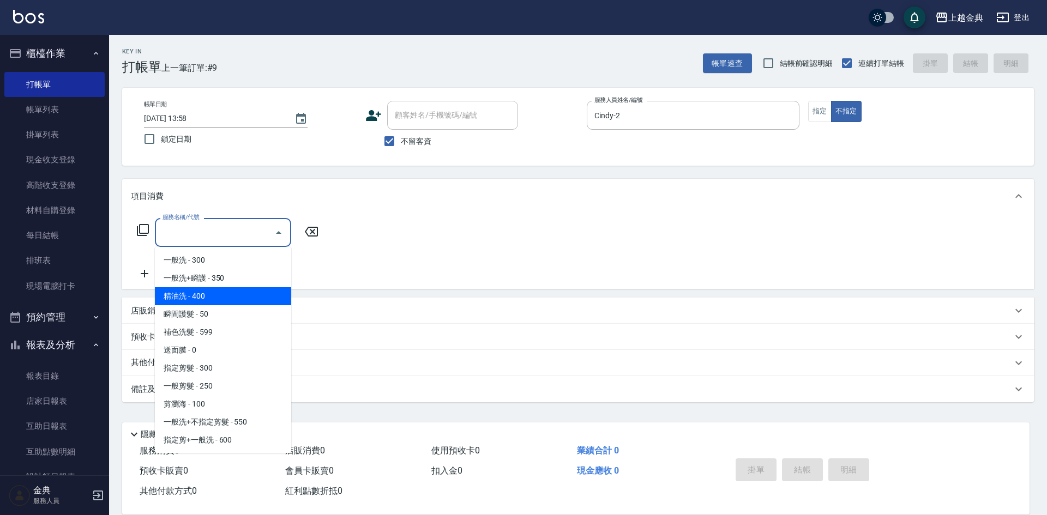
click at [247, 299] on span "精油洗 - 400" at bounding box center [223, 296] width 136 height 18
type input "精油洗(102)"
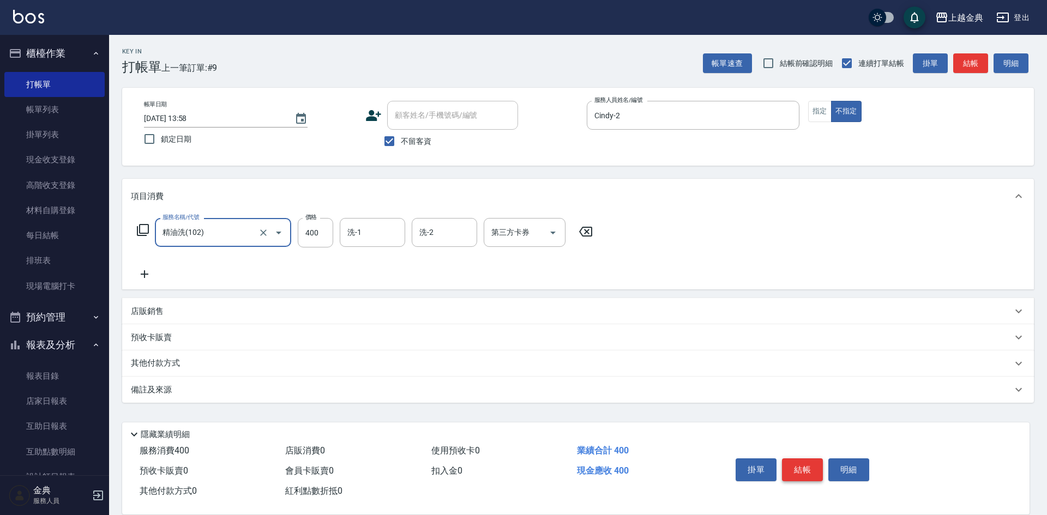
click at [791, 463] on button "結帳" at bounding box center [802, 470] width 41 height 23
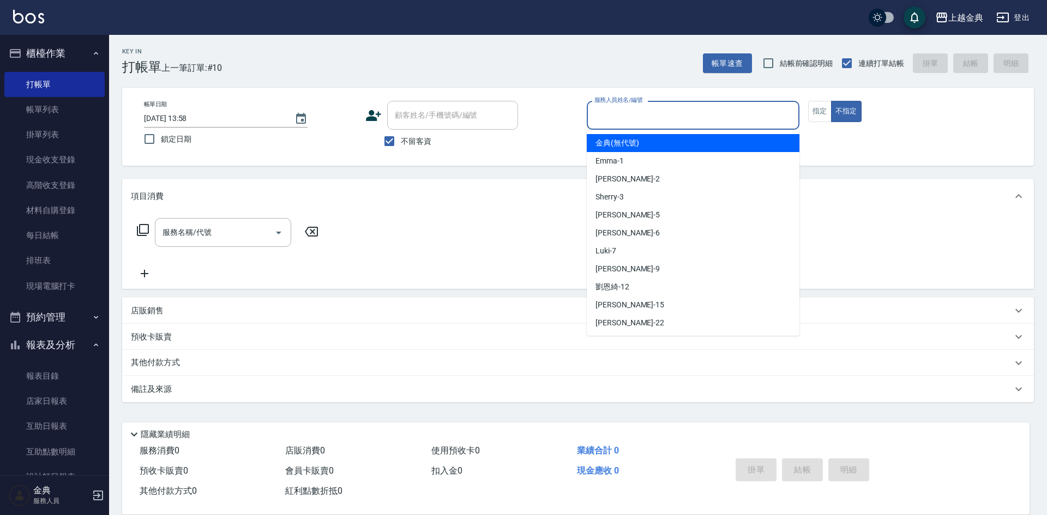
click at [660, 107] on input "服務人員姓名/編號" at bounding box center [693, 115] width 203 height 19
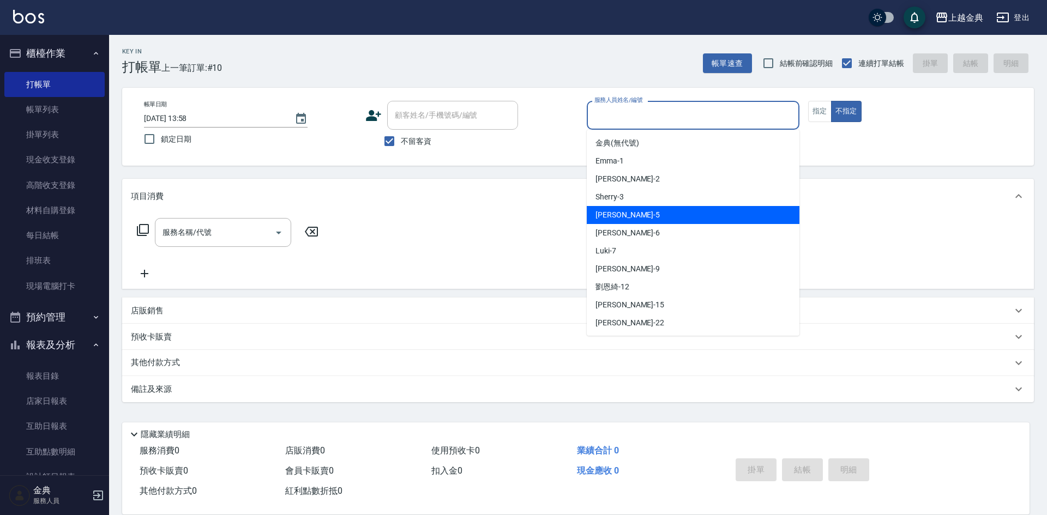
click at [638, 221] on div "[PERSON_NAME] -5" at bounding box center [693, 215] width 213 height 18
type input "[PERSON_NAME]-5"
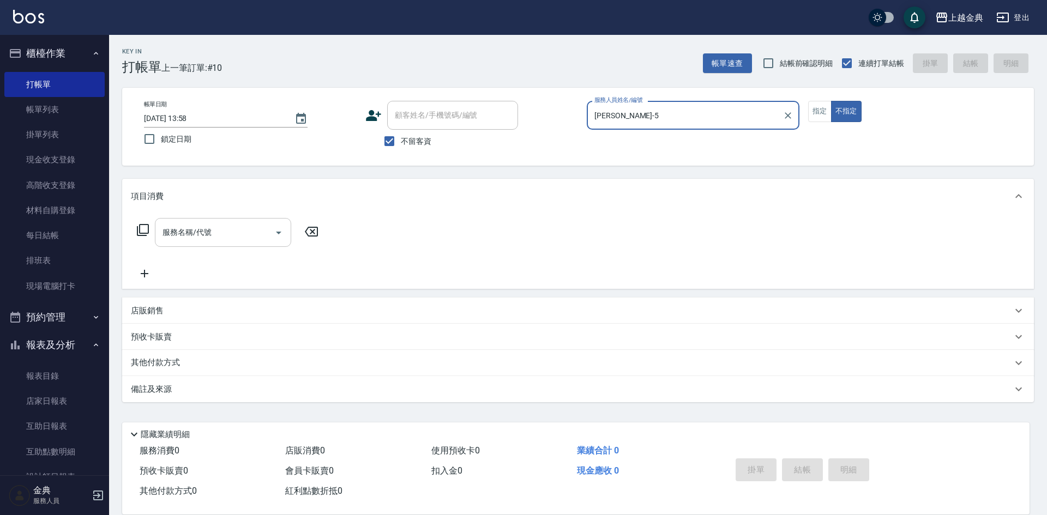
click at [278, 233] on icon "Open" at bounding box center [278, 233] width 5 height 3
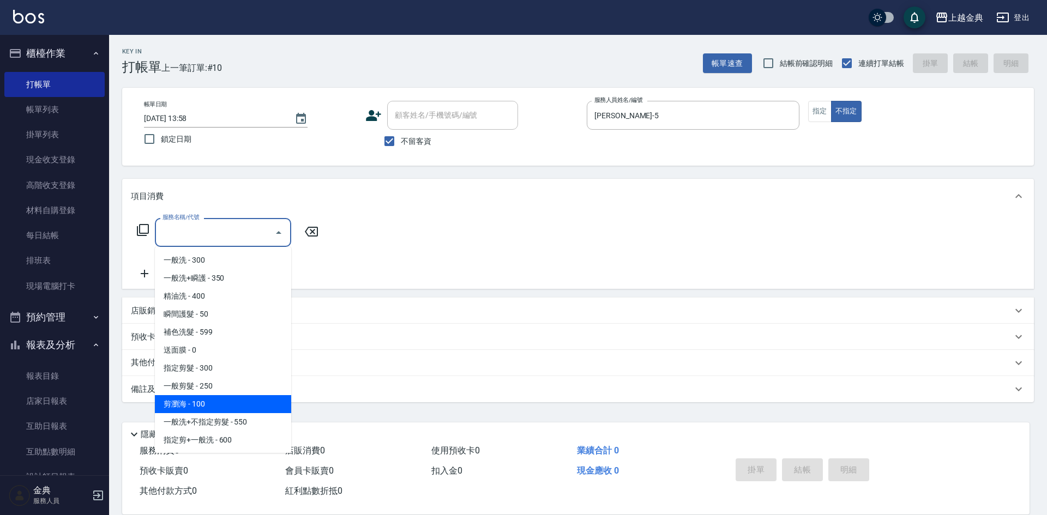
click at [216, 398] on span "剪瀏海 - 100" at bounding box center [223, 404] width 136 height 18
type input "剪瀏海(202)"
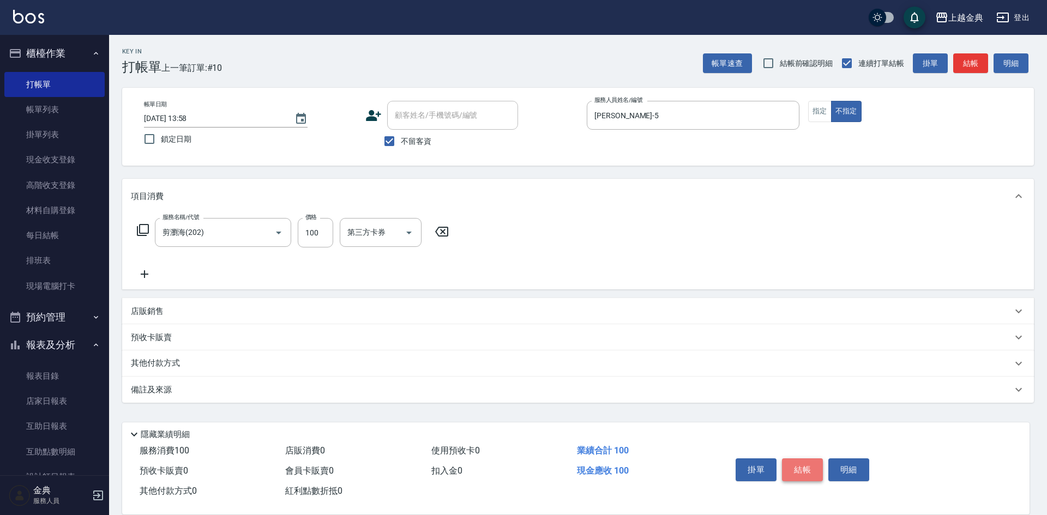
click at [798, 459] on button "結帳" at bounding box center [802, 470] width 41 height 23
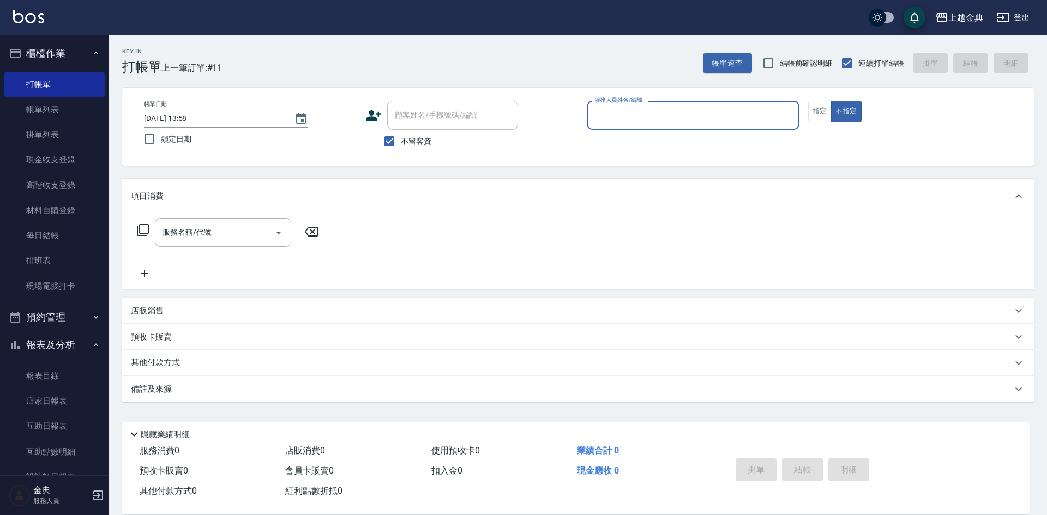
click at [709, 104] on div "服務人員姓名/編號" at bounding box center [693, 115] width 213 height 29
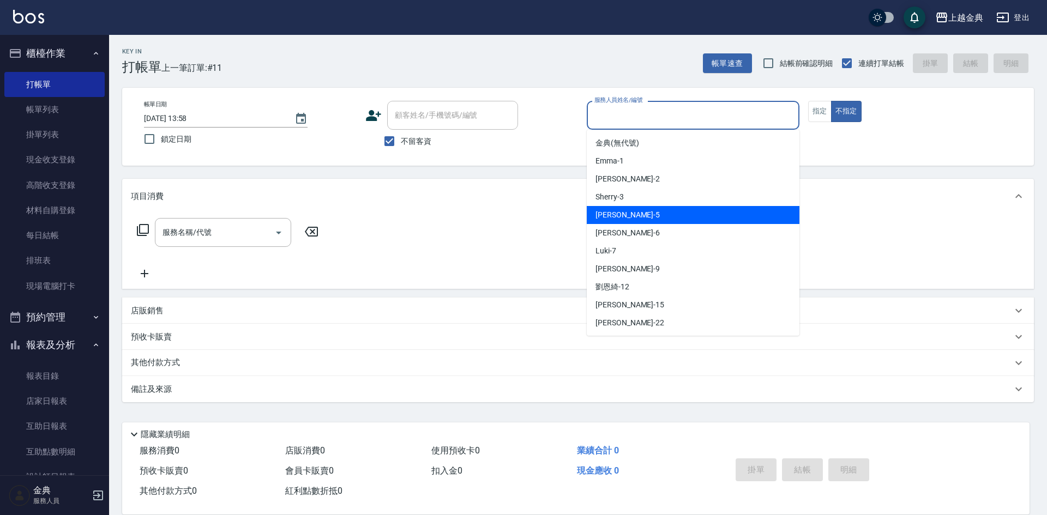
click at [652, 218] on div "[PERSON_NAME] -5" at bounding box center [693, 215] width 213 height 18
type input "[PERSON_NAME]-5"
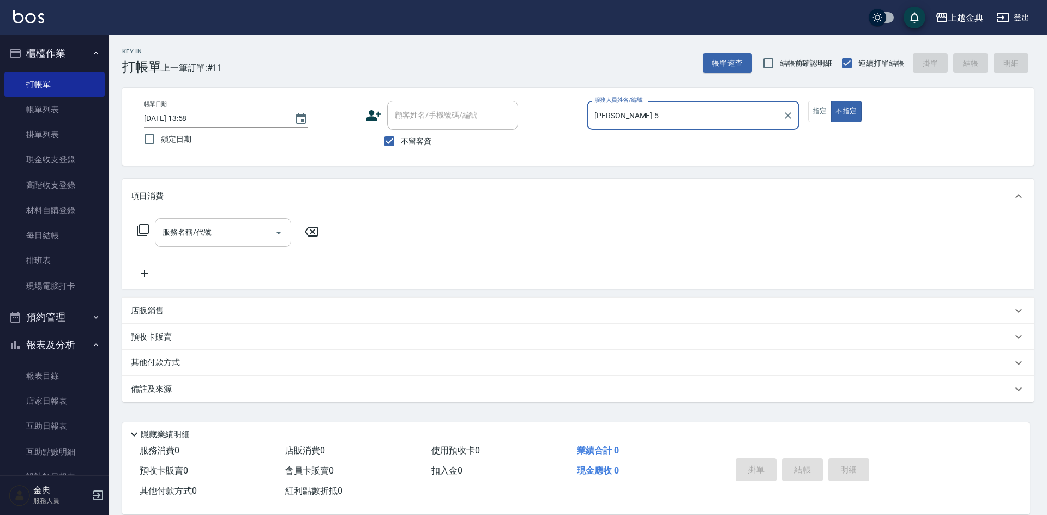
click at [278, 234] on icon "Open" at bounding box center [278, 232] width 13 height 13
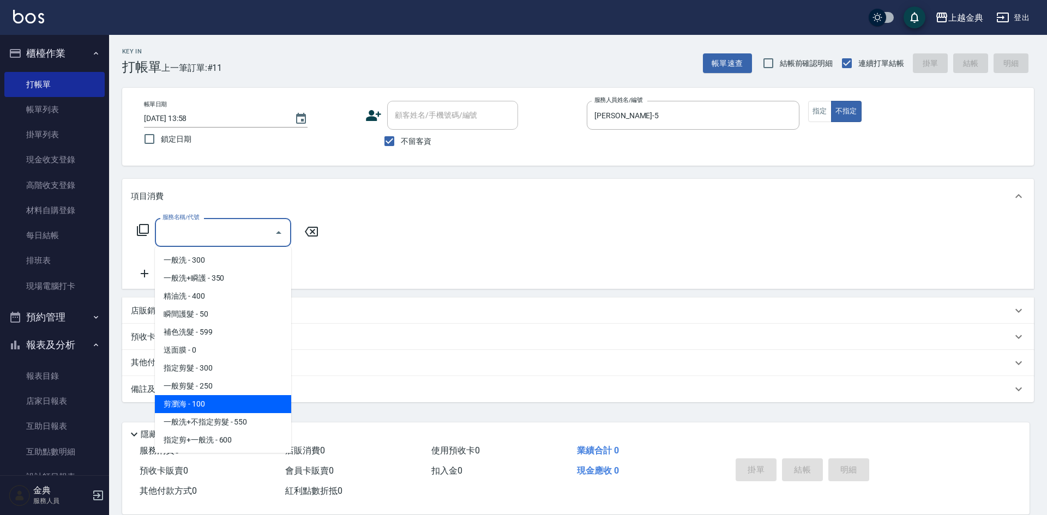
click at [258, 404] on span "剪瀏海 - 100" at bounding box center [223, 404] width 136 height 18
type input "剪瀏海(202)"
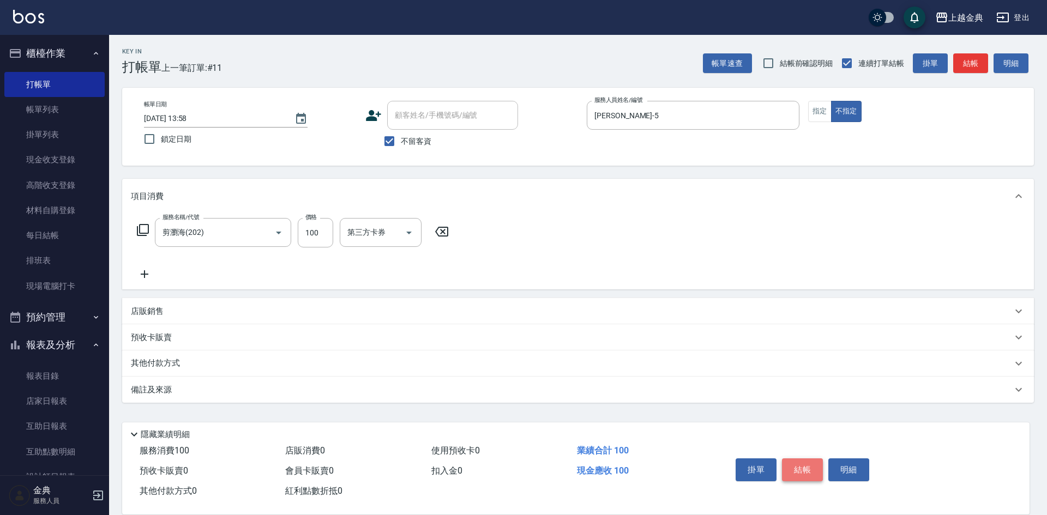
click at [797, 459] on button "結帳" at bounding box center [802, 470] width 41 height 23
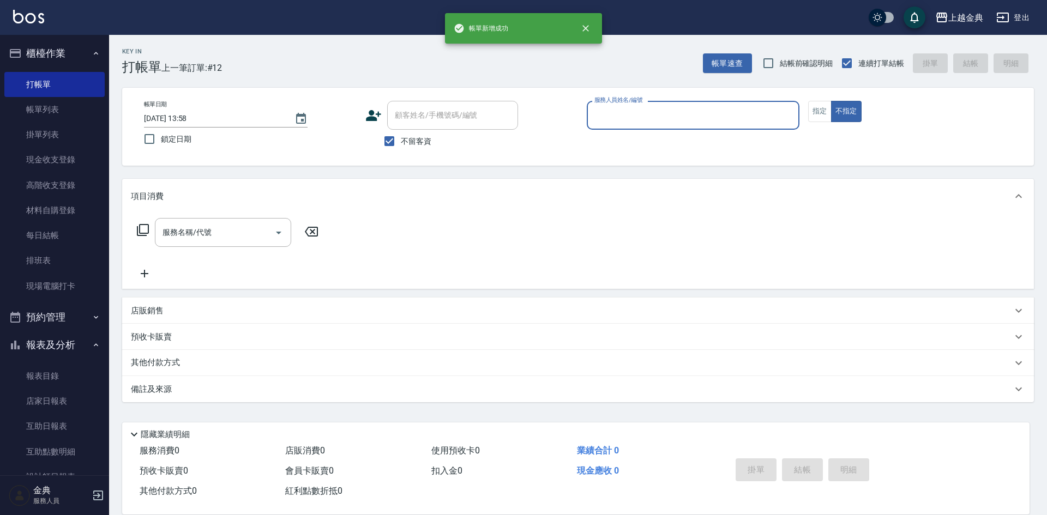
click at [715, 116] on input "服務人員姓名/編號" at bounding box center [693, 115] width 203 height 19
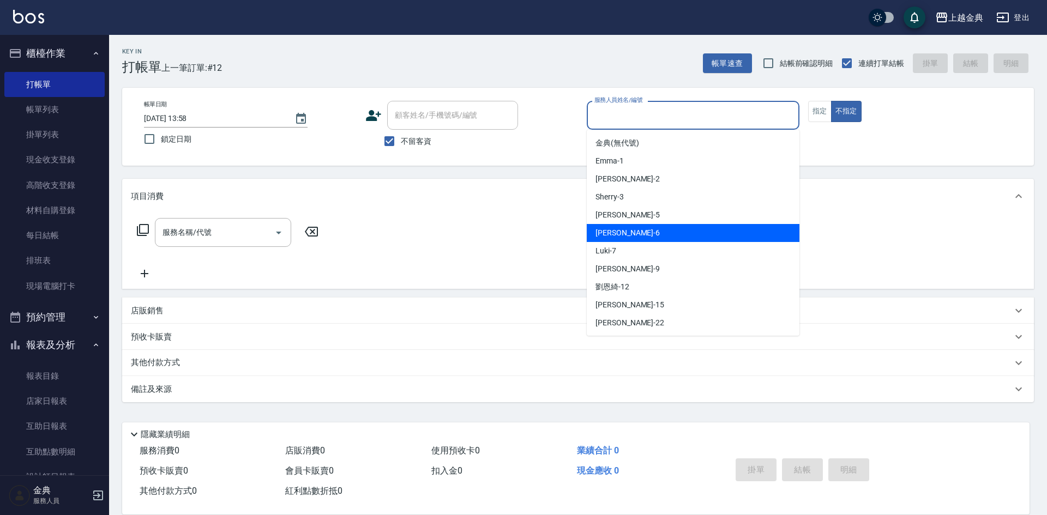
click at [652, 239] on div "[PERSON_NAME] -6" at bounding box center [693, 233] width 213 height 18
type input "[PERSON_NAME]-6"
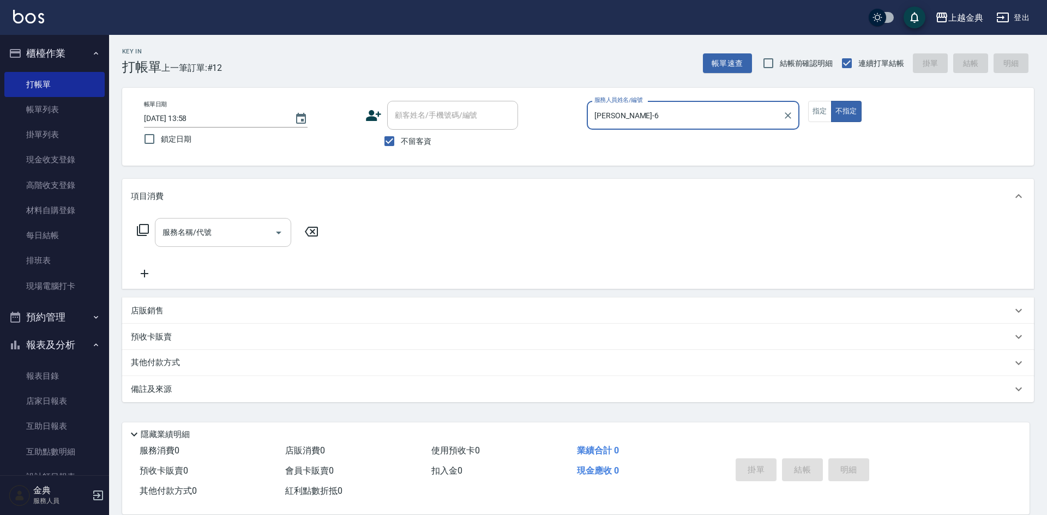
click at [279, 240] on button "Open" at bounding box center [278, 232] width 17 height 17
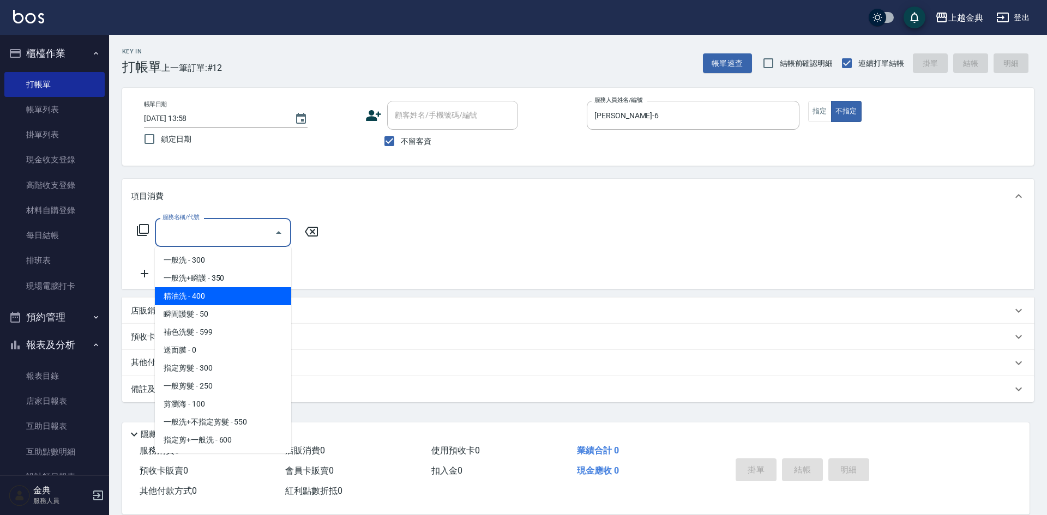
click at [237, 298] on span "精油洗 - 400" at bounding box center [223, 296] width 136 height 18
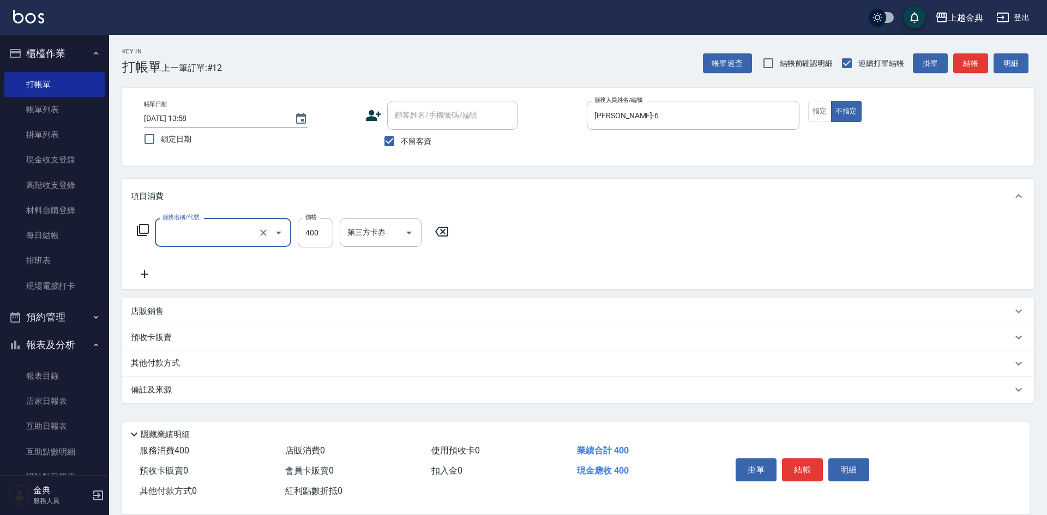
type input "精油洗(102)"
click at [805, 463] on button "結帳" at bounding box center [802, 470] width 41 height 23
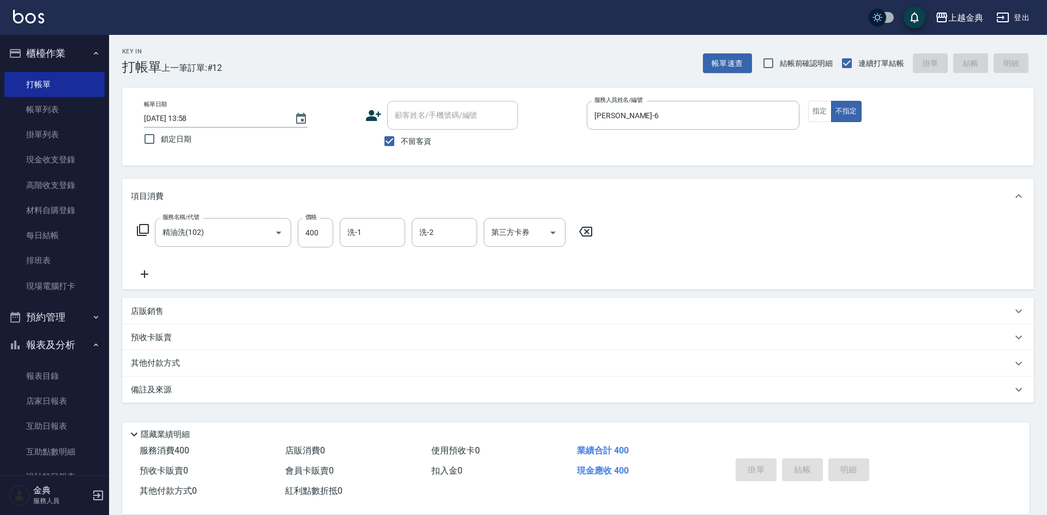
type input "[DATE] 13:59"
